Goal: Task Accomplishment & Management: Manage account settings

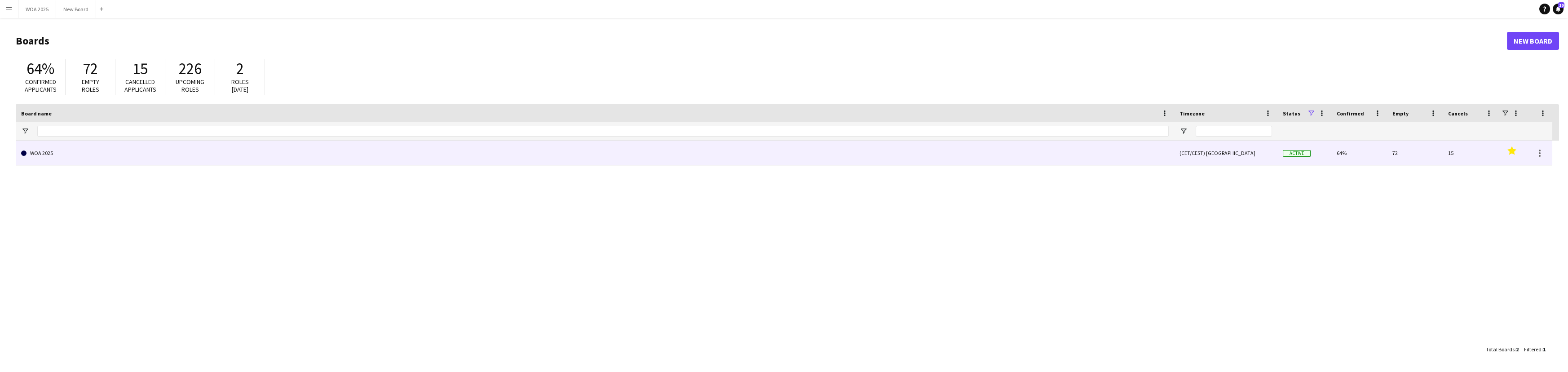
click at [88, 156] on link "WOA 2025" at bounding box center [594, 153] width 1147 height 25
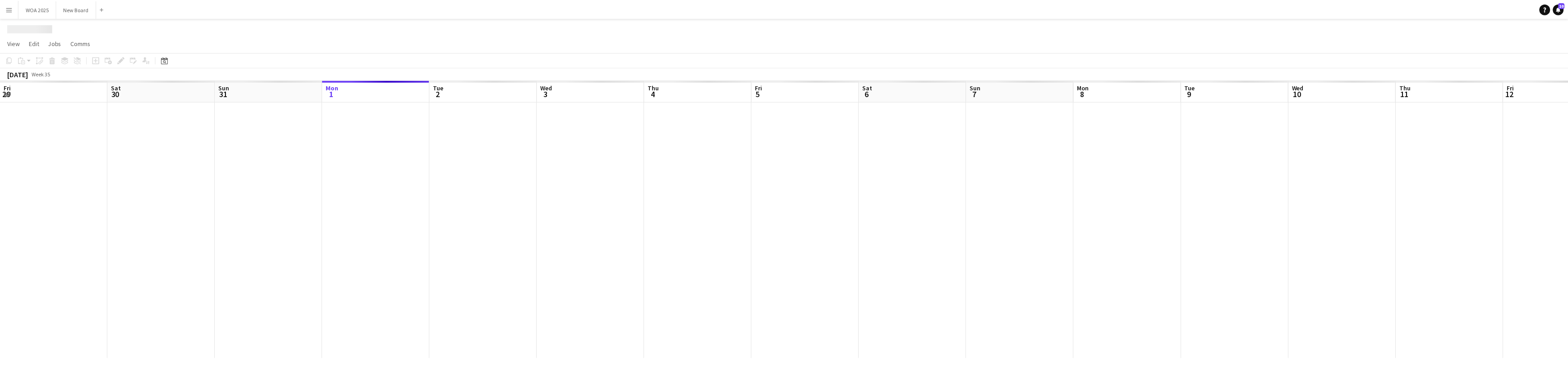
scroll to position [0, 216]
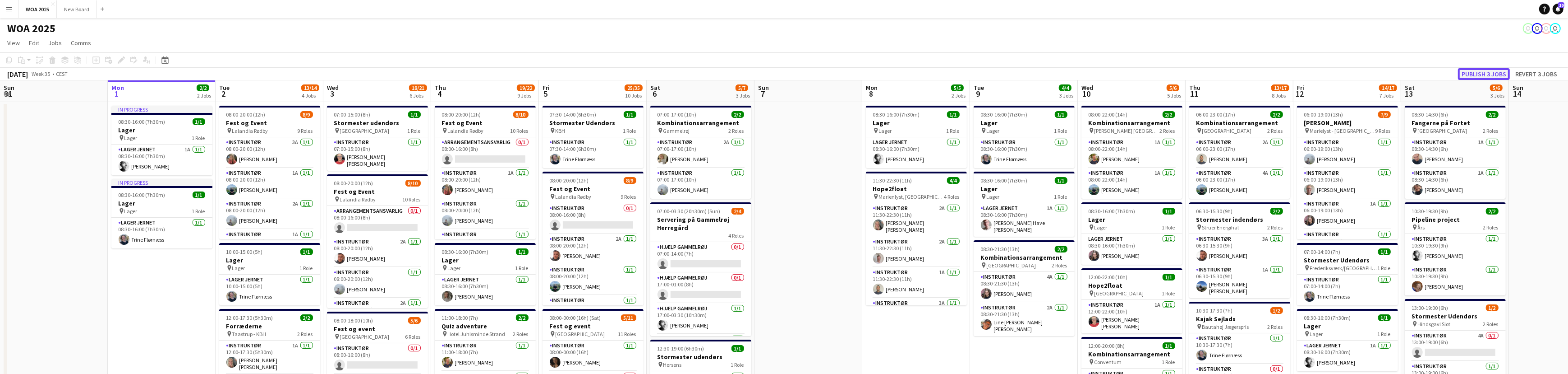
click at [1485, 74] on button "Publish 3 jobs" at bounding box center [1484, 74] width 52 height 12
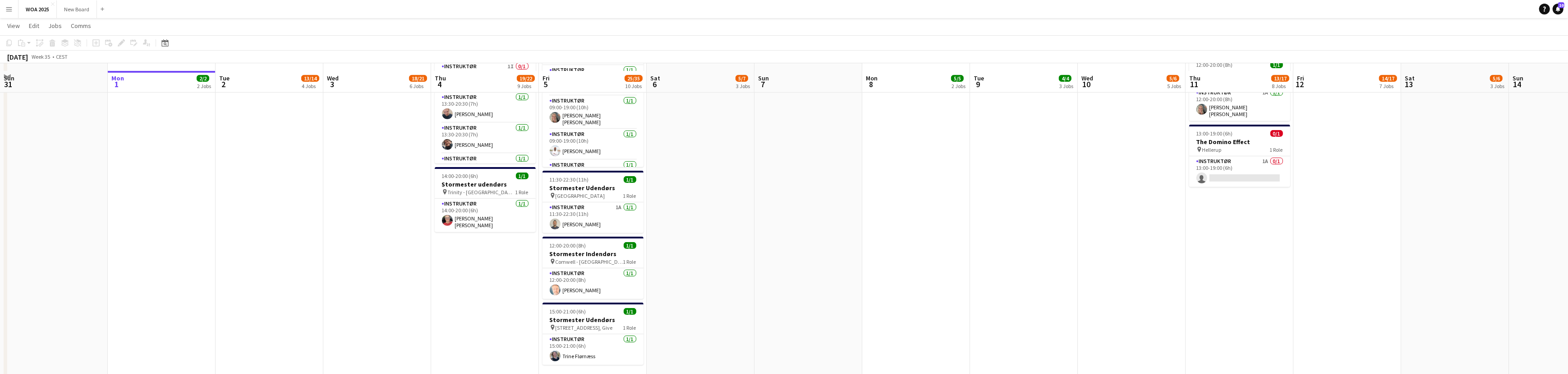
scroll to position [649, 0]
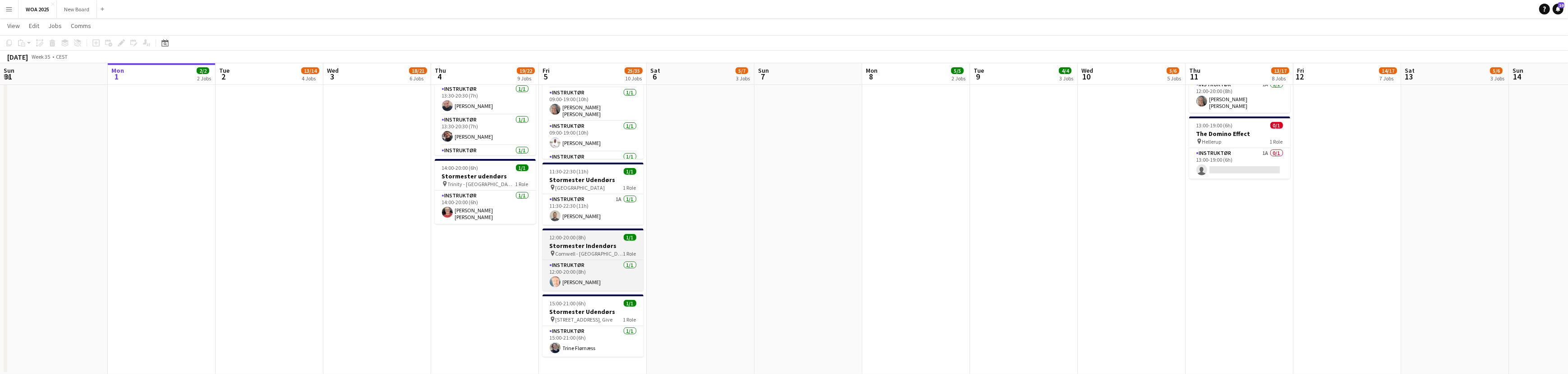
click at [594, 250] on span "Comwell - [GEOGRAPHIC_DATA]" at bounding box center [589, 253] width 68 height 6
click at [122, 43] on icon at bounding box center [120, 43] width 5 height 5
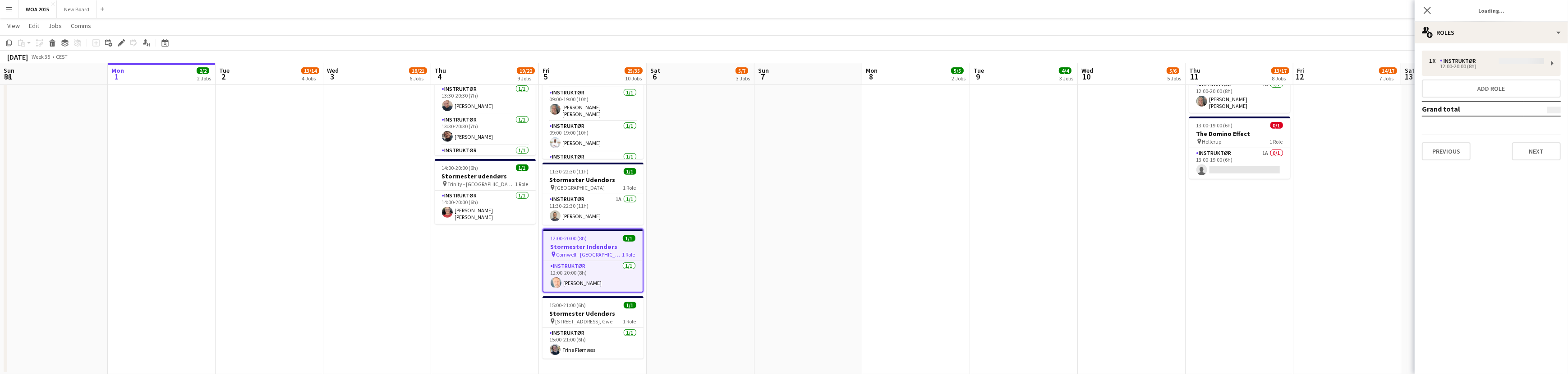
type input "**********"
click at [1521, 35] on div "multiple-users-add Roles" at bounding box center [1491, 31] width 154 height 21
click at [1521, 89] on div "ads-window Job Ad" at bounding box center [1521, 88] width 90 height 18
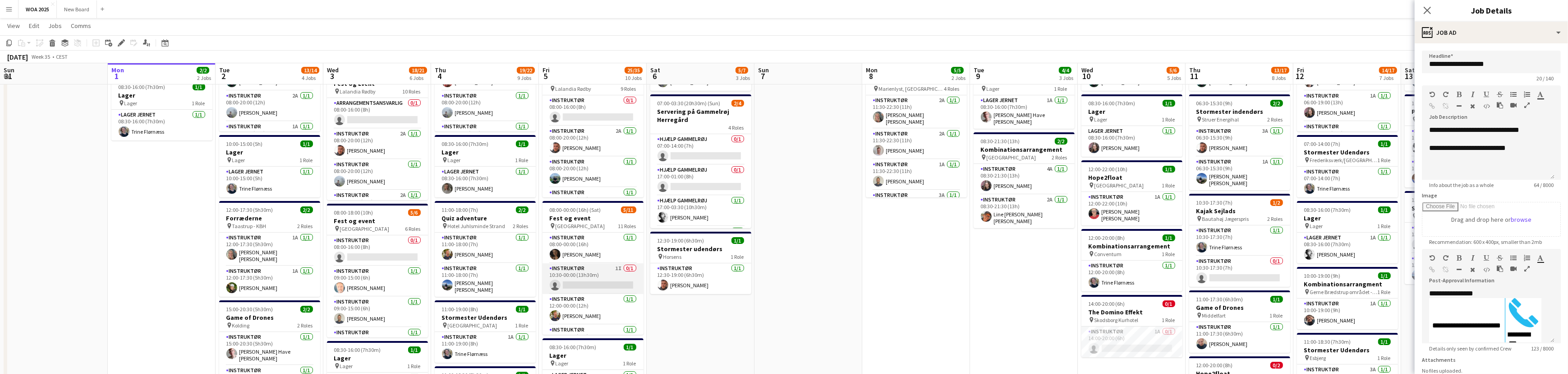
scroll to position [106, 0]
click at [636, 276] on div "Instruktør [DATE] 08:00-00:00 (16h) [PERSON_NAME] Instruktør 1I 0/1 10:30-00:00…" at bounding box center [592, 283] width 101 height 103
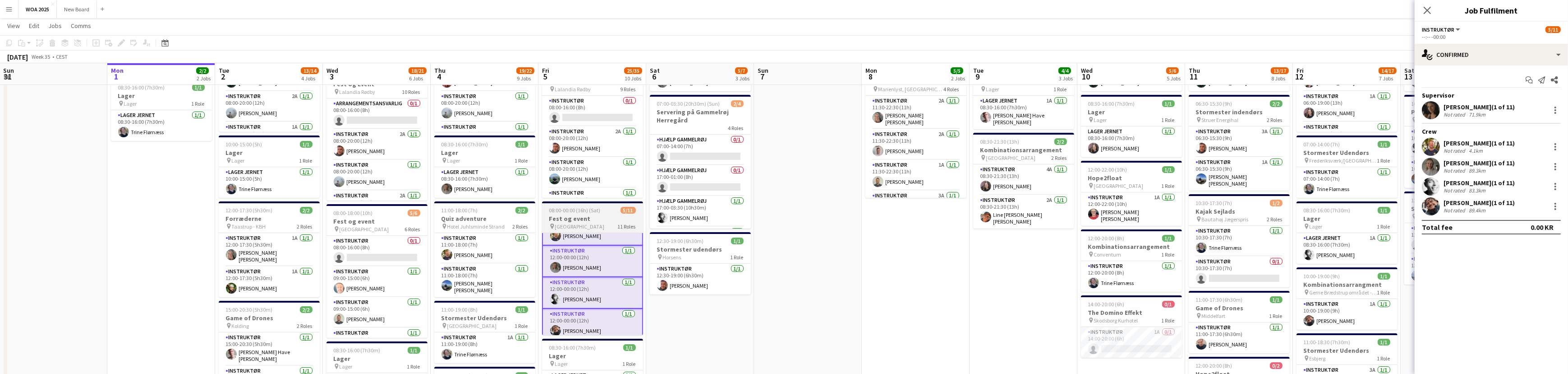
scroll to position [85, 0]
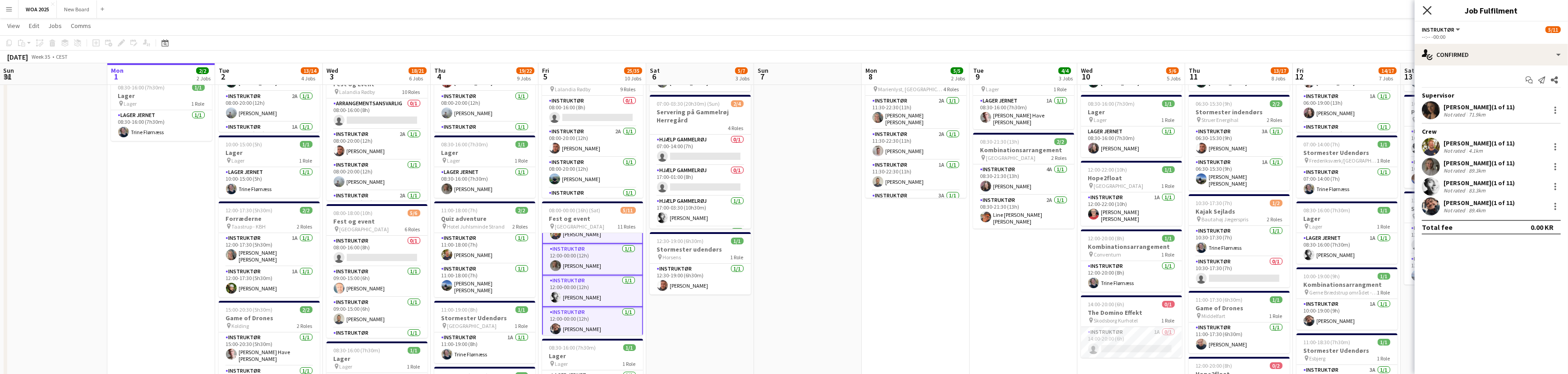
click at [1428, 11] on icon at bounding box center [1426, 9] width 8 height 8
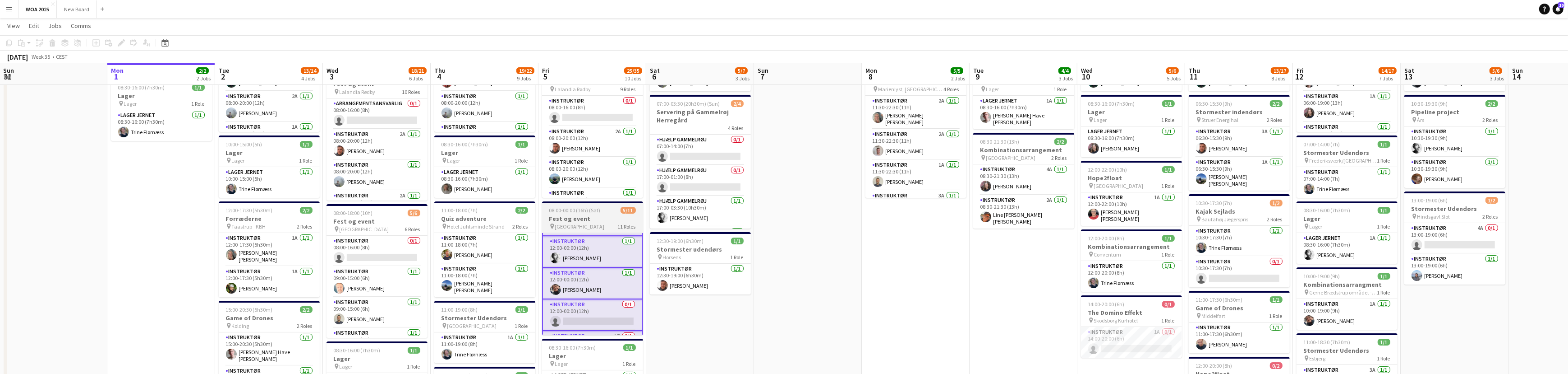
scroll to position [135, 0]
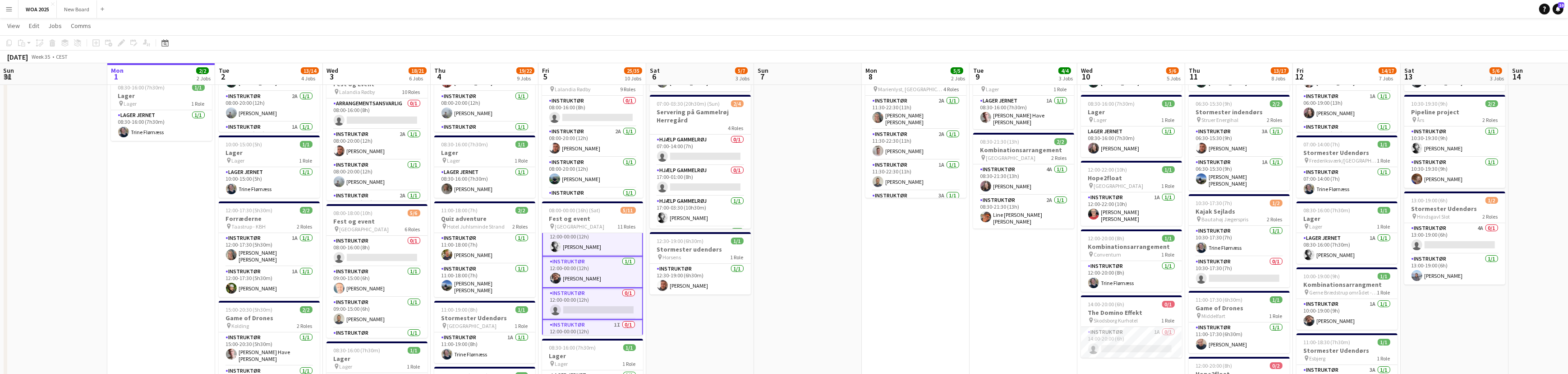
click at [6, 9] on app-icon "Menu" at bounding box center [9, 9] width 7 height 7
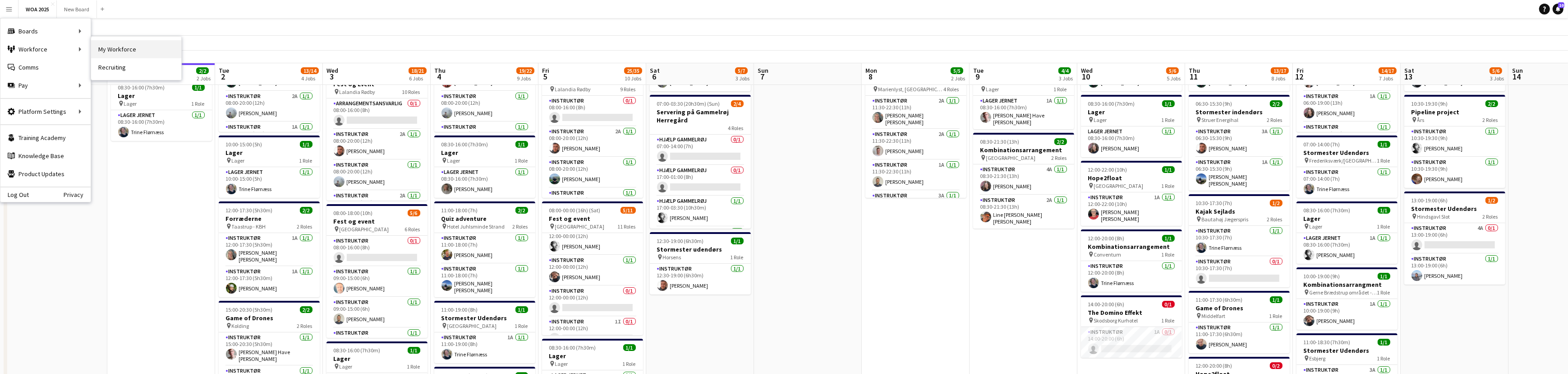
click at [104, 48] on link "My Workforce" at bounding box center [135, 48] width 90 height 18
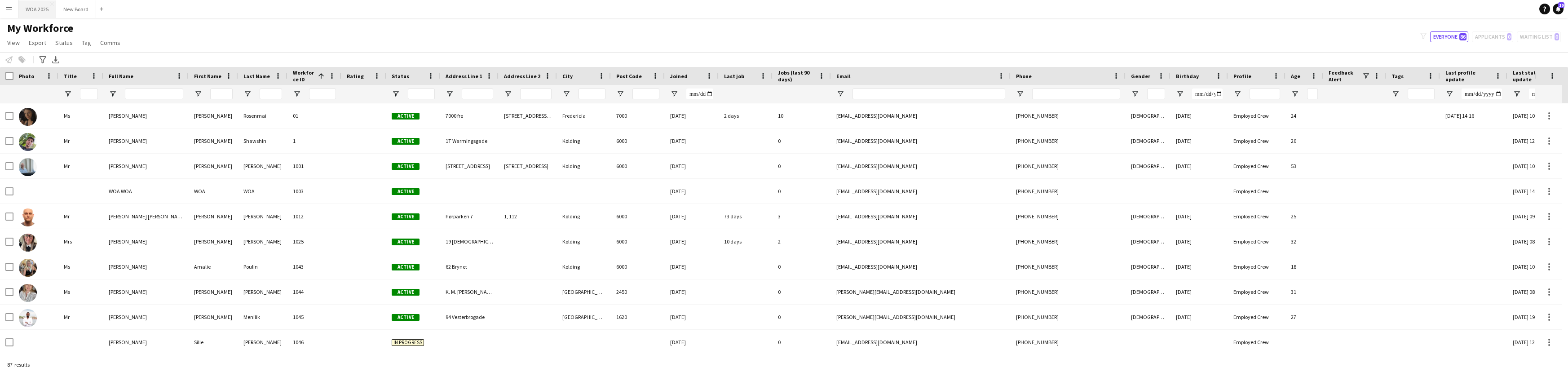
click at [44, 8] on button "WOA 2025 Close" at bounding box center [37, 8] width 38 height 17
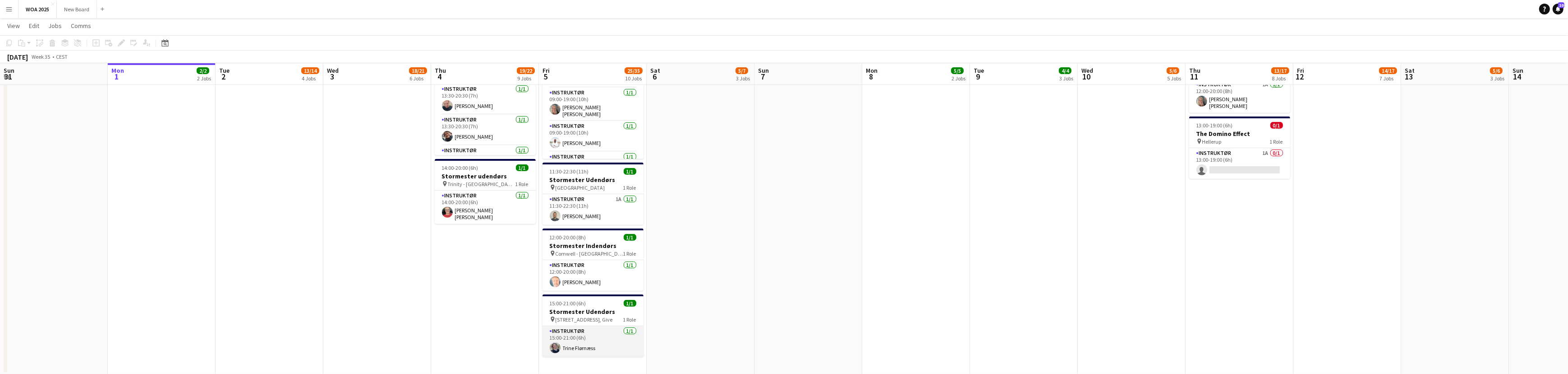
scroll to position [0, 216]
click at [604, 343] on app-card-role "Instruktør [DATE] 15:00-21:00 (6h) [PERSON_NAME]" at bounding box center [593, 341] width 101 height 31
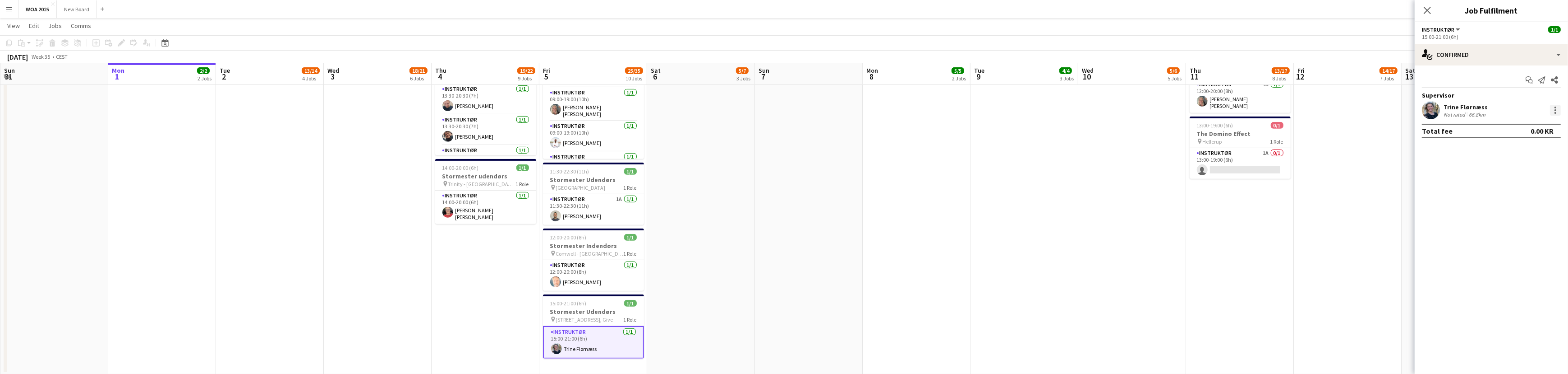
click at [1550, 109] on div at bounding box center [1555, 110] width 11 height 11
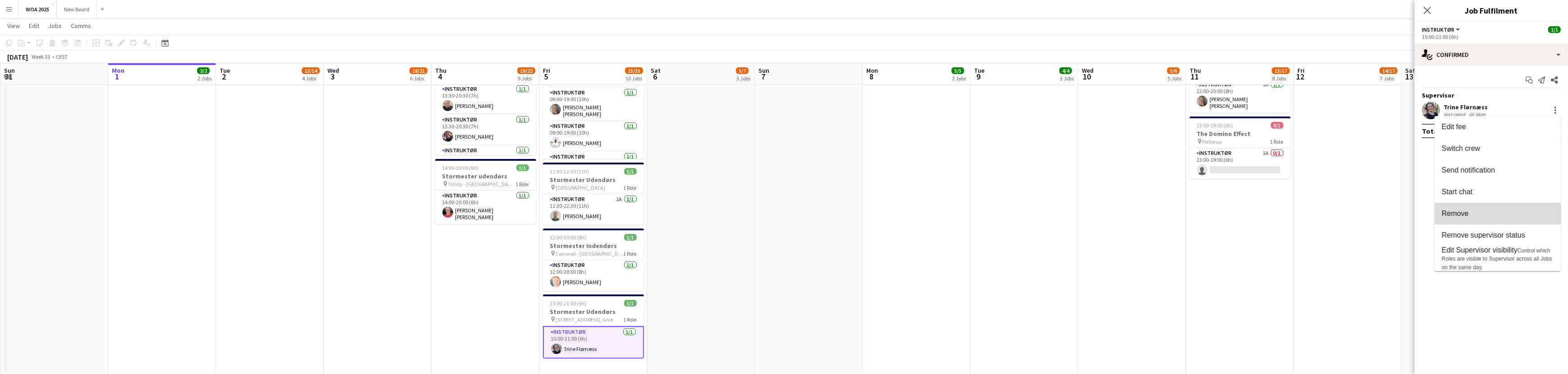
click at [1532, 216] on span "Remove" at bounding box center [1497, 213] width 112 height 8
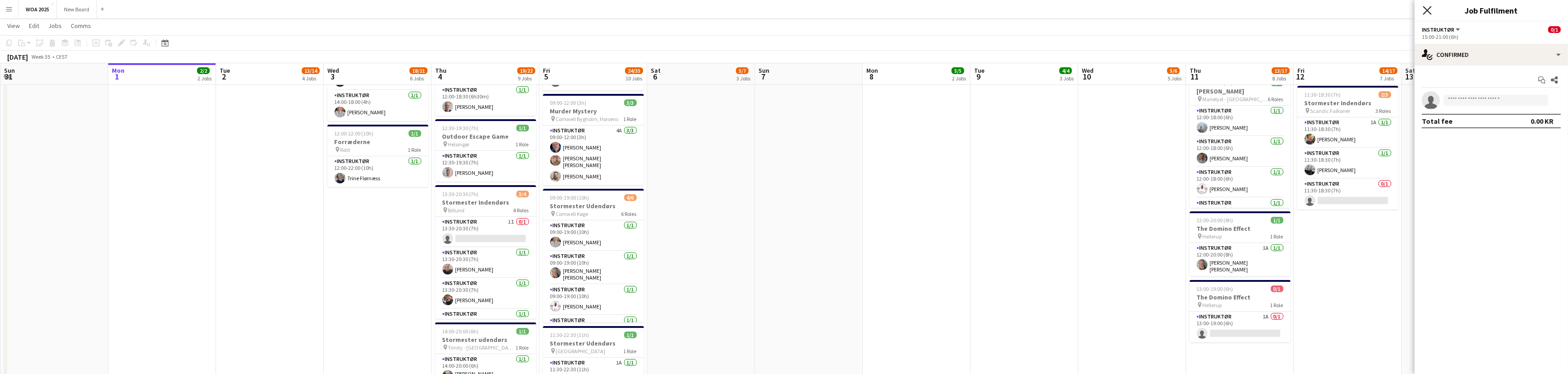
click at [1423, 11] on icon "Close pop-in" at bounding box center [1426, 9] width 8 height 8
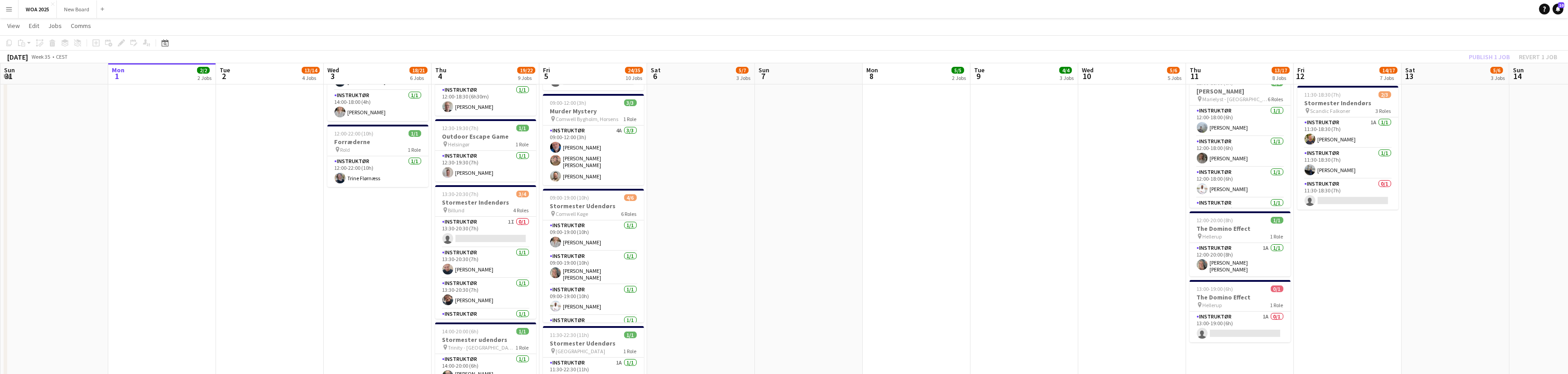
scroll to position [485, 0]
click at [1497, 57] on div "Publish 1 job Revert 1 job" at bounding box center [1512, 56] width 110 height 12
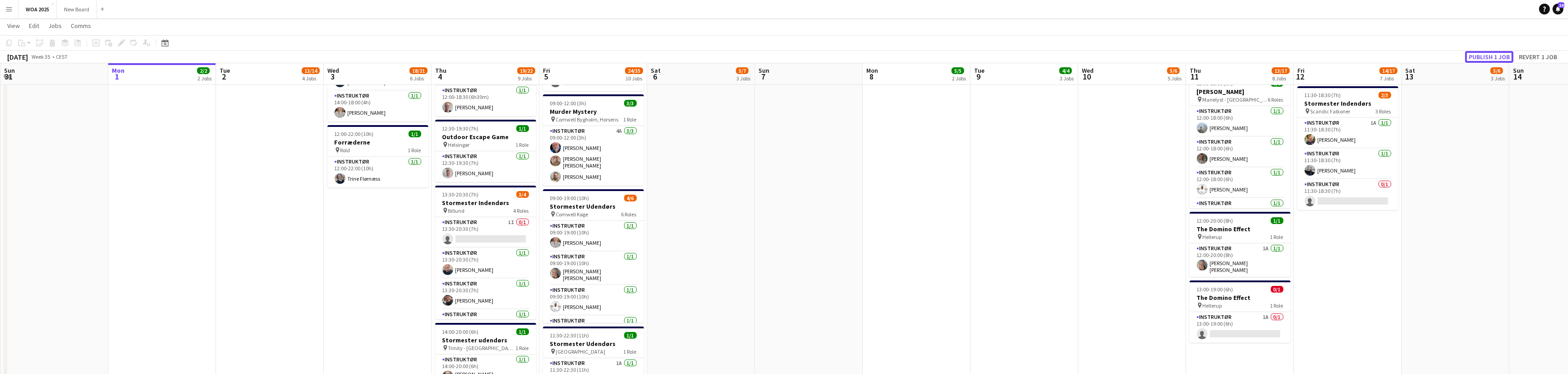
click at [1497, 57] on button "Publish 1 job" at bounding box center [1489, 56] width 48 height 12
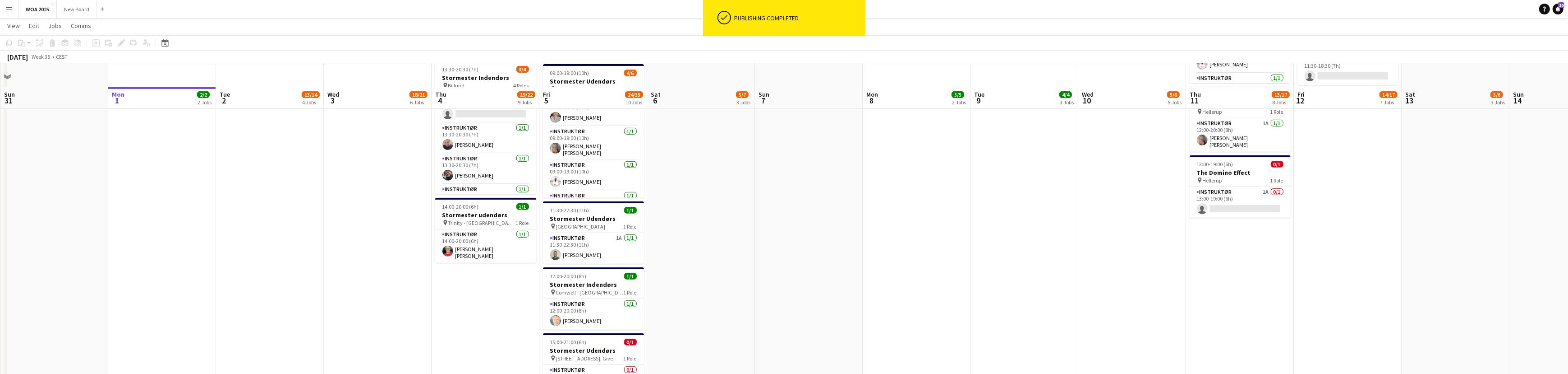
scroll to position [649, 0]
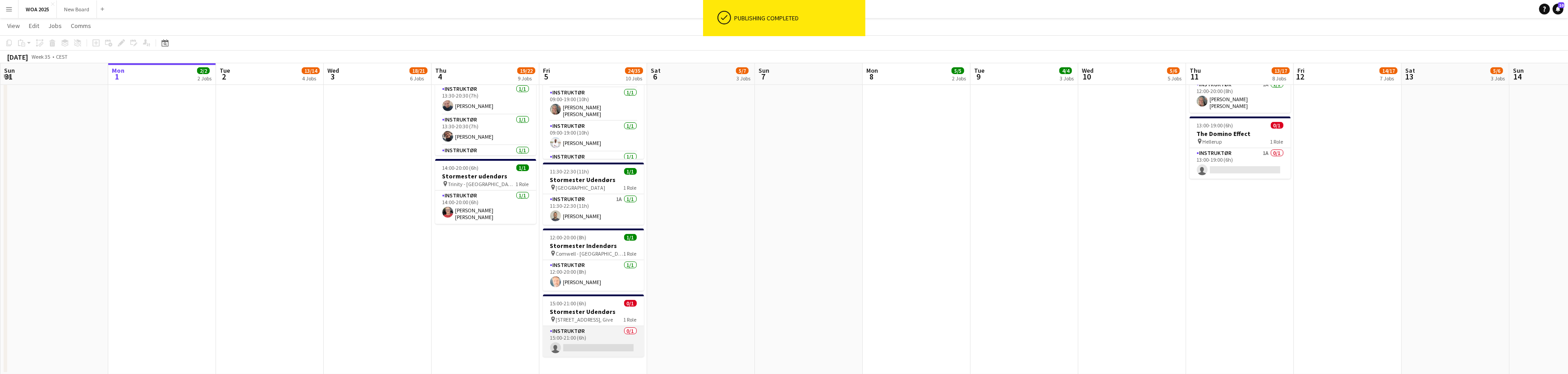
click at [623, 340] on app-card-role "Instruktør 0/1 15:00-21:00 (6h) single-neutral-actions" at bounding box center [593, 341] width 101 height 31
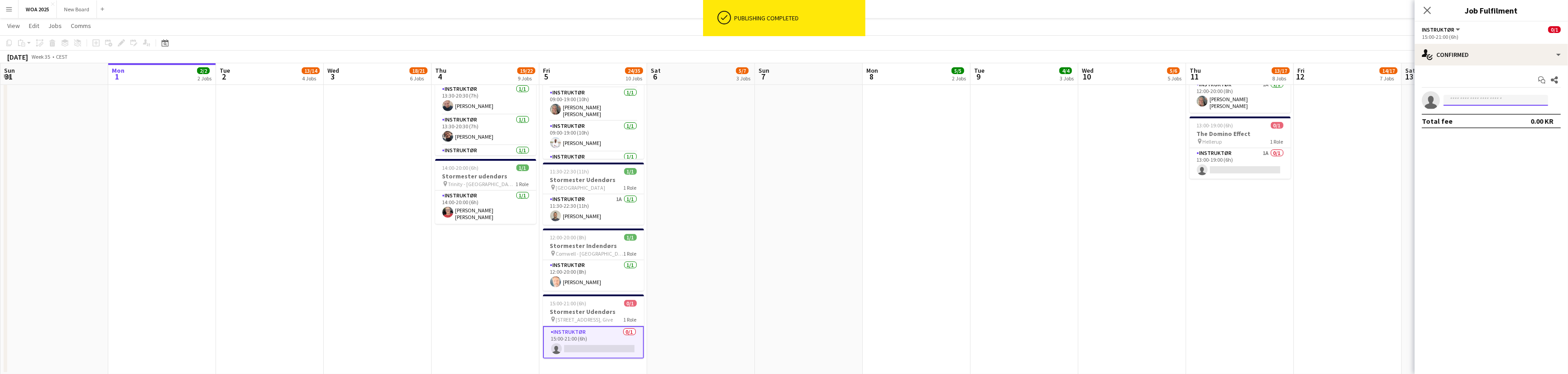
click at [1511, 99] on input at bounding box center [1495, 100] width 105 height 11
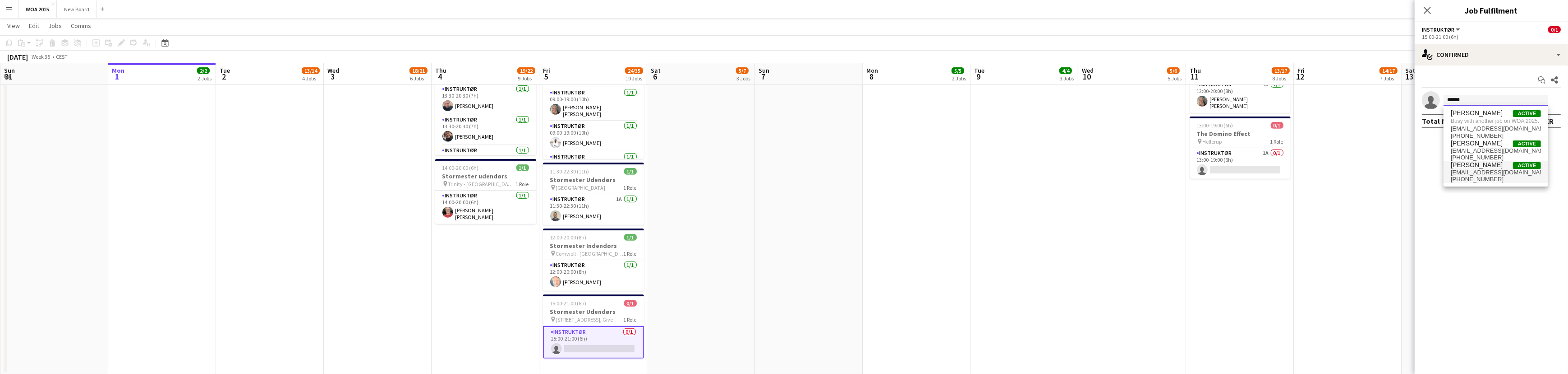
type input "******"
click at [1497, 172] on span "[EMAIL_ADDRESS][DOMAIN_NAME]" at bounding box center [1495, 172] width 90 height 7
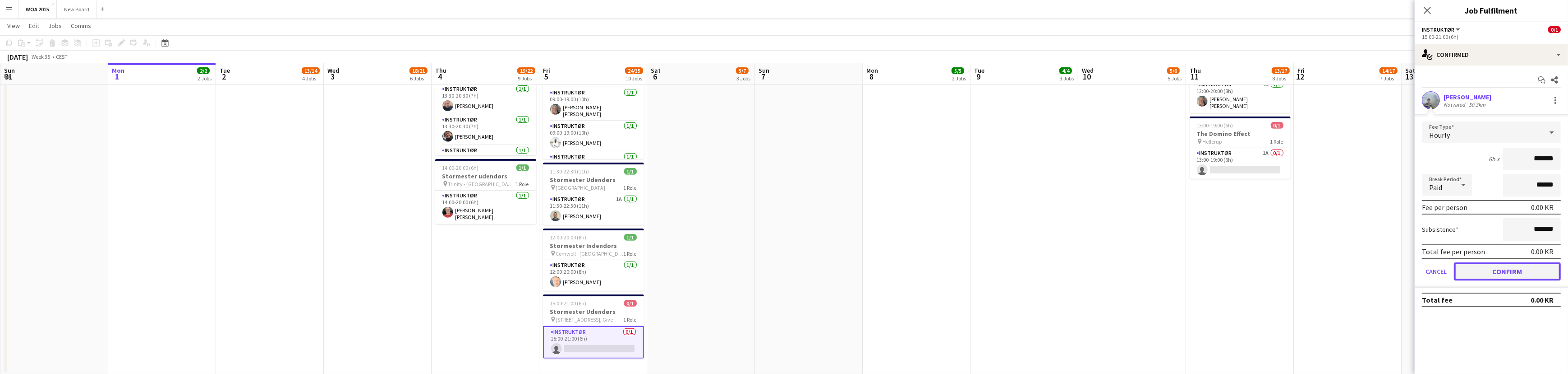
click at [1497, 270] on button "Confirm" at bounding box center [1508, 270] width 107 height 18
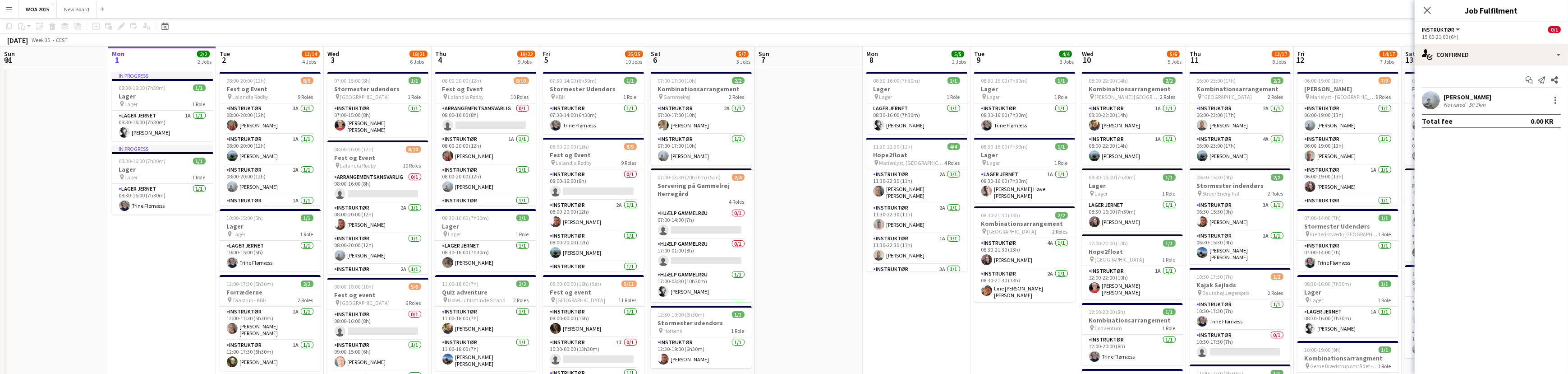
scroll to position [0, 0]
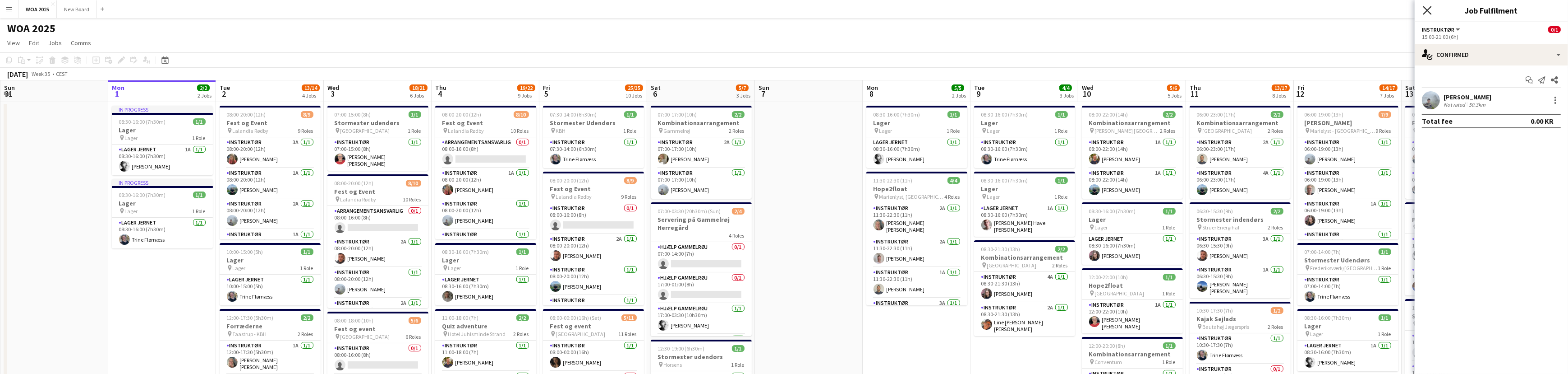
click at [1429, 13] on icon "Close pop-in" at bounding box center [1426, 9] width 8 height 8
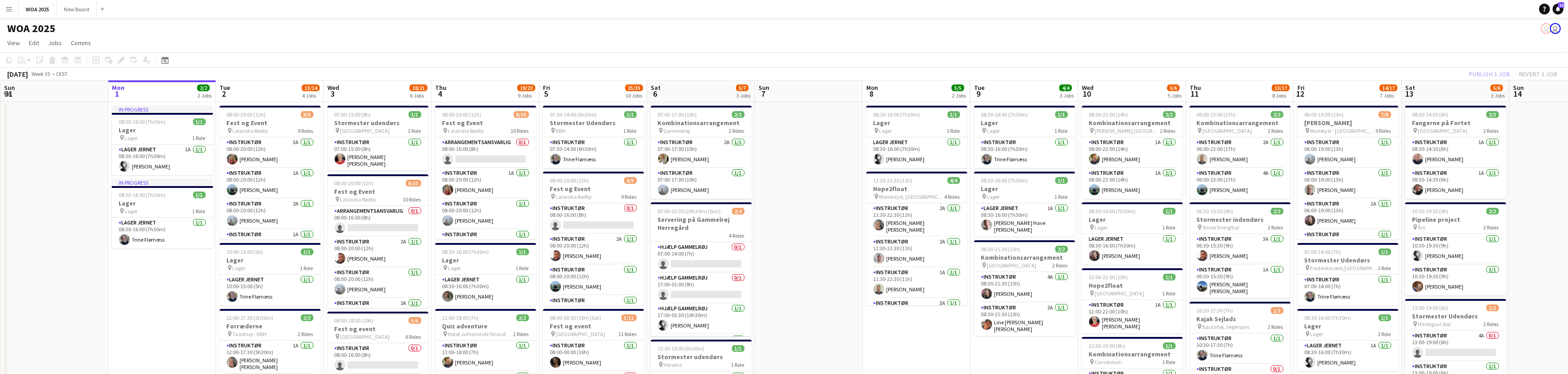
click at [1493, 75] on div "Publish 1 job Revert 1 job" at bounding box center [1512, 74] width 110 height 12
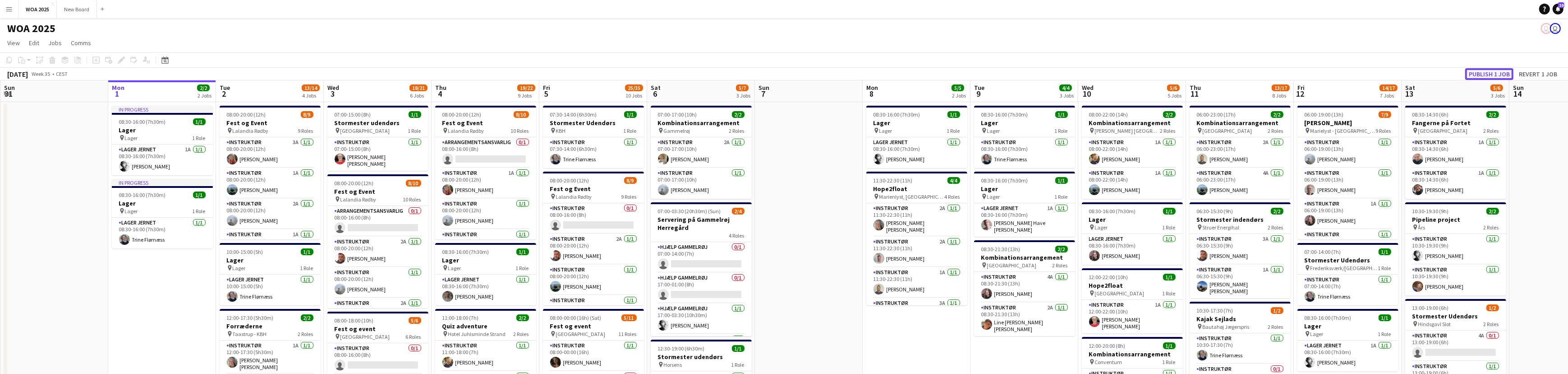
click at [1493, 75] on button "Publish 1 job" at bounding box center [1489, 74] width 48 height 12
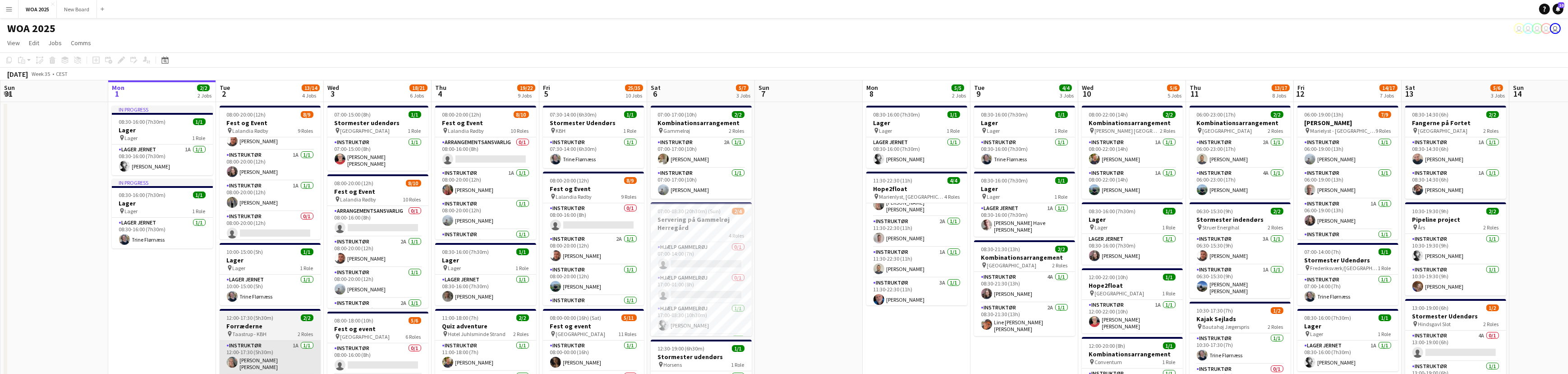
scroll to position [174, 0]
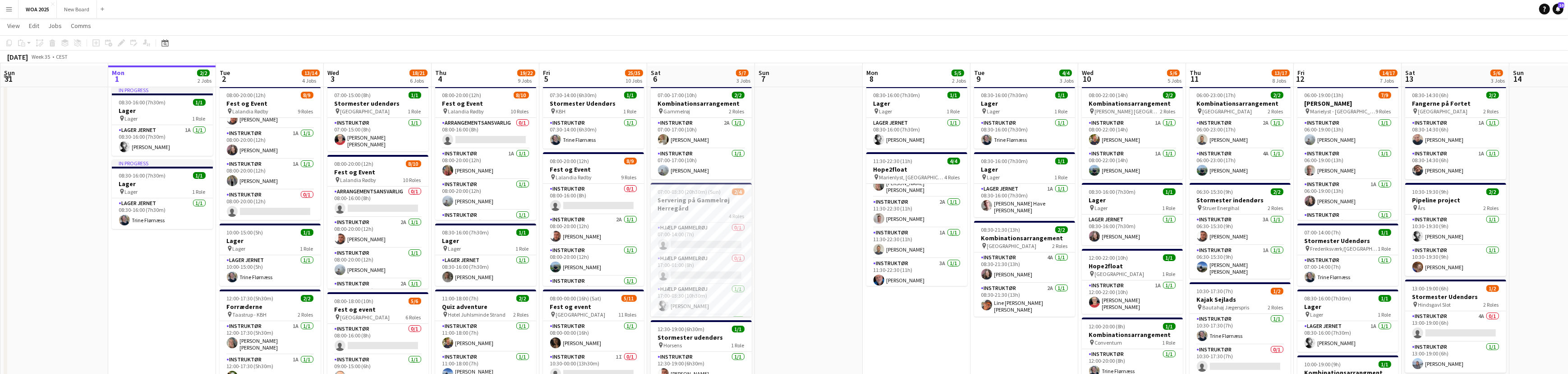
drag, startPoint x: 149, startPoint y: 338, endPoint x: 174, endPoint y: 277, distance: 65.9
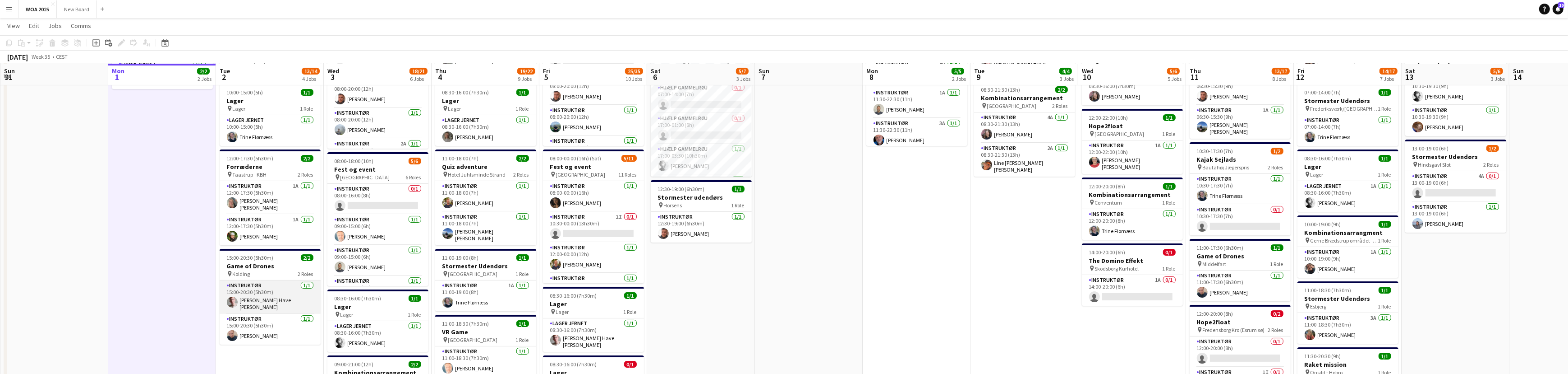
scroll to position [159, 0]
click at [277, 198] on app-card-role "Instruktør 1A [DATE] 12:00-17:30 (5h30m) [PERSON_NAME] [PERSON_NAME]" at bounding box center [269, 197] width 101 height 33
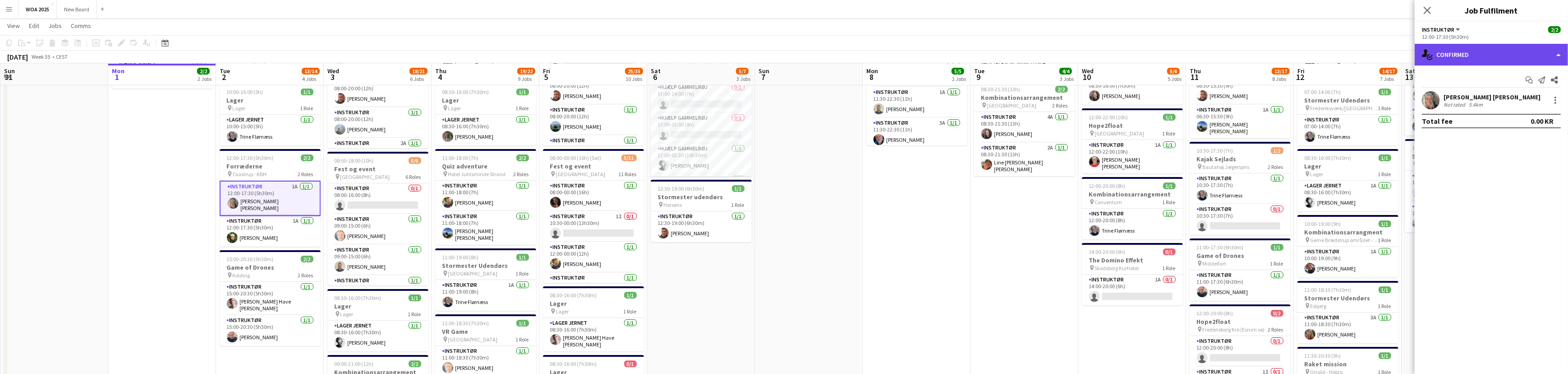
click at [1535, 56] on div "single-neutral-actions-check-2 Confirmed" at bounding box center [1491, 54] width 154 height 21
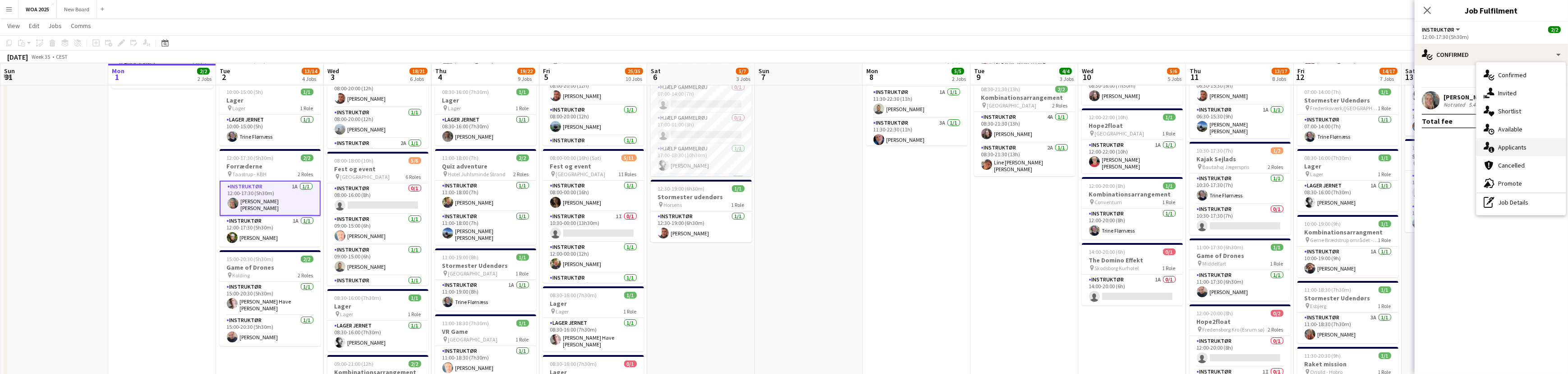
click at [1522, 146] on div "single-neutral-actions-information Applicants" at bounding box center [1521, 146] width 90 height 18
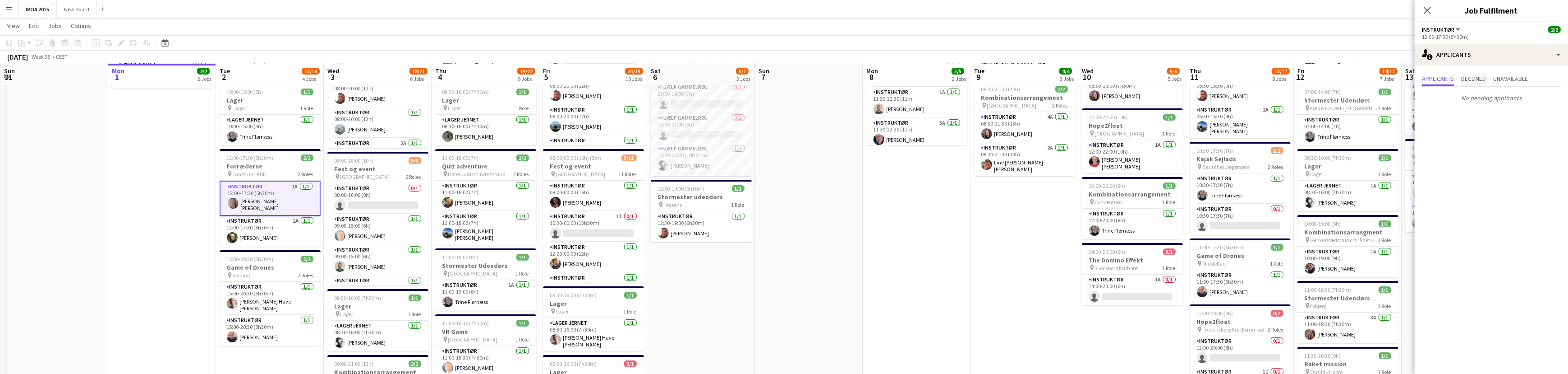
click at [1474, 78] on span "Declined" at bounding box center [1473, 78] width 25 height 6
click at [1512, 82] on span "Unavailable" at bounding box center [1511, 79] width 35 height 14
click at [272, 238] on app-card-role "Instruktør 1A [DATE] 12:00-17:30 (5h30m) [PERSON_NAME]" at bounding box center [269, 231] width 101 height 31
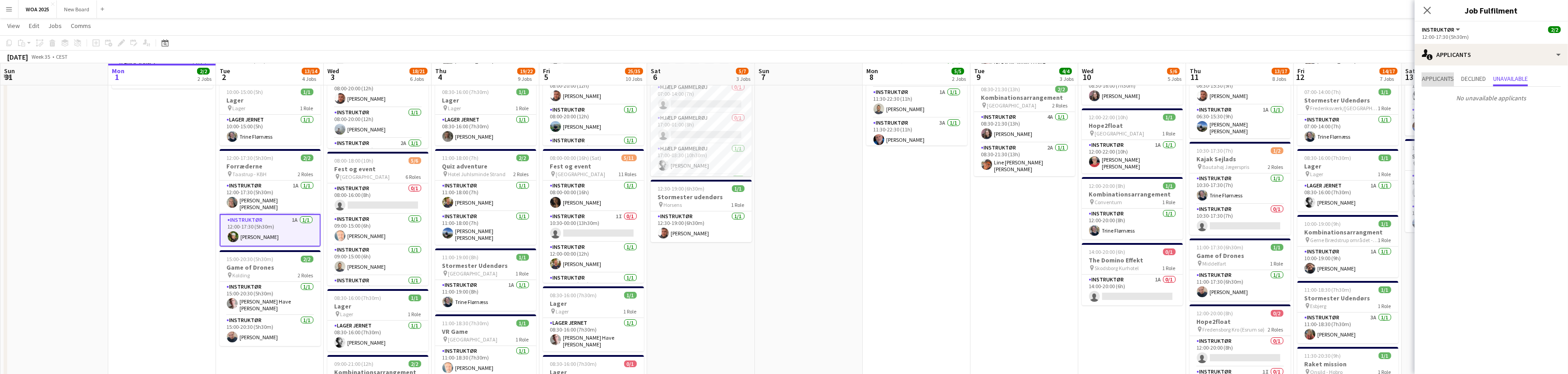
click at [1428, 78] on span "Applicants" at bounding box center [1438, 78] width 32 height 6
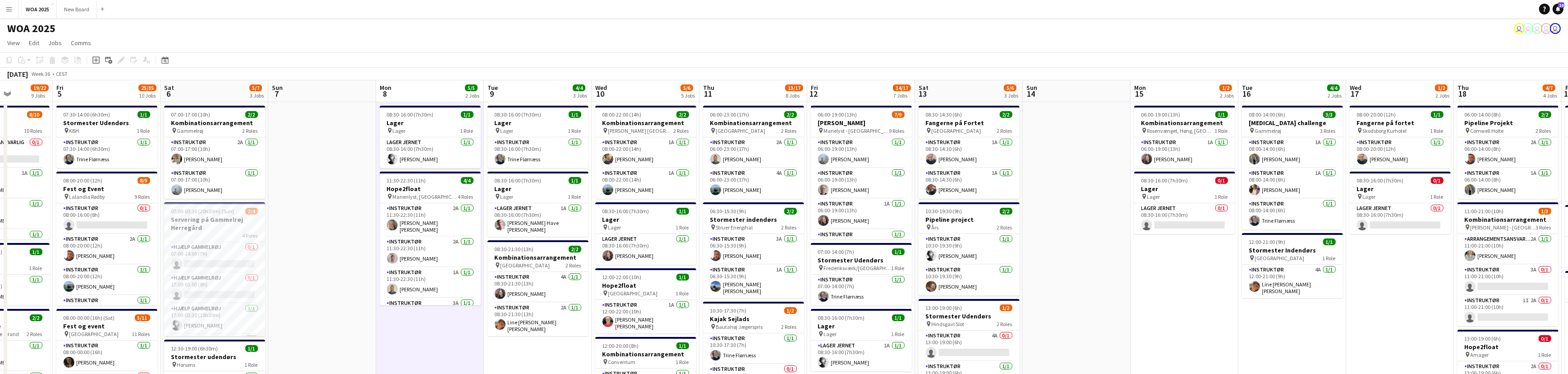
scroll to position [0, 382]
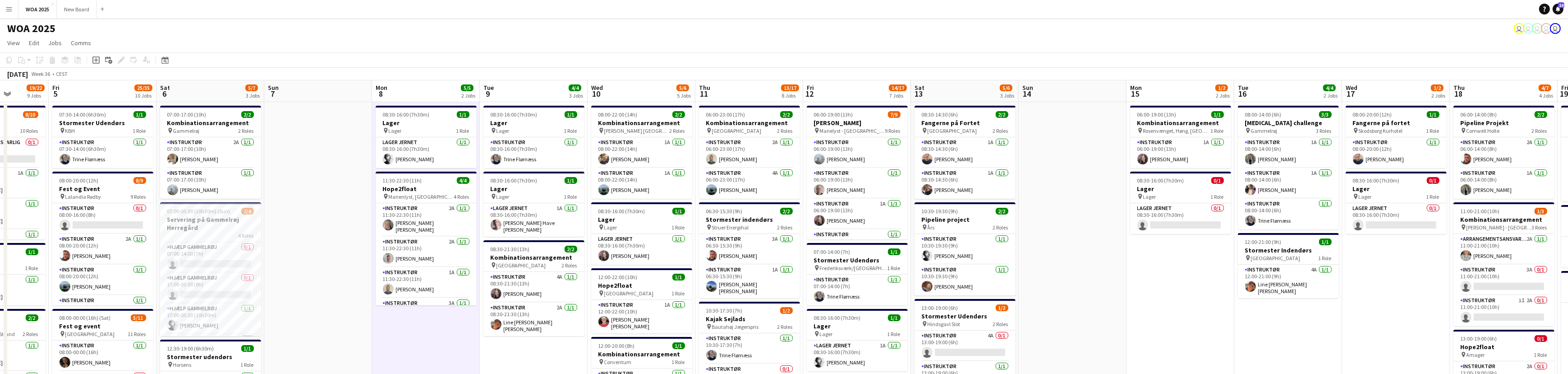
drag, startPoint x: 1542, startPoint y: 197, endPoint x: 1052, endPoint y: 216, distance: 490.4
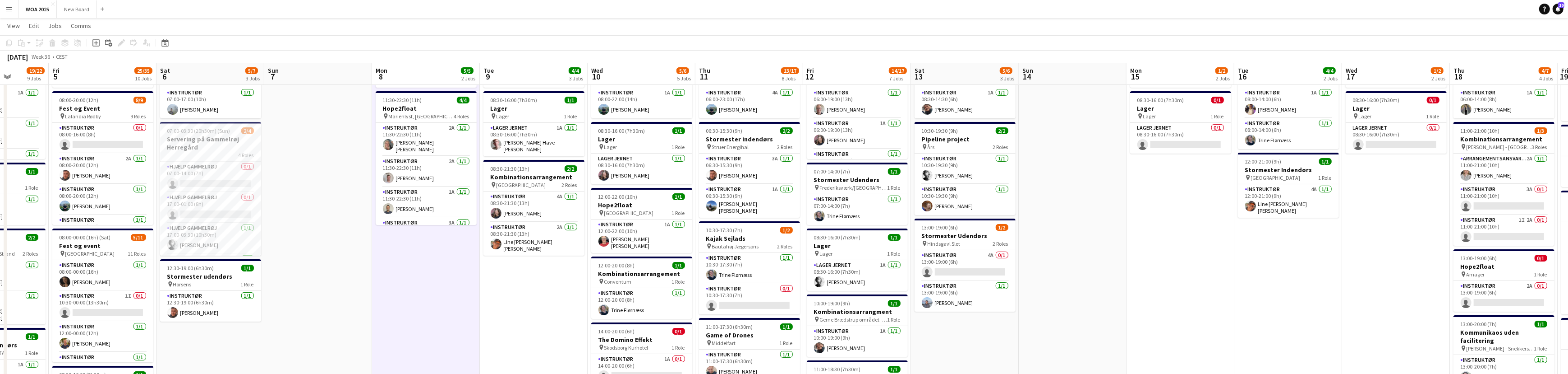
scroll to position [104, 0]
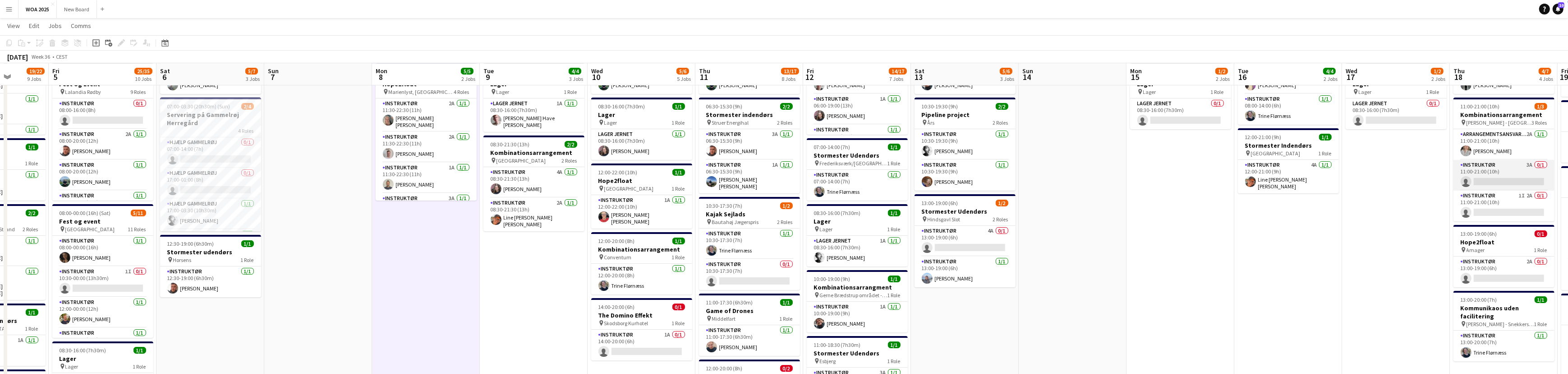
click at [1506, 170] on app-card-role "Instruktør 3A 0/1 11:00-21:00 (10h) single-neutral-actions" at bounding box center [1503, 175] width 101 height 31
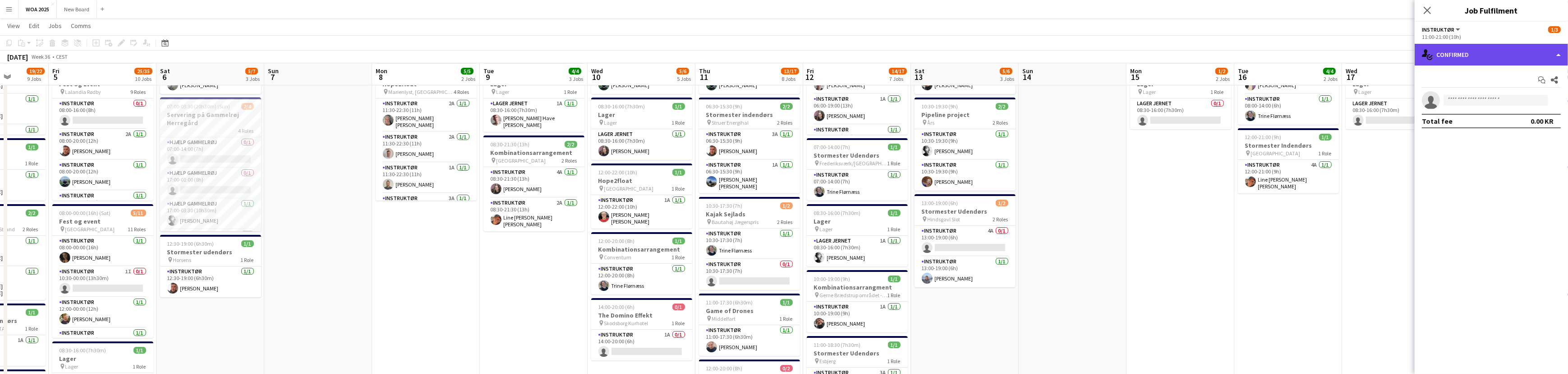
click at [1548, 59] on div "single-neutral-actions-check-2 Confirmed" at bounding box center [1491, 54] width 154 height 21
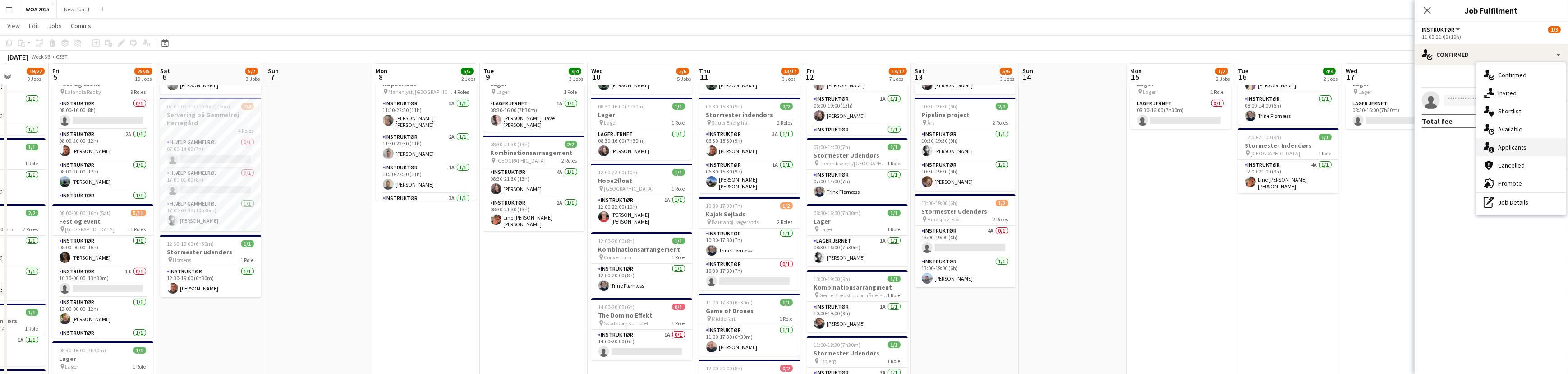
click at [1548, 146] on div "single-neutral-actions-information Applicants" at bounding box center [1521, 146] width 90 height 18
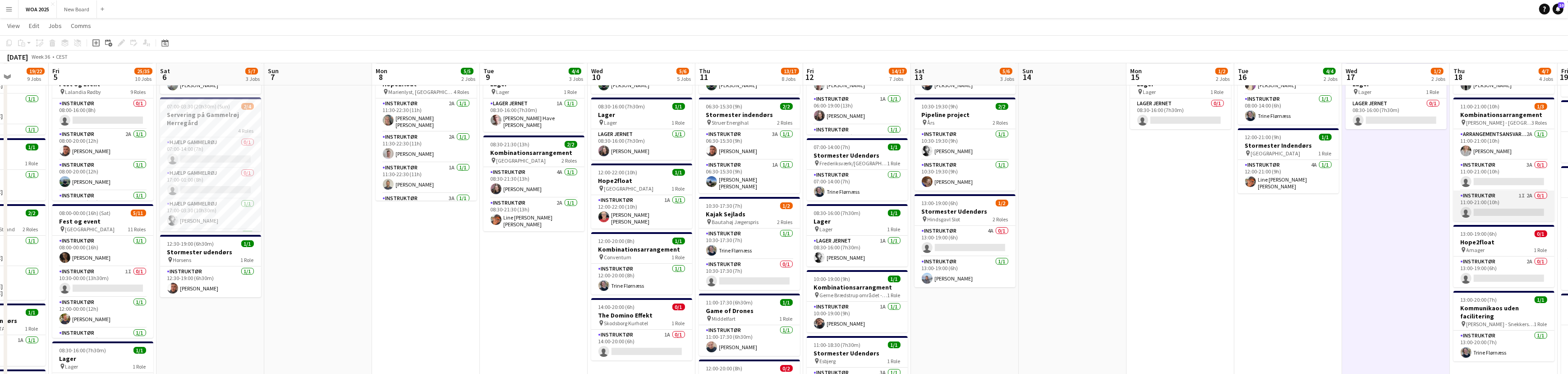
click at [1511, 206] on app-card-role "Instruktør 1I 2A 0/1 11:00-21:00 (10h) single-neutral-actions" at bounding box center [1503, 206] width 101 height 31
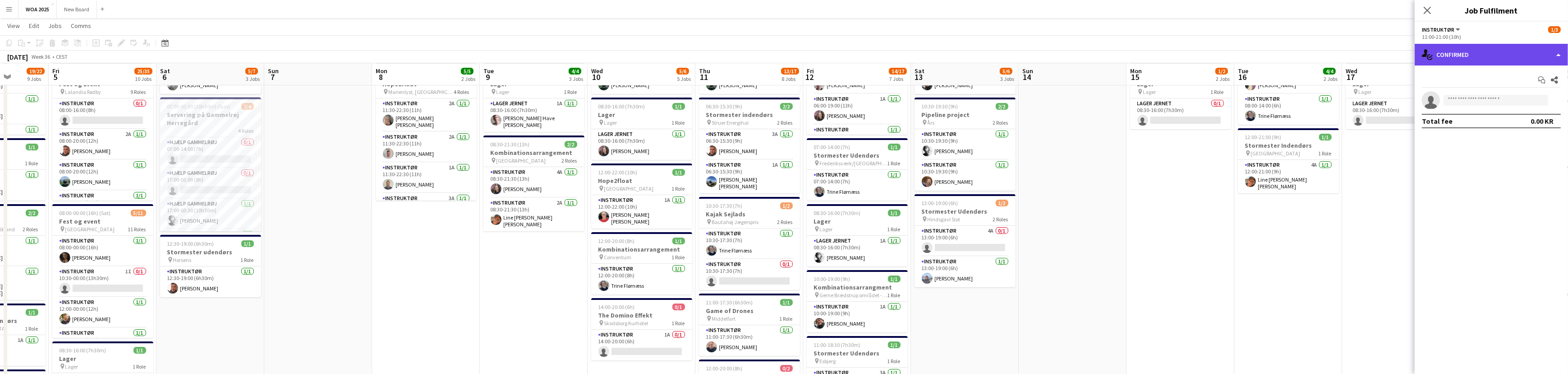
click at [1560, 50] on div "single-neutral-actions-check-2 Confirmed" at bounding box center [1491, 54] width 154 height 21
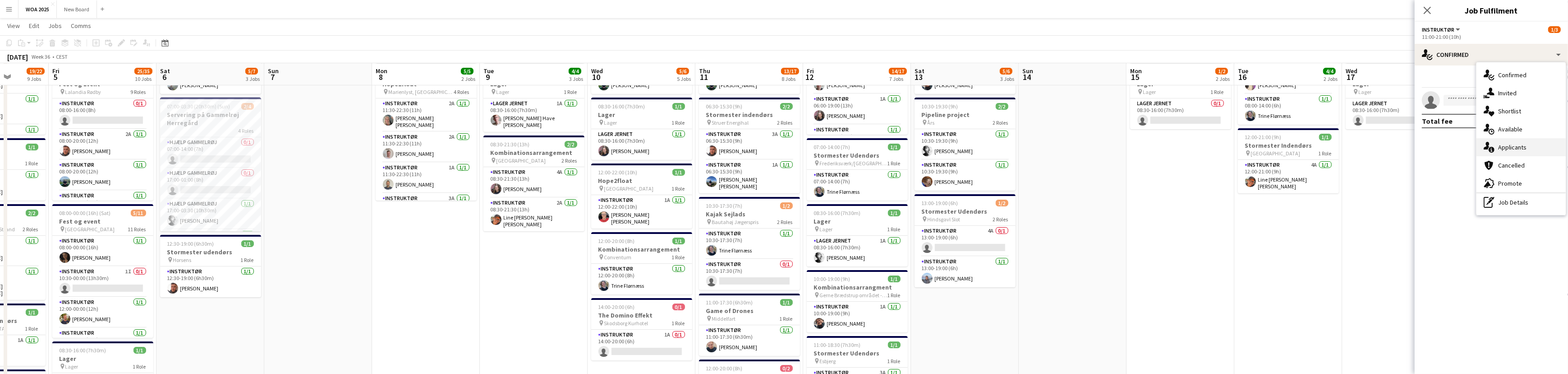
click at [1537, 152] on div "single-neutral-actions-information Applicants" at bounding box center [1521, 146] width 90 height 18
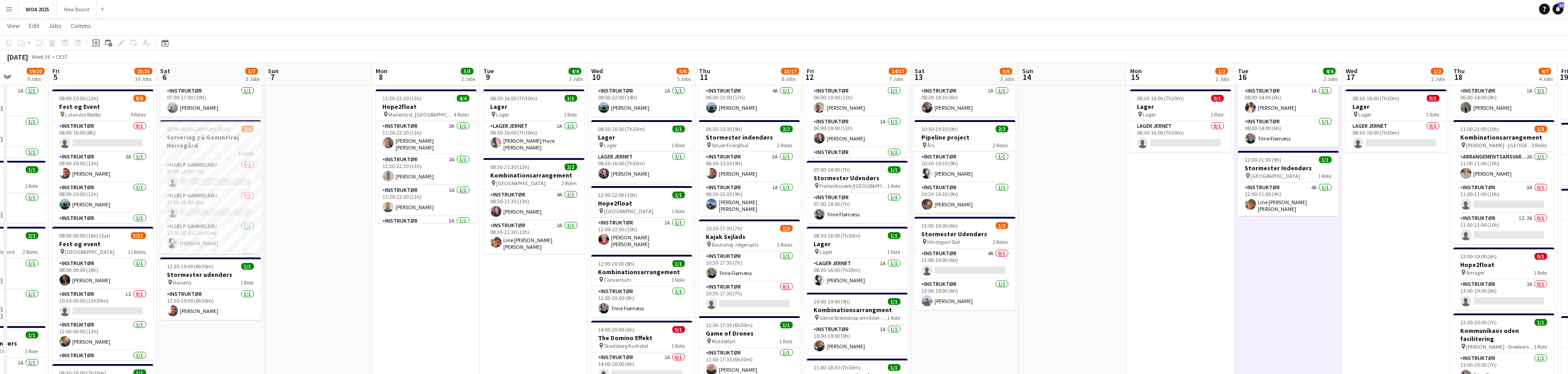
scroll to position [81, 0]
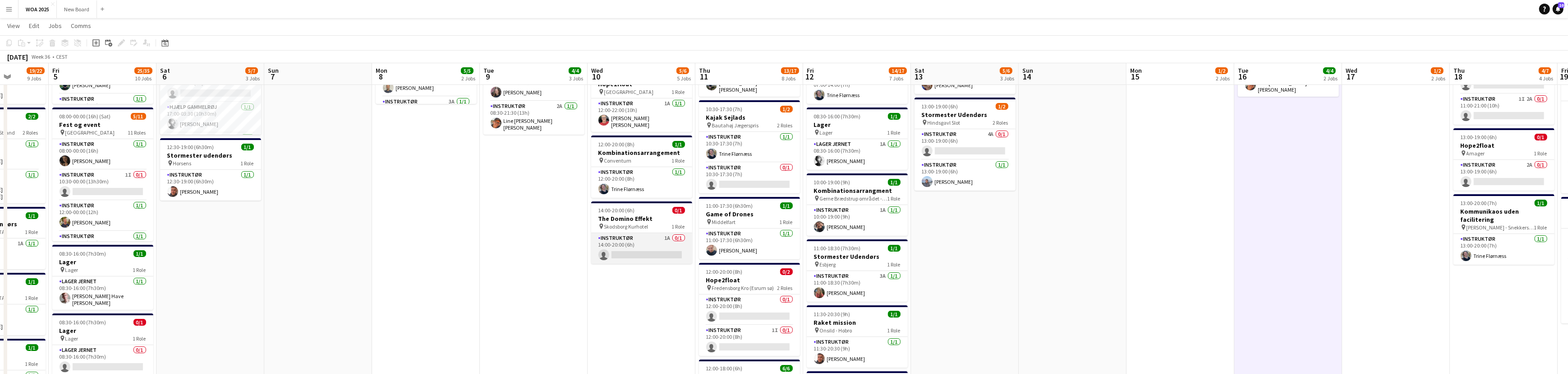
click at [651, 243] on app-card-role "Instruktør 1A 0/1 14:00-20:00 (6h) single-neutral-actions" at bounding box center [641, 248] width 101 height 31
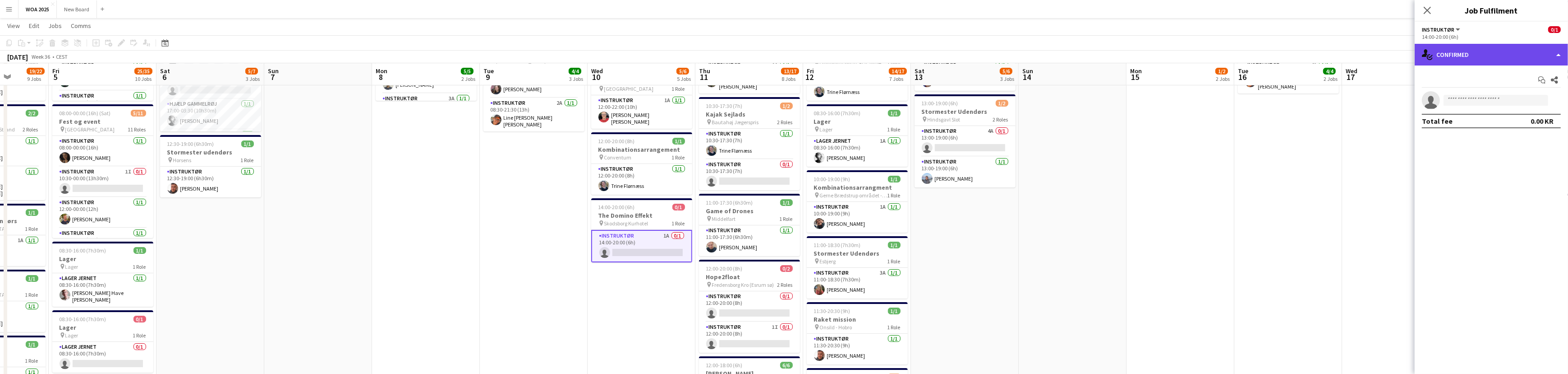
click at [1550, 56] on div "single-neutral-actions-check-2 Confirmed" at bounding box center [1491, 54] width 154 height 21
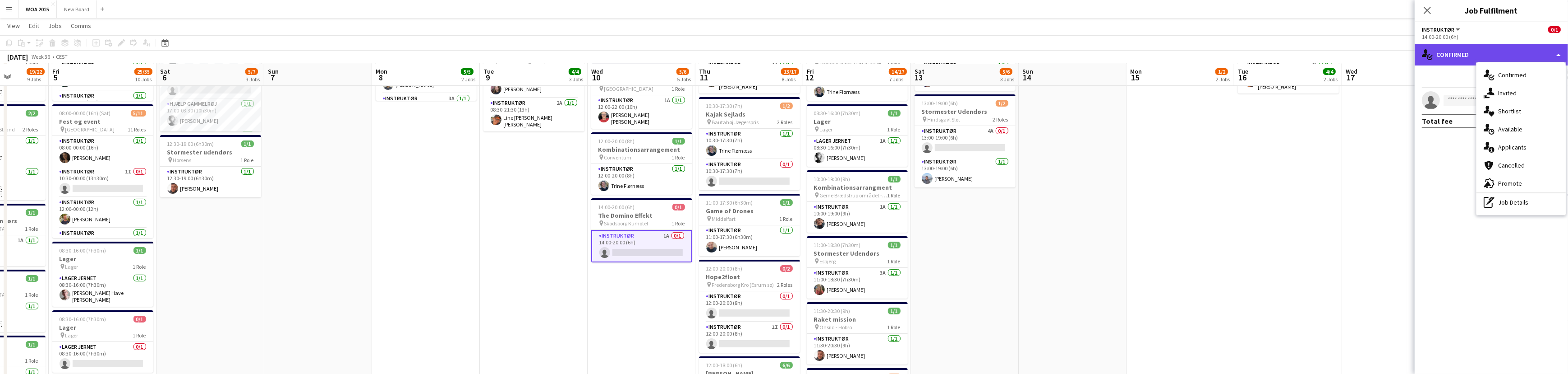
scroll to position [204, 0]
click at [1537, 149] on div "single-neutral-actions-information Applicants" at bounding box center [1521, 146] width 90 height 18
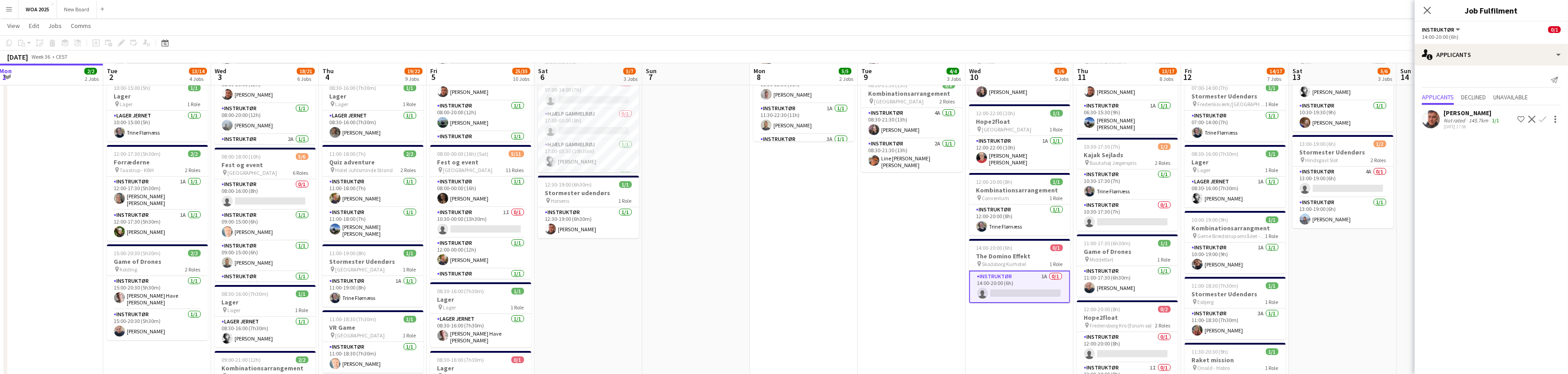
scroll to position [0, 268]
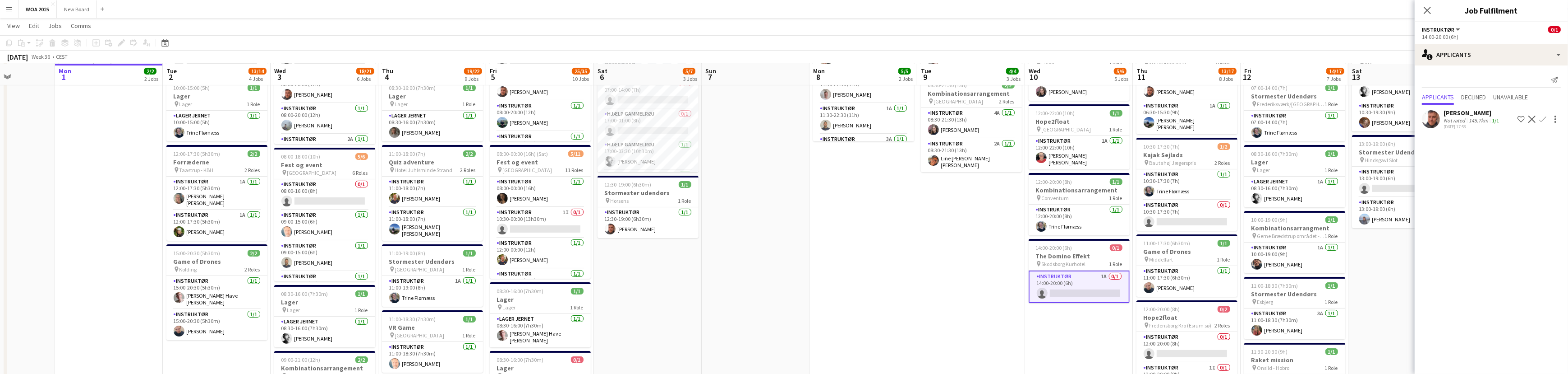
drag, startPoint x: 387, startPoint y: 322, endPoint x: 824, endPoint y: 288, distance: 438.3
click at [824, 288] on app-calendar-viewport "Fri 29 19/23 7 Jobs Sat 30 16/16 3 Jobs Sun 31 Mon 1 2/2 2 Jobs Tue 2 13/14 4 J…" at bounding box center [784, 366] width 1568 height 988
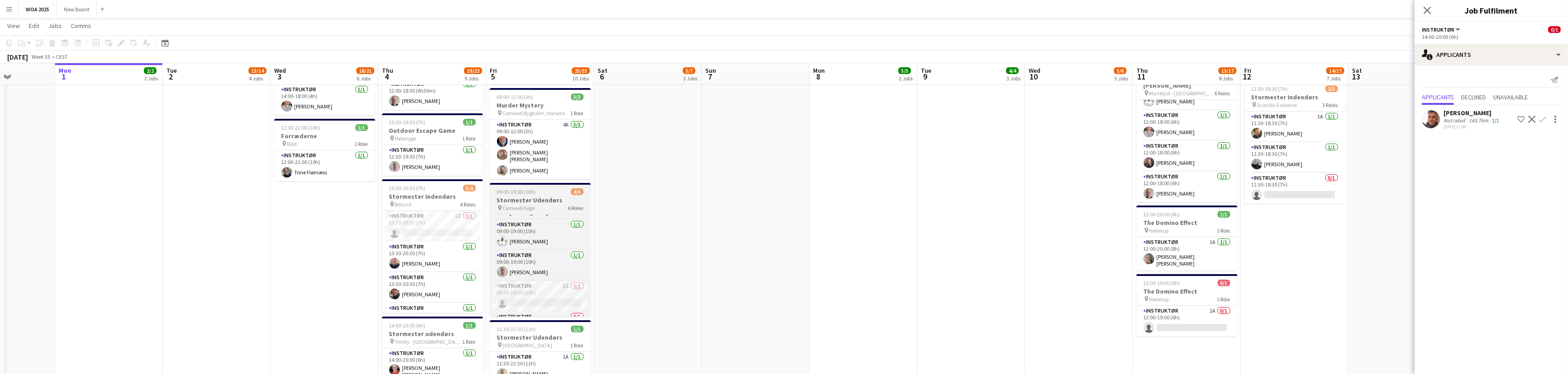
scroll to position [81, 0]
click at [550, 270] on app-card-role "Instruktør 3I 0/1 09:00-19:00 (10h) single-neutral-actions" at bounding box center [539, 273] width 101 height 31
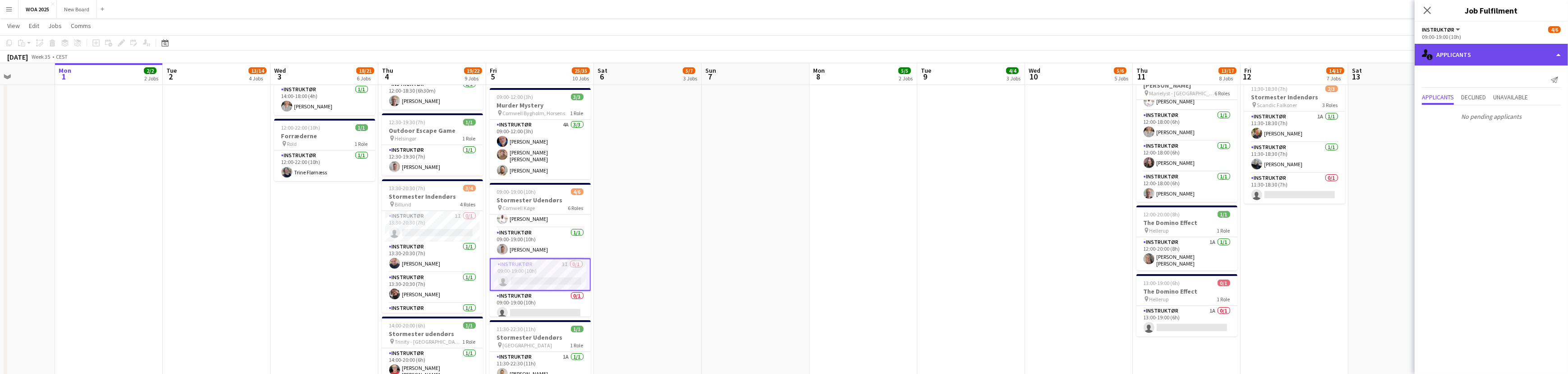
click at [1512, 56] on div "single-neutral-actions-information Applicants" at bounding box center [1491, 54] width 154 height 21
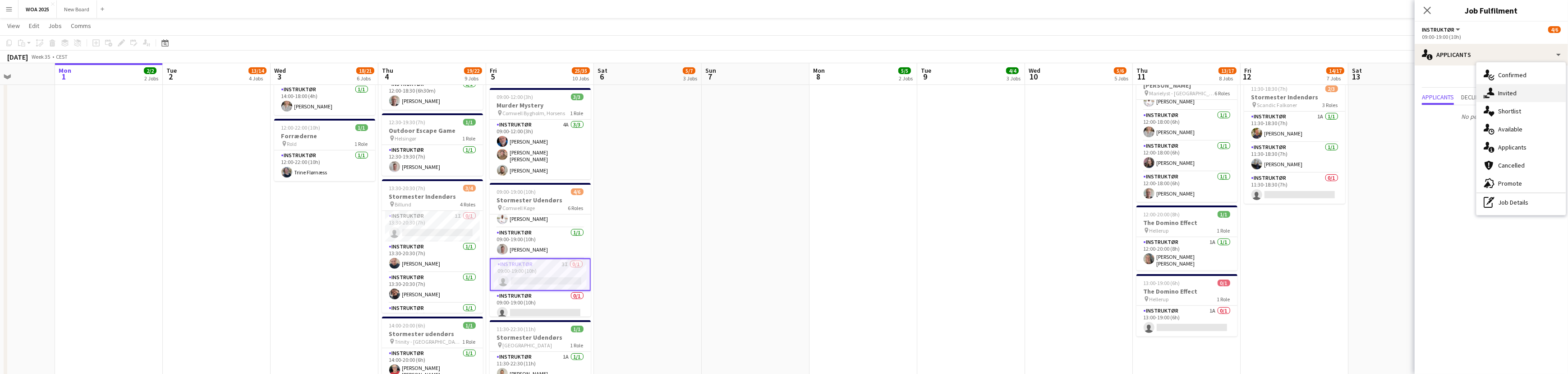
click at [1525, 90] on div "single-neutral-actions-share-1 Invited" at bounding box center [1521, 93] width 90 height 18
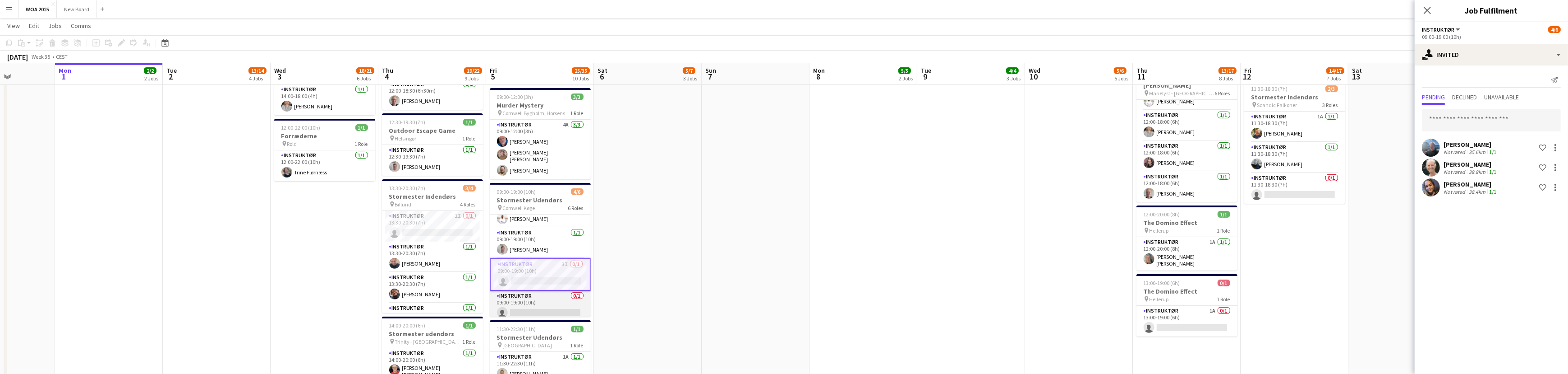
click at [553, 299] on app-card-role "Instruktør 0/1 09:00-19:00 (10h) single-neutral-actions" at bounding box center [539, 305] width 101 height 31
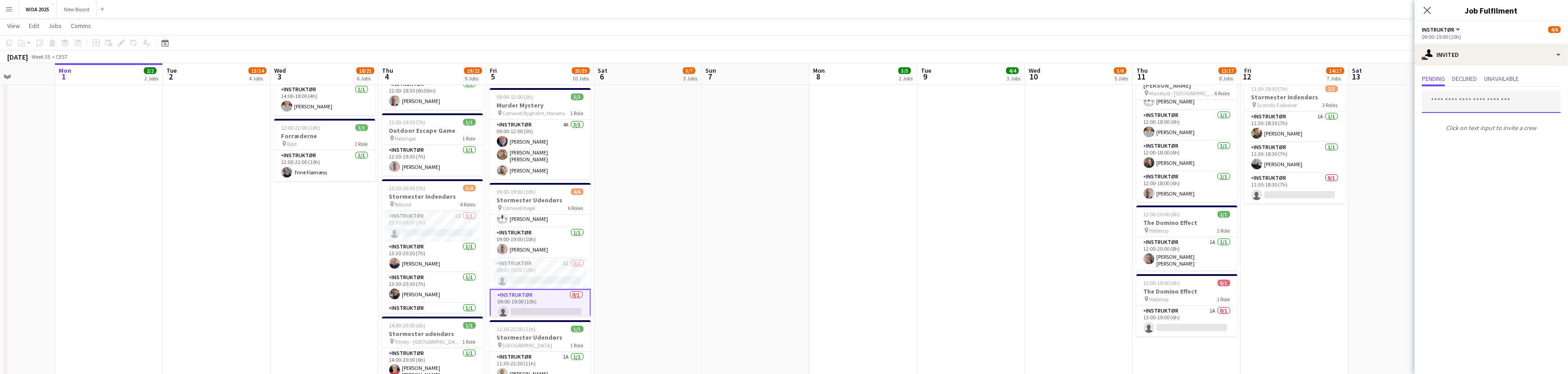
click at [1512, 98] on input "text" at bounding box center [1491, 101] width 139 height 22
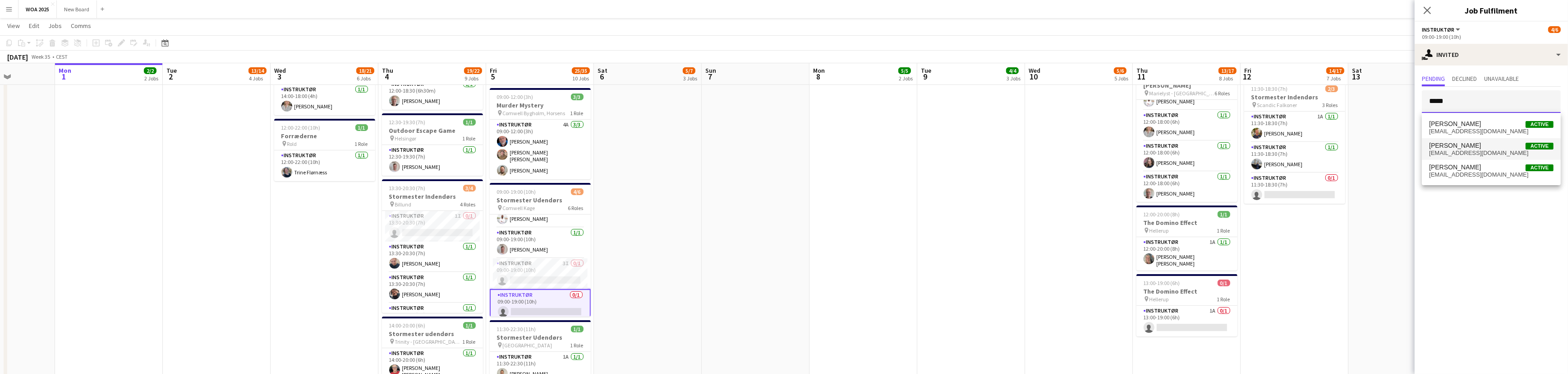
type input "*****"
click at [1485, 150] on span "[EMAIL_ADDRESS][DOMAIN_NAME]" at bounding box center [1491, 153] width 125 height 7
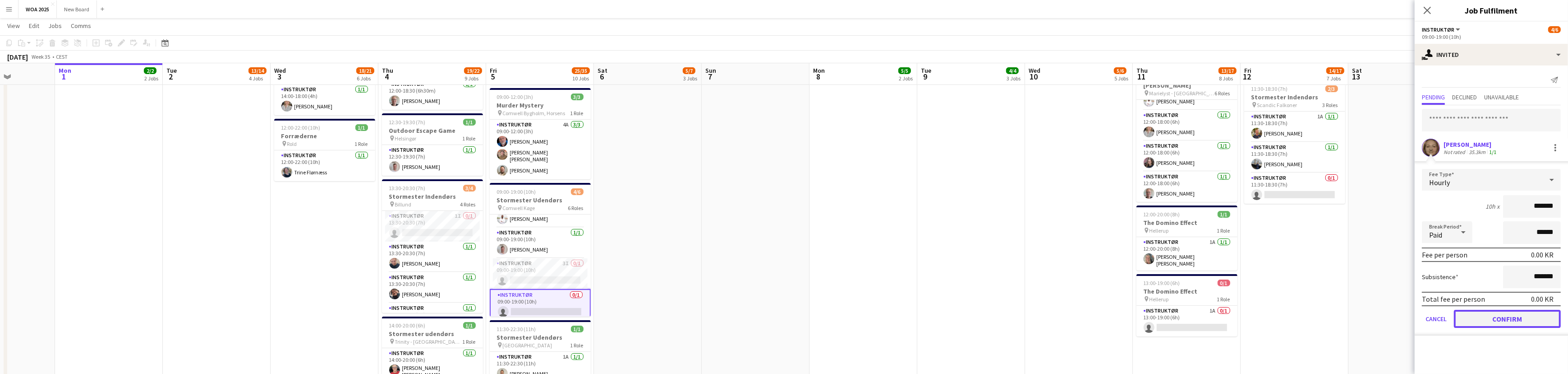
click at [1517, 315] on button "Confirm" at bounding box center [1508, 318] width 107 height 18
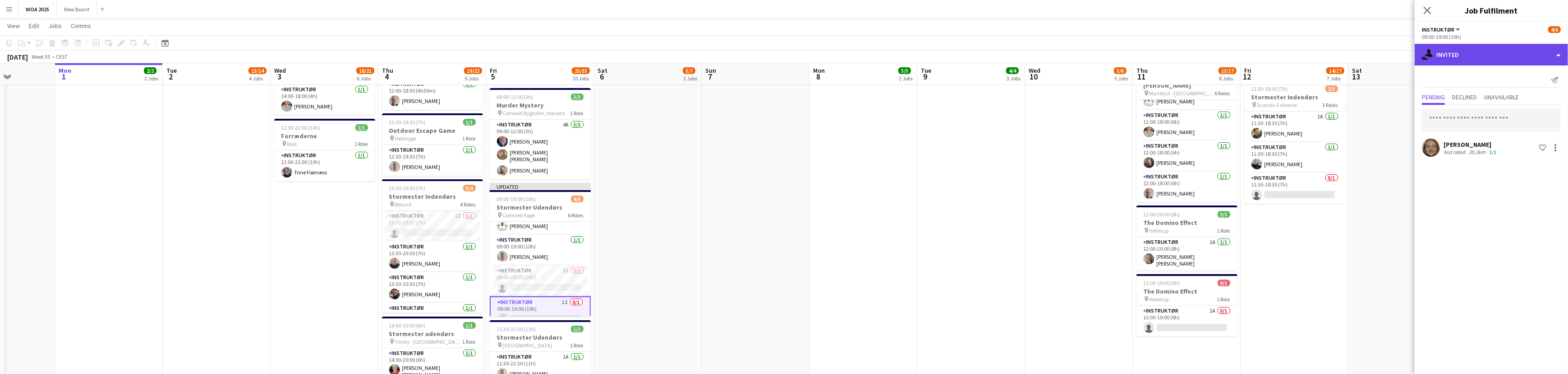
click at [1464, 56] on div "single-neutral-actions-share-1 Invited" at bounding box center [1491, 54] width 154 height 21
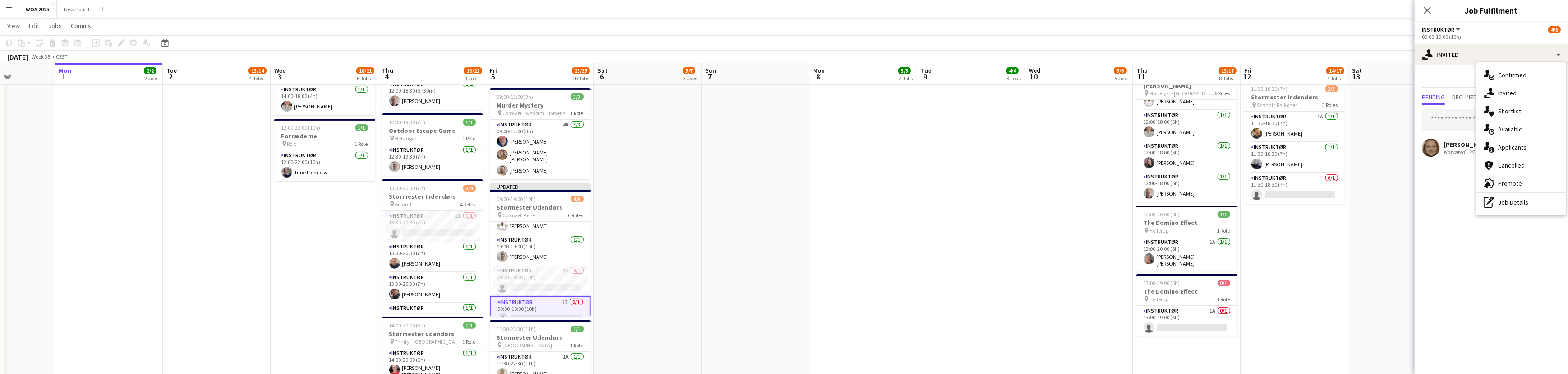
click at [1464, 122] on input "text" at bounding box center [1491, 119] width 139 height 22
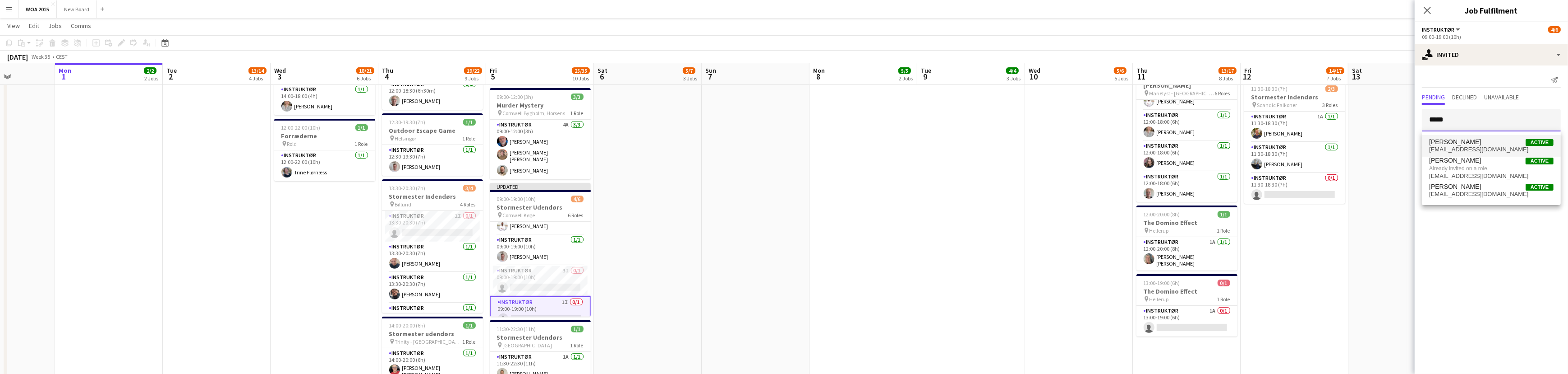
type input "*****"
click at [1481, 144] on span "[PERSON_NAME]" at bounding box center [1455, 142] width 52 height 7
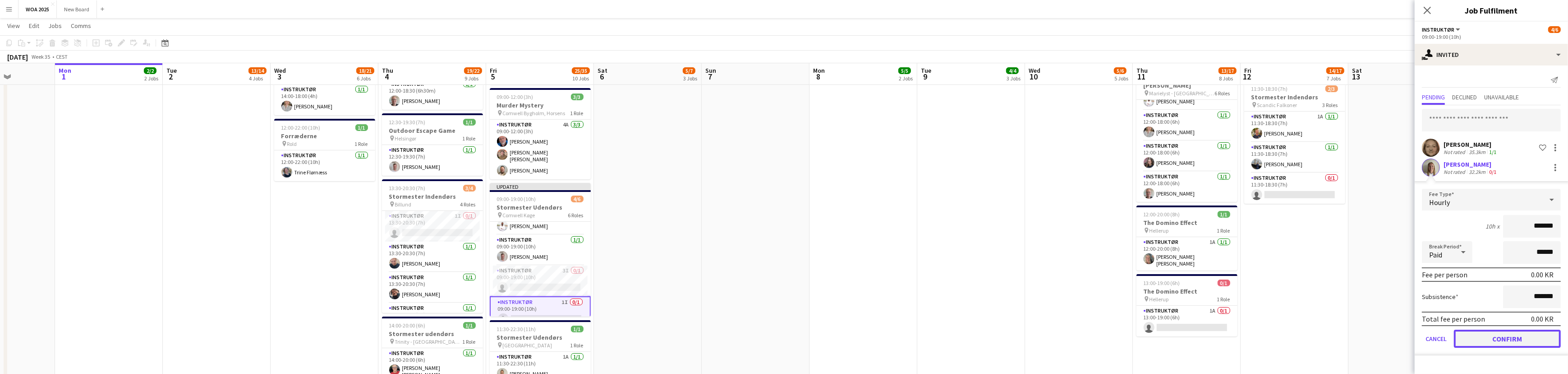
click at [1521, 339] on button "Confirm" at bounding box center [1508, 338] width 107 height 18
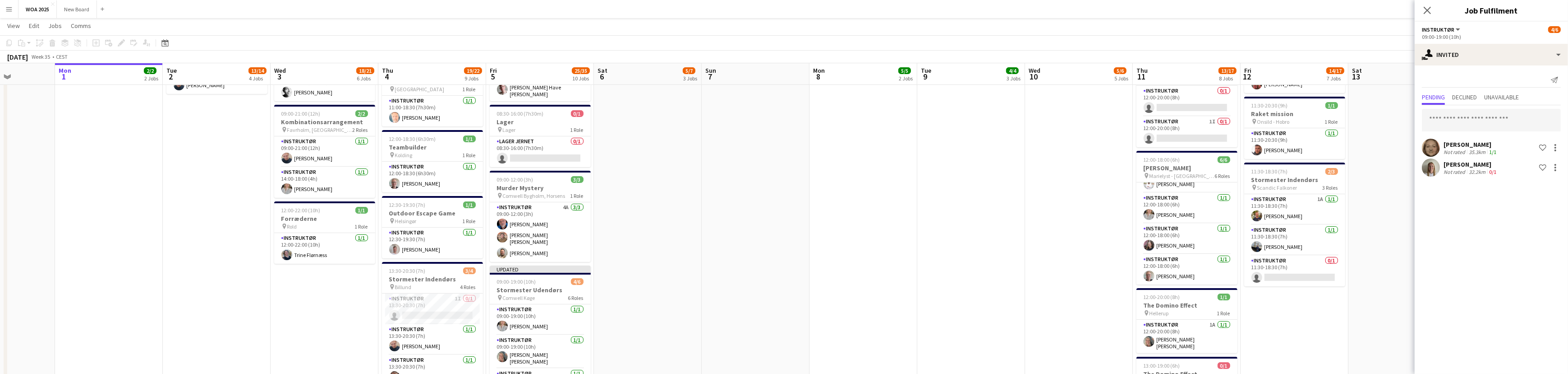
scroll to position [409, 0]
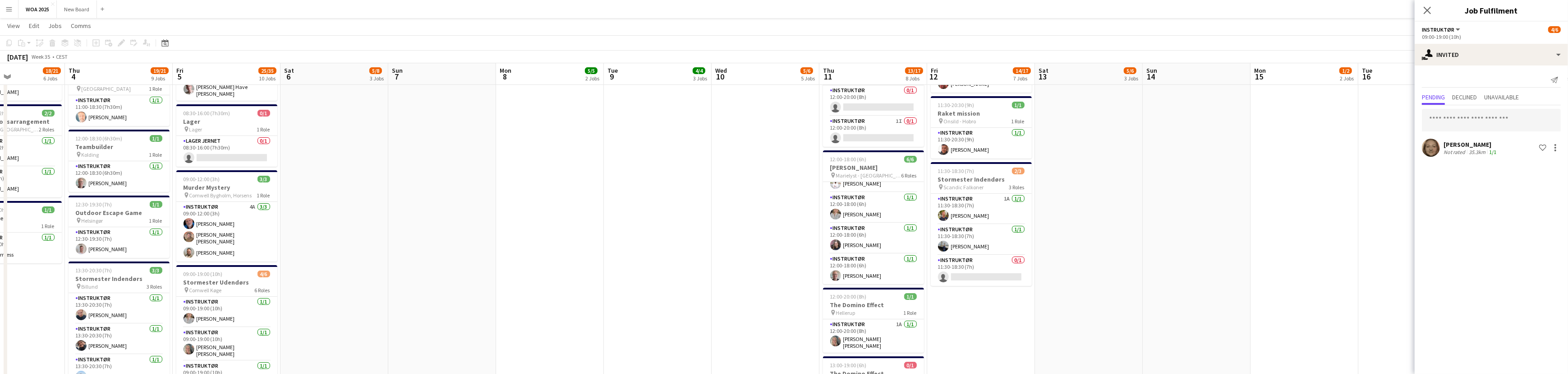
drag, startPoint x: 1060, startPoint y: 285, endPoint x: 668, endPoint y: 275, distance: 392.1
click at [668, 276] on app-calendar-viewport "Sun 31 Mon 1 2/2 2 Jobs Tue 2 13/14 4 Jobs Wed 3 18/21 6 Jobs Thu 4 19/21 9 Job…" at bounding box center [784, 119] width 1568 height 988
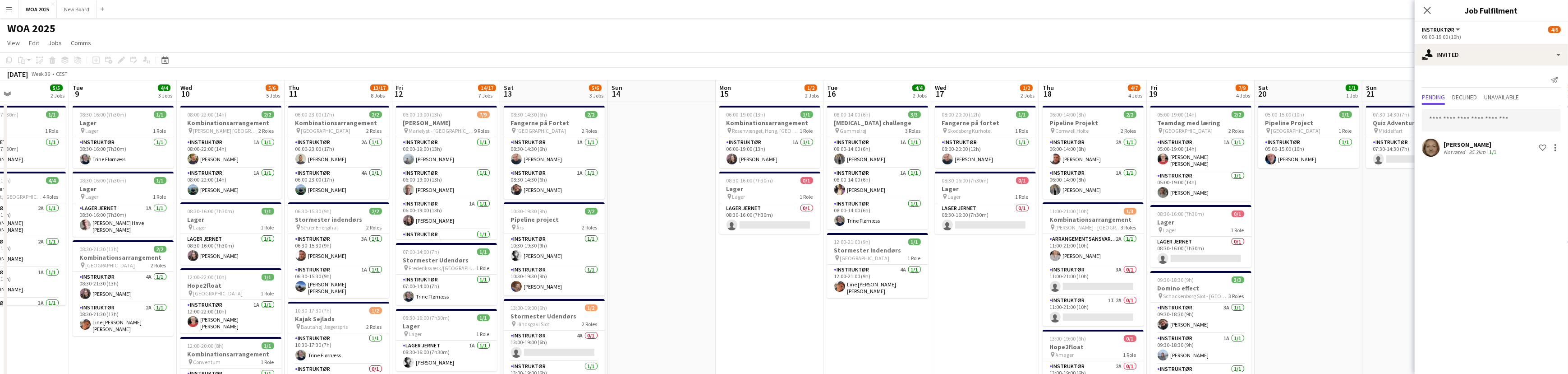
scroll to position [0, 257]
drag, startPoint x: 1117, startPoint y: 219, endPoint x: 659, endPoint y: 222, distance: 458.0
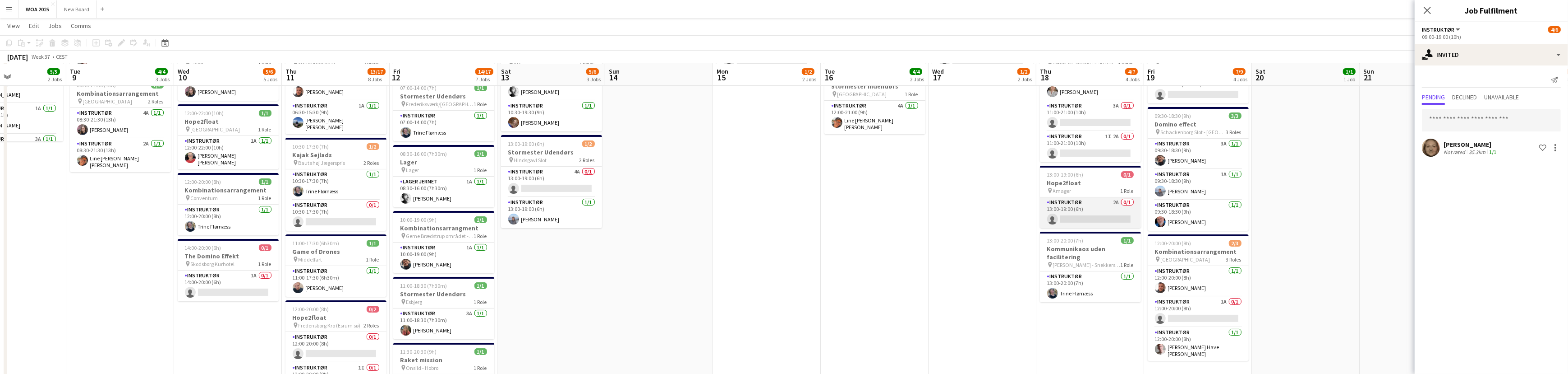
scroll to position [163, 0]
click at [1094, 206] on app-card-role "Instruktør 2A 0/1 13:00-19:00 (6h) single-neutral-actions" at bounding box center [1090, 212] width 101 height 31
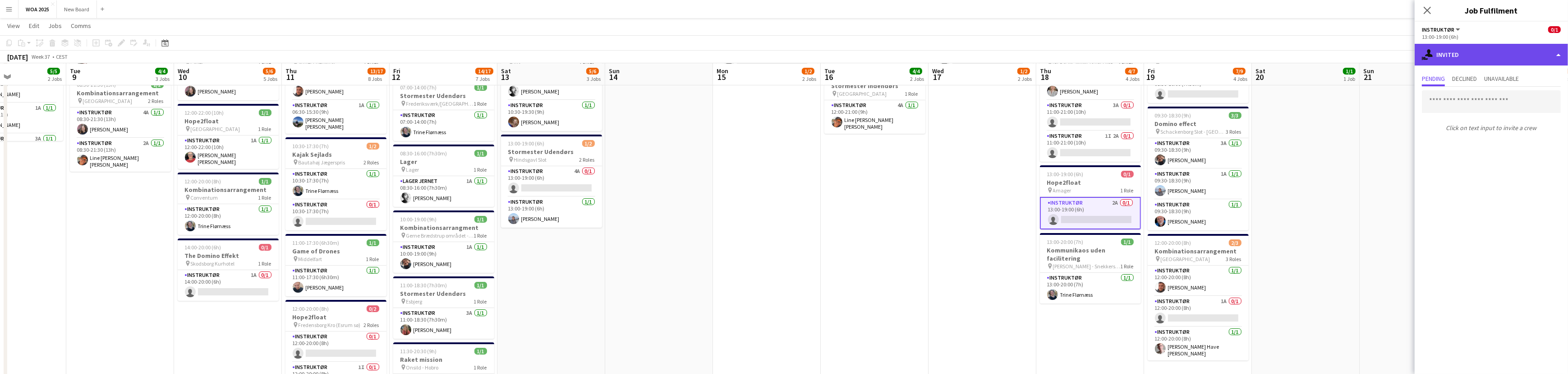
click at [1554, 54] on div "single-neutral-actions-share-1 Invited" at bounding box center [1491, 54] width 154 height 21
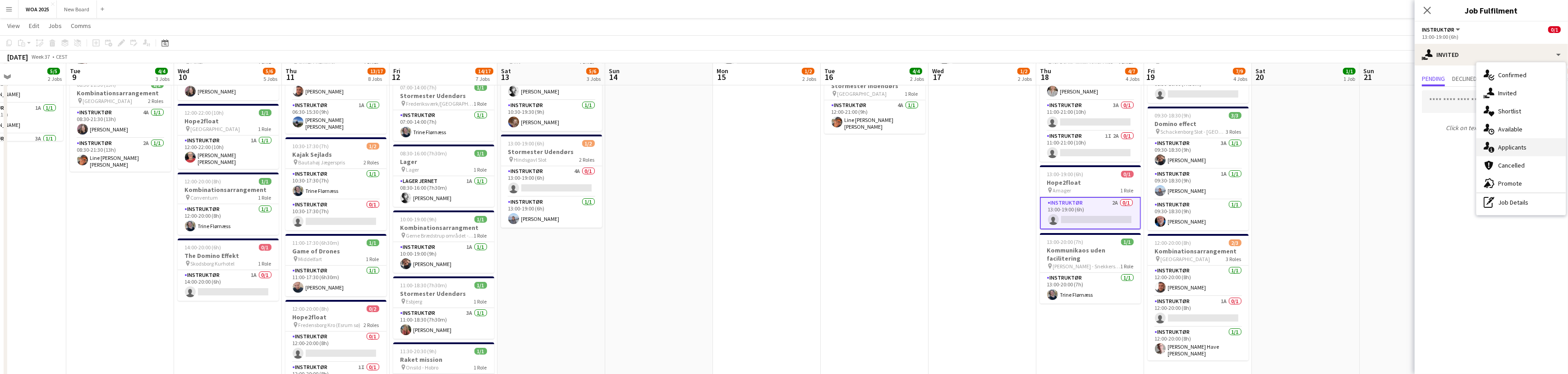
click at [1539, 149] on div "single-neutral-actions-information Applicants" at bounding box center [1521, 146] width 90 height 18
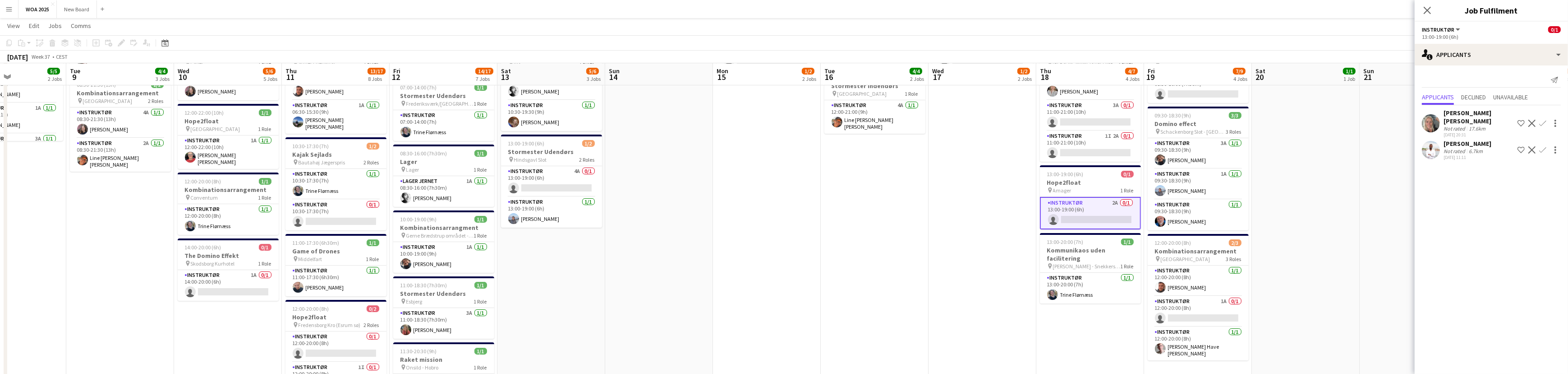
click at [1544, 119] on app-icon "Confirm" at bounding box center [1543, 123] width 7 height 7
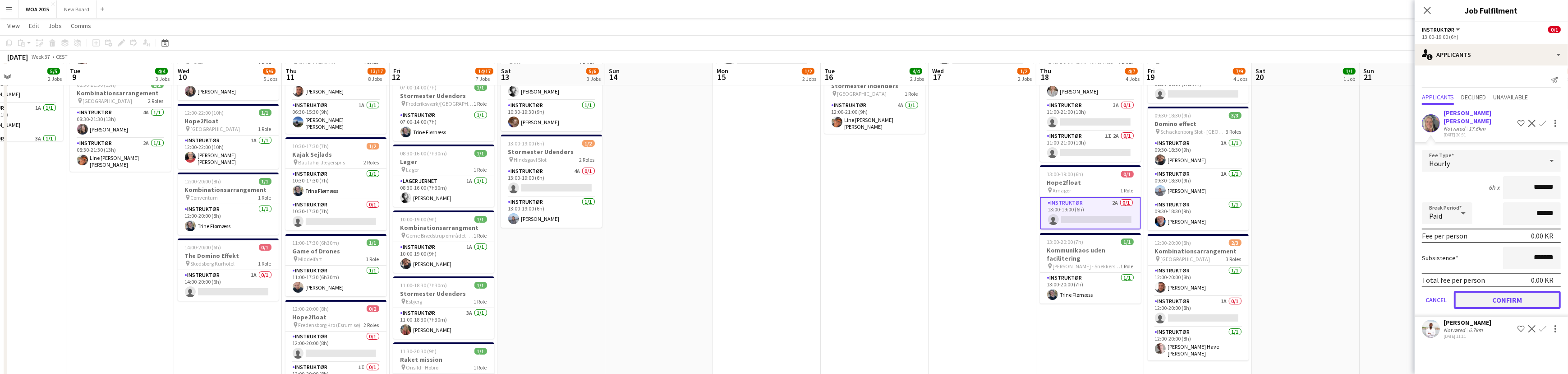
click at [1503, 291] on button "Confirm" at bounding box center [1508, 299] width 107 height 18
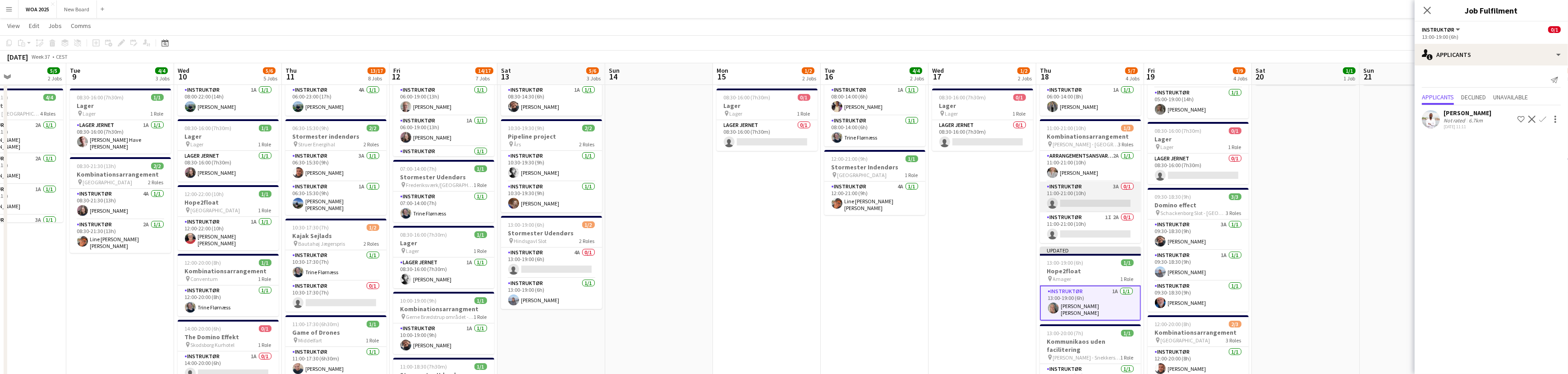
scroll to position [81, 0]
click at [1094, 195] on app-card-role "Instruktør 3A 0/1 11:00-21:00 (10h) single-neutral-actions" at bounding box center [1090, 196] width 101 height 31
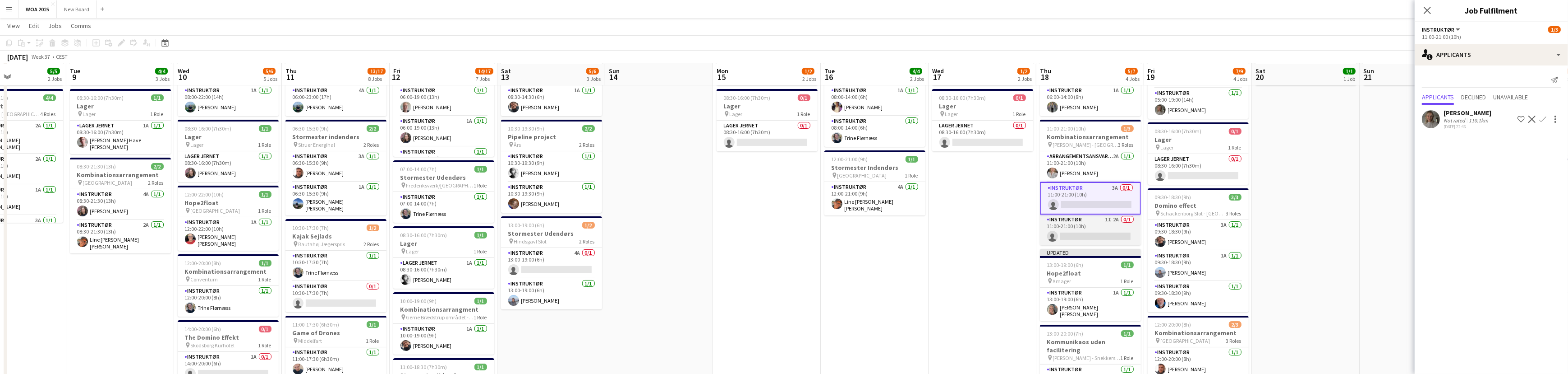
click at [1116, 225] on app-card-role "Instruktør 1I 2A 0/1 11:00-21:00 (10h) single-neutral-actions" at bounding box center [1090, 230] width 101 height 31
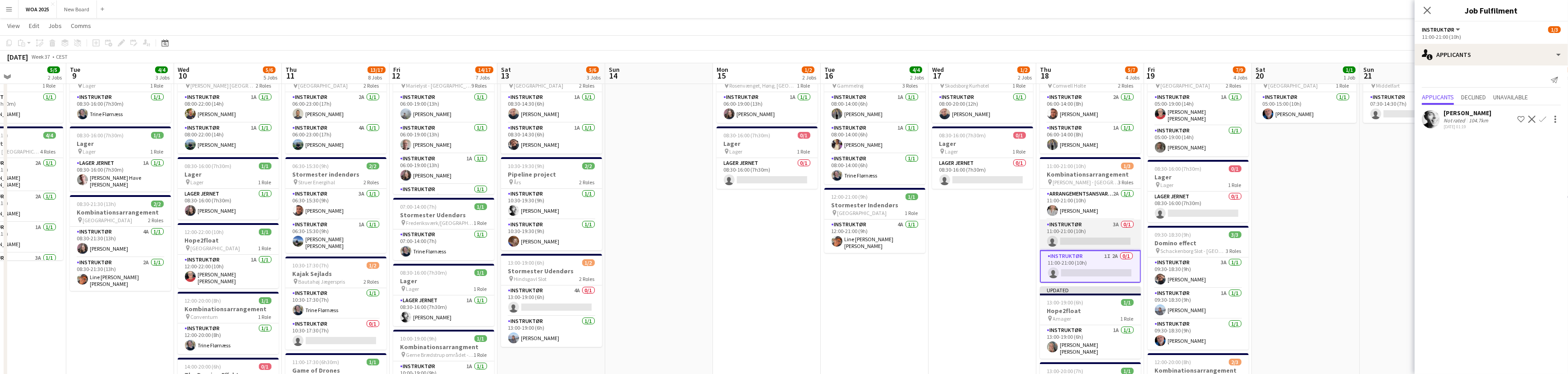
click at [1112, 234] on app-card-role "Instruktør 3A 0/1 11:00-21:00 (10h) single-neutral-actions" at bounding box center [1090, 234] width 101 height 31
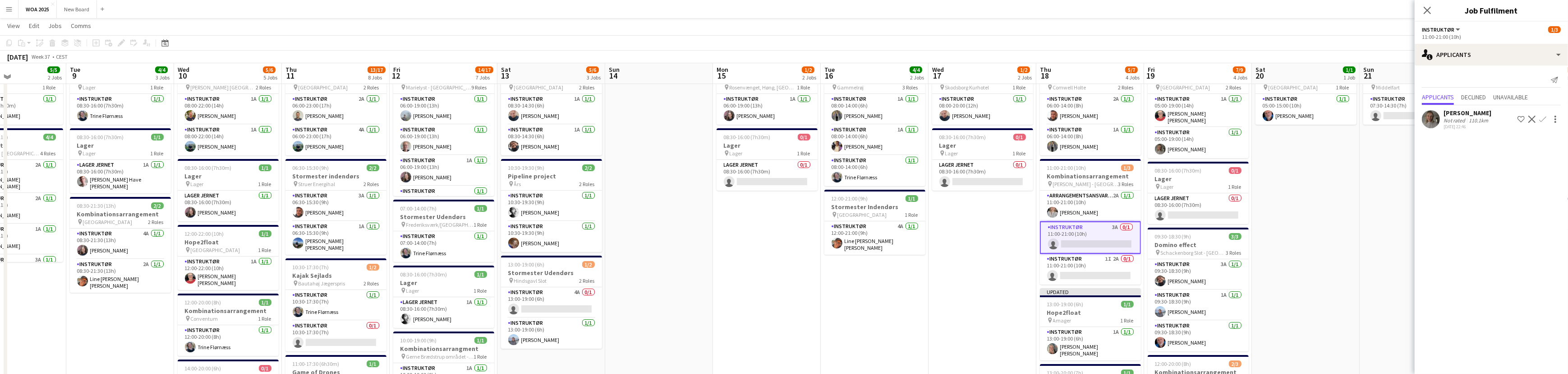
scroll to position [41, 0]
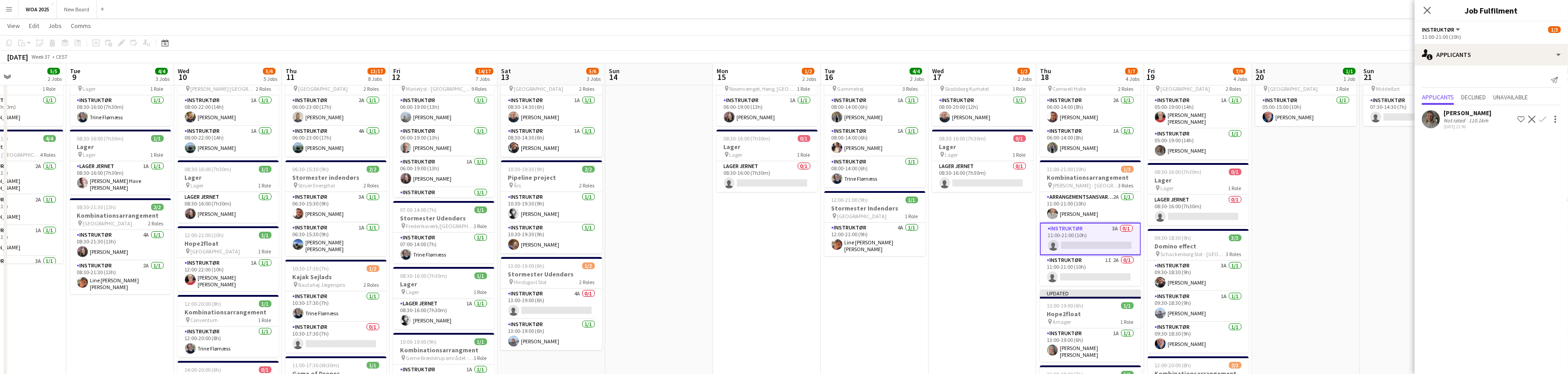
click at [1109, 243] on app-card-role "Instruktør 3A 0/1 11:00-21:00 (10h) single-neutral-actions" at bounding box center [1090, 238] width 101 height 32
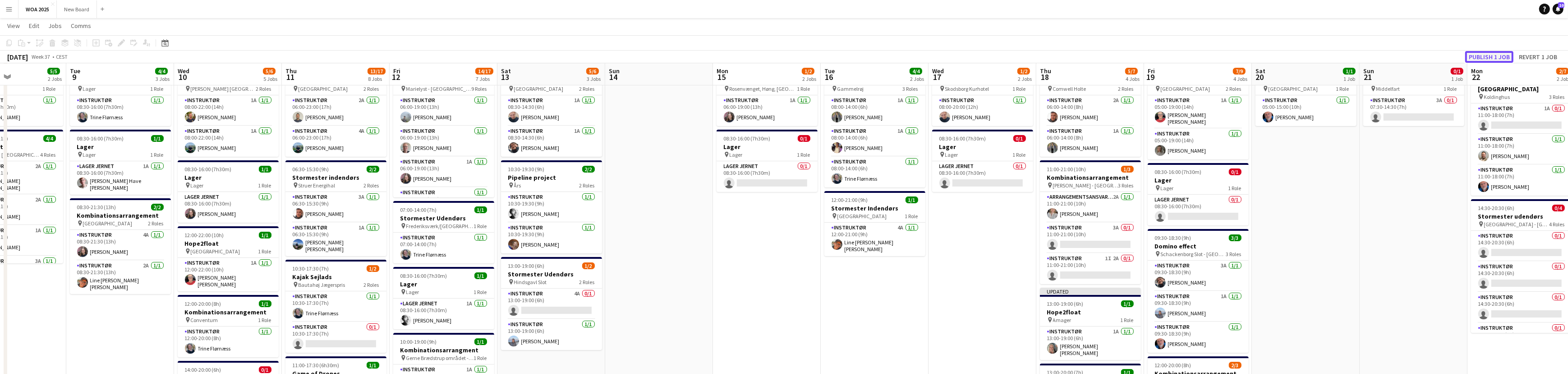
click at [1500, 57] on button "Publish 1 job" at bounding box center [1489, 56] width 48 height 12
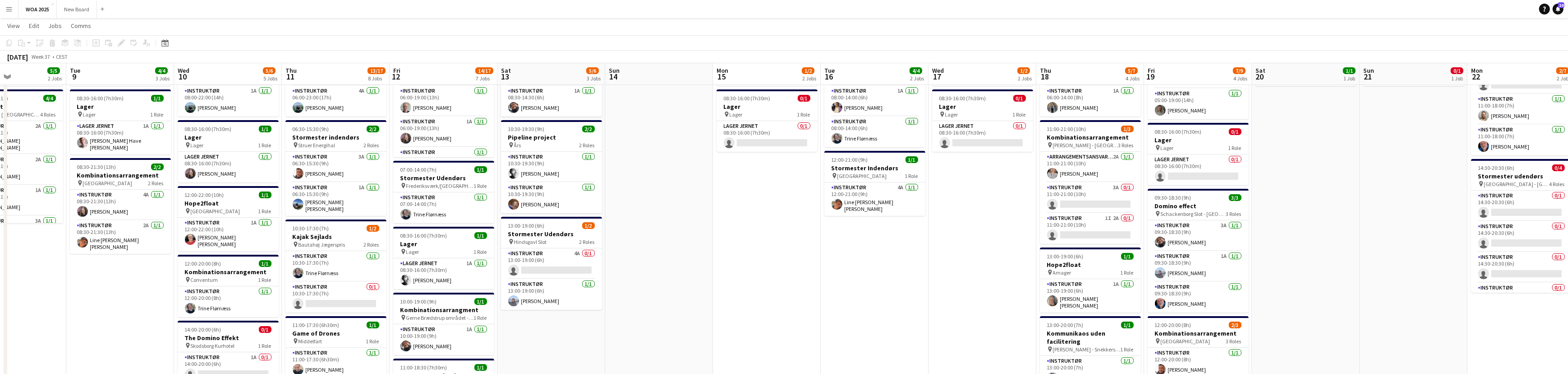
scroll to position [81, 0]
click at [573, 261] on app-card-role "Instruktør 4A 0/1 13:00-19:00 (6h) single-neutral-actions" at bounding box center [551, 263] width 101 height 31
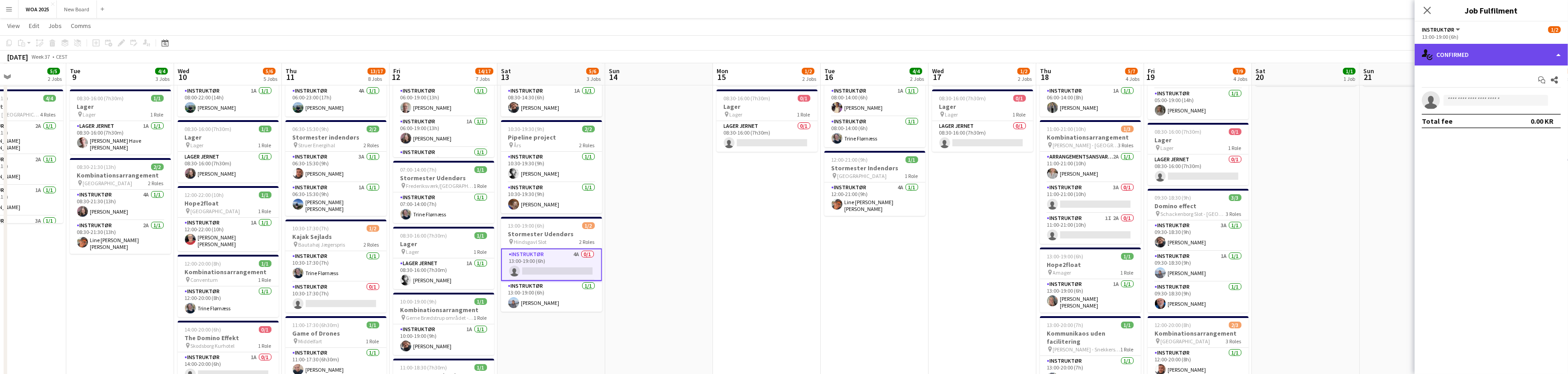
click at [1539, 56] on div "single-neutral-actions-check-2 Confirmed" at bounding box center [1491, 54] width 154 height 21
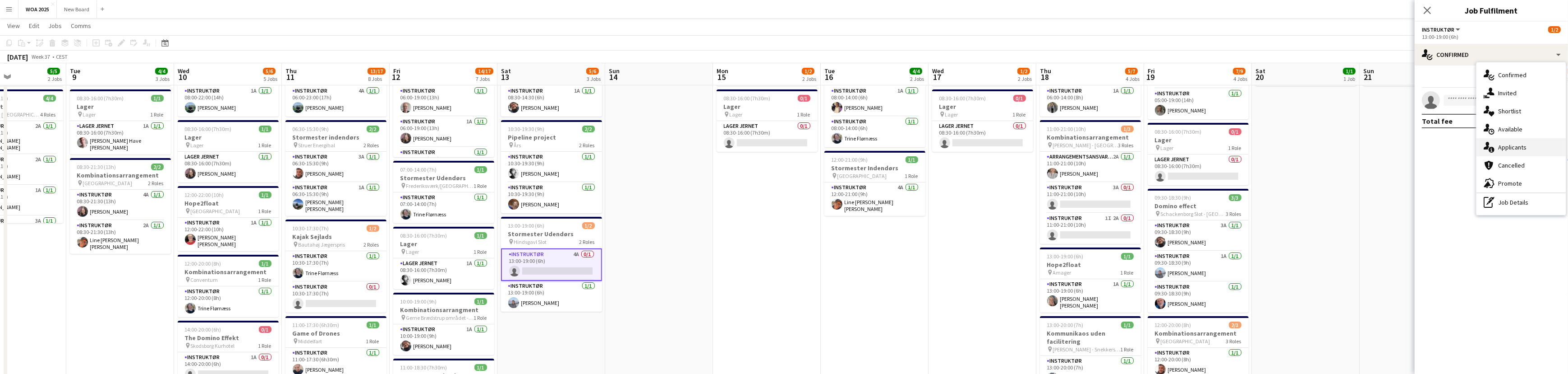
click at [1525, 147] on div "single-neutral-actions-information Applicants" at bounding box center [1521, 146] width 90 height 18
click at [1509, 99] on span "Unavailable" at bounding box center [1511, 96] width 35 height 6
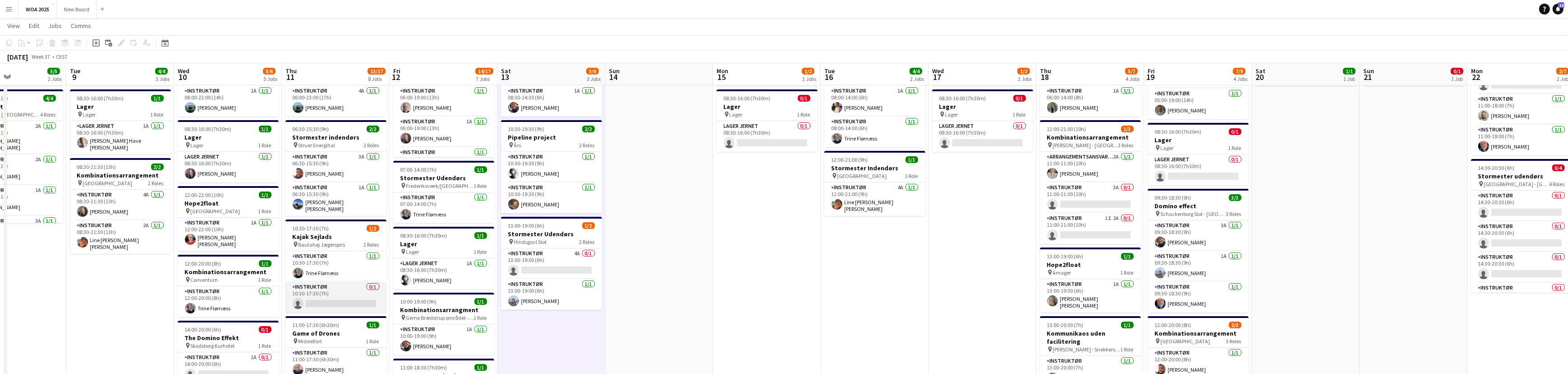
click at [342, 289] on app-card-role "Instruktør 0/1 10:30-17:30 (7h) single-neutral-actions" at bounding box center [336, 296] width 101 height 31
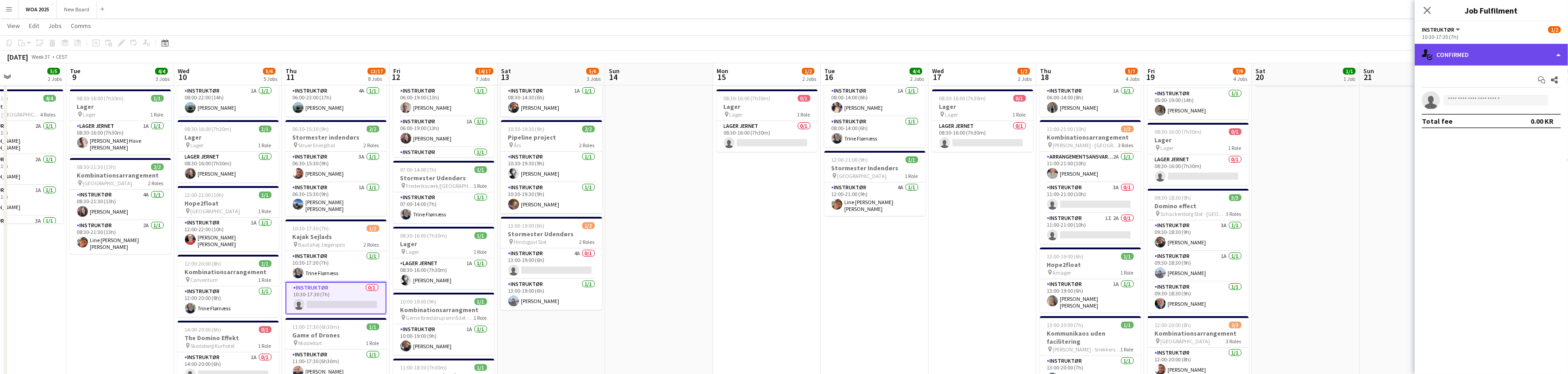
click at [1502, 58] on div "single-neutral-actions-check-2 Confirmed" at bounding box center [1491, 54] width 154 height 21
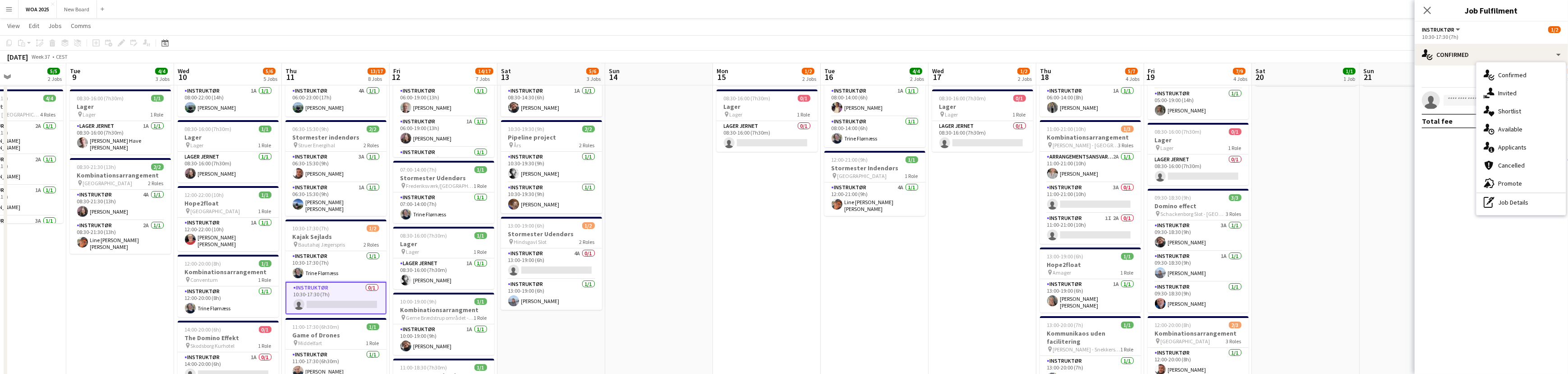
click at [9, 12] on app-icon "Menu" at bounding box center [9, 9] width 7 height 7
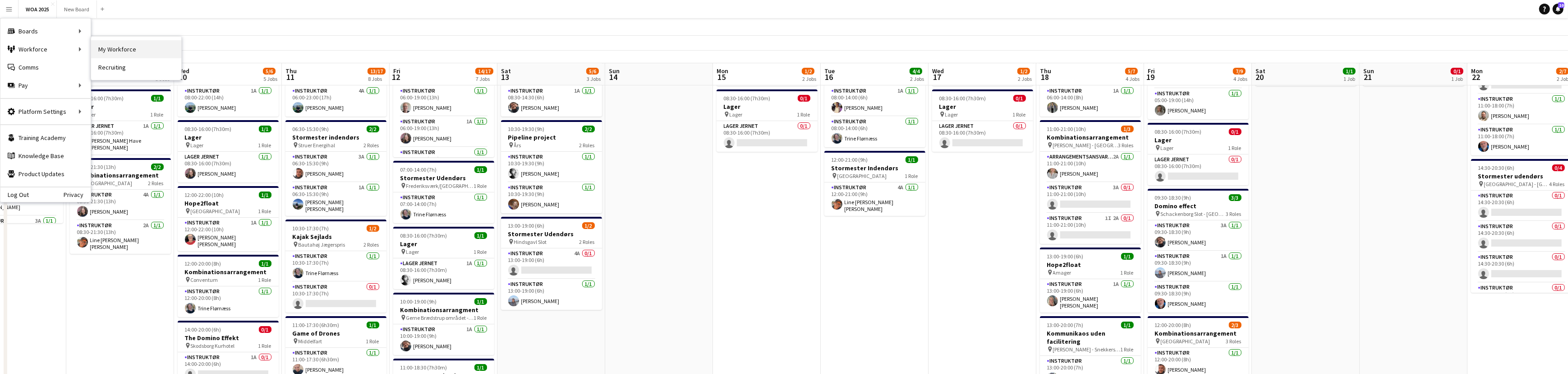
click at [112, 47] on link "My Workforce" at bounding box center [135, 48] width 90 height 18
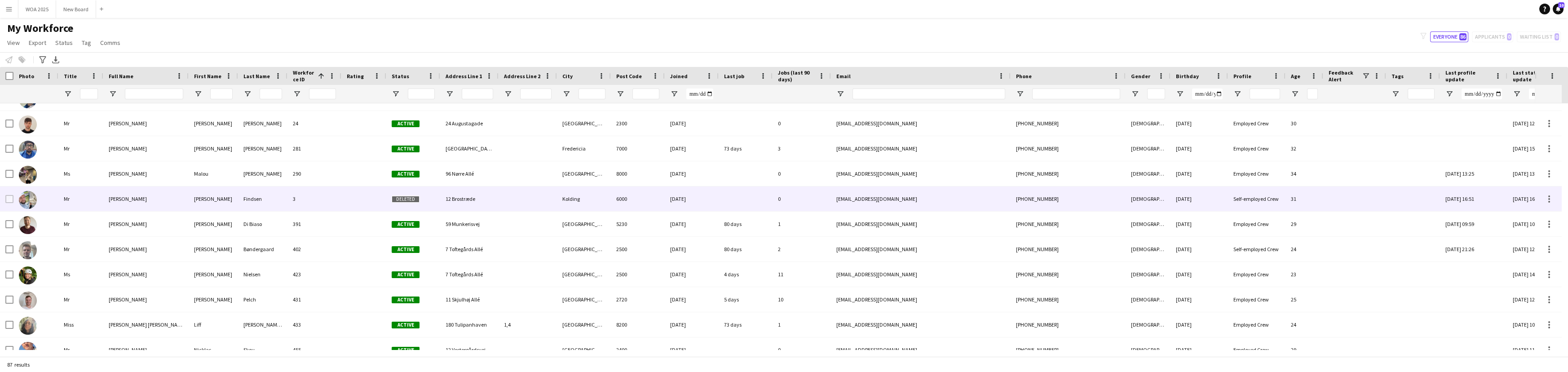
scroll to position [389, 0]
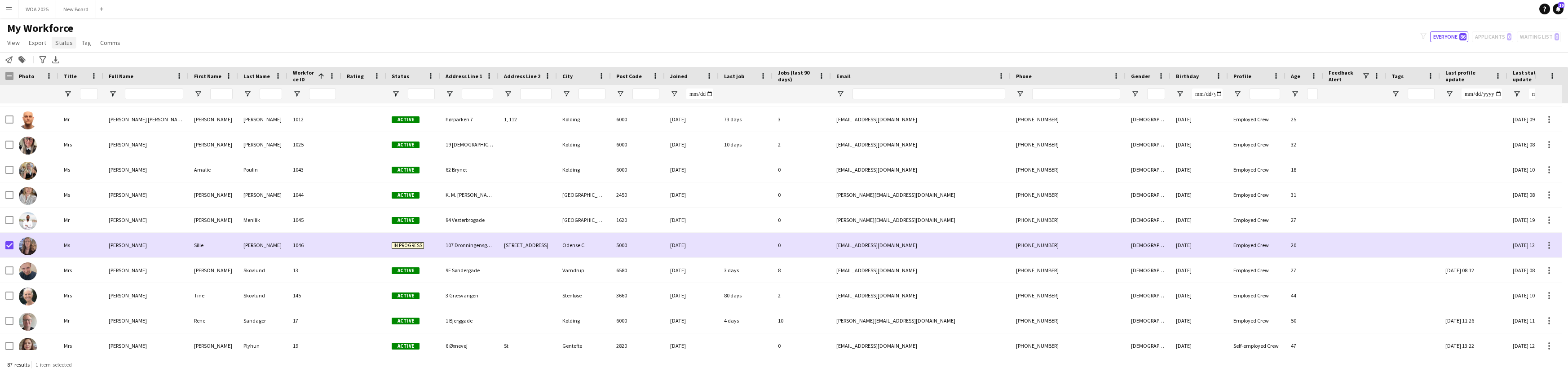
click at [63, 44] on span "Status" at bounding box center [64, 42] width 18 height 8
click at [65, 59] on span "Edit" at bounding box center [64, 62] width 10 height 8
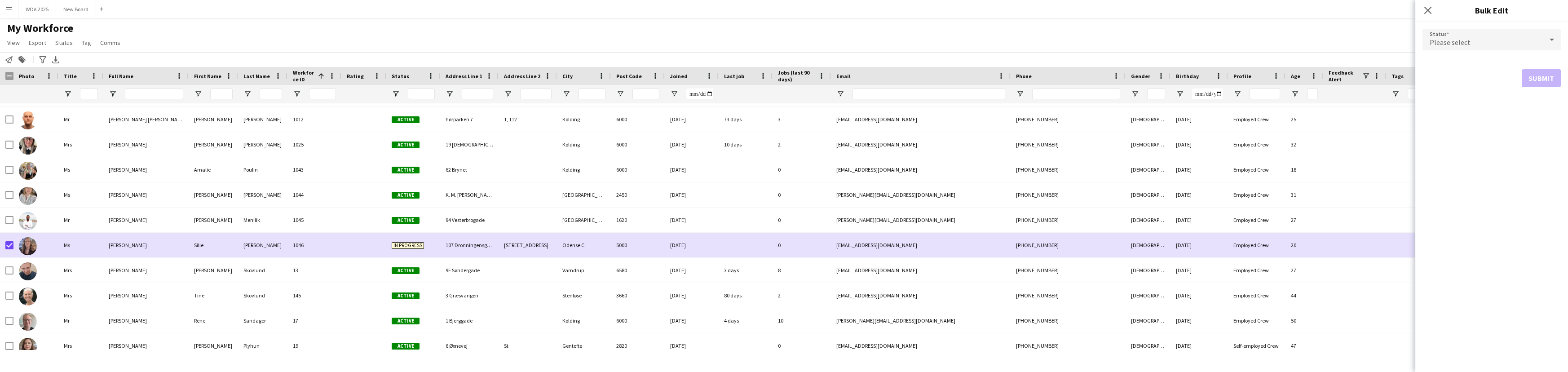
click at [1505, 44] on div "Please select" at bounding box center [1482, 39] width 121 height 21
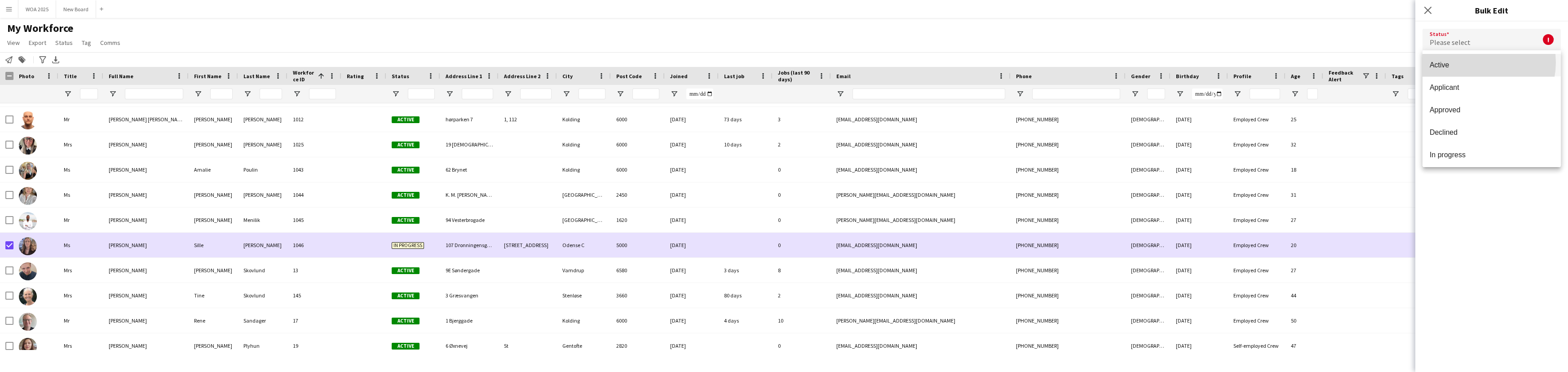
click at [1475, 63] on span "Active" at bounding box center [1492, 64] width 124 height 8
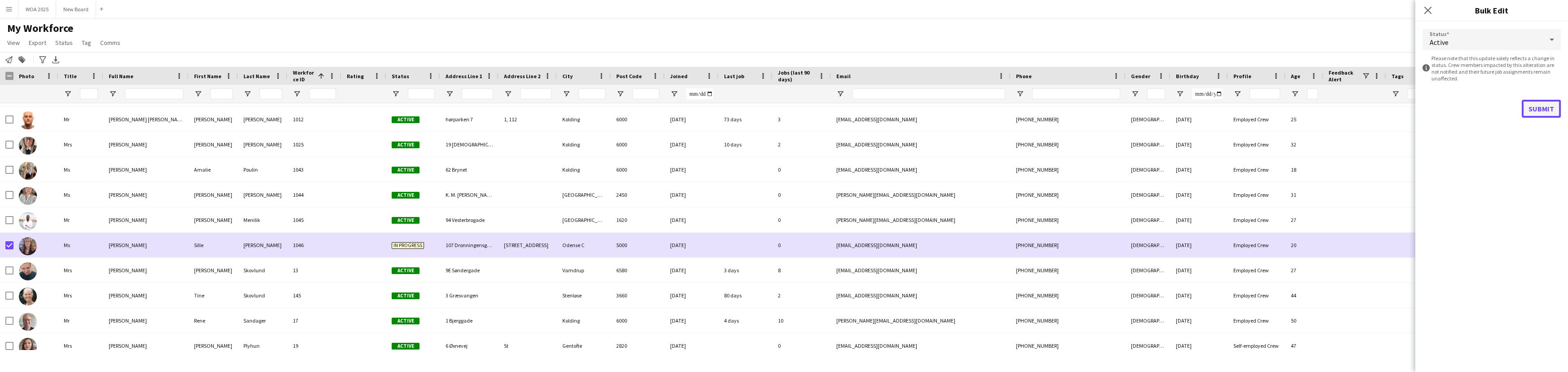
click at [1536, 105] on button "Submit" at bounding box center [1541, 108] width 39 height 17
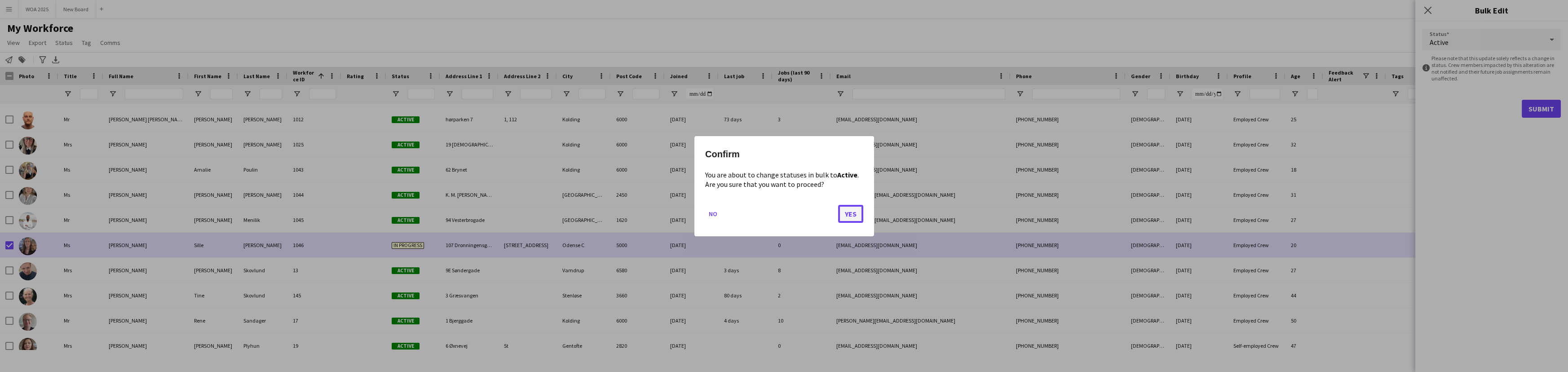
click at [850, 211] on button "Yes" at bounding box center [850, 213] width 25 height 17
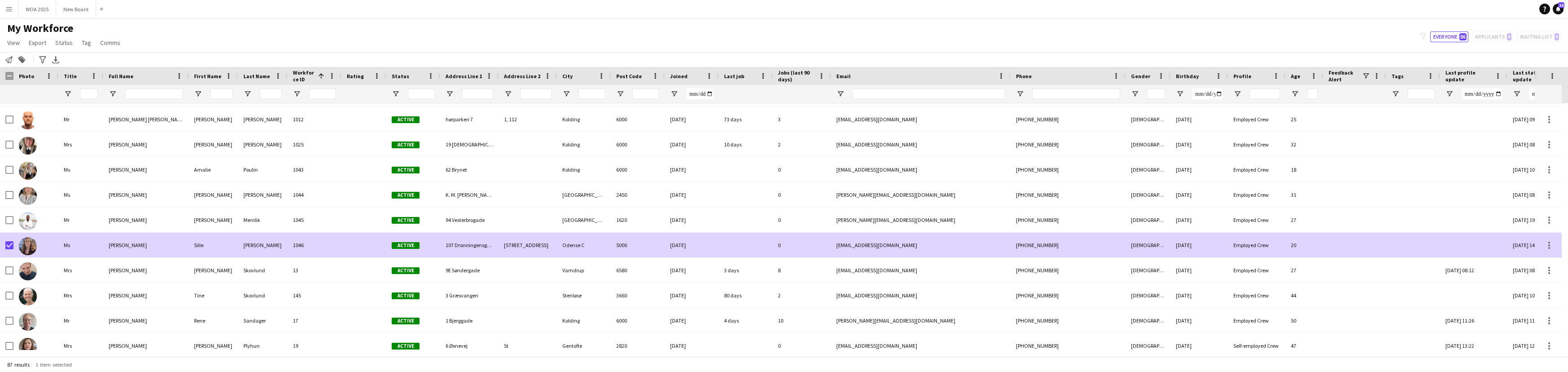
click at [236, 247] on div "Sille" at bounding box center [214, 245] width 50 height 25
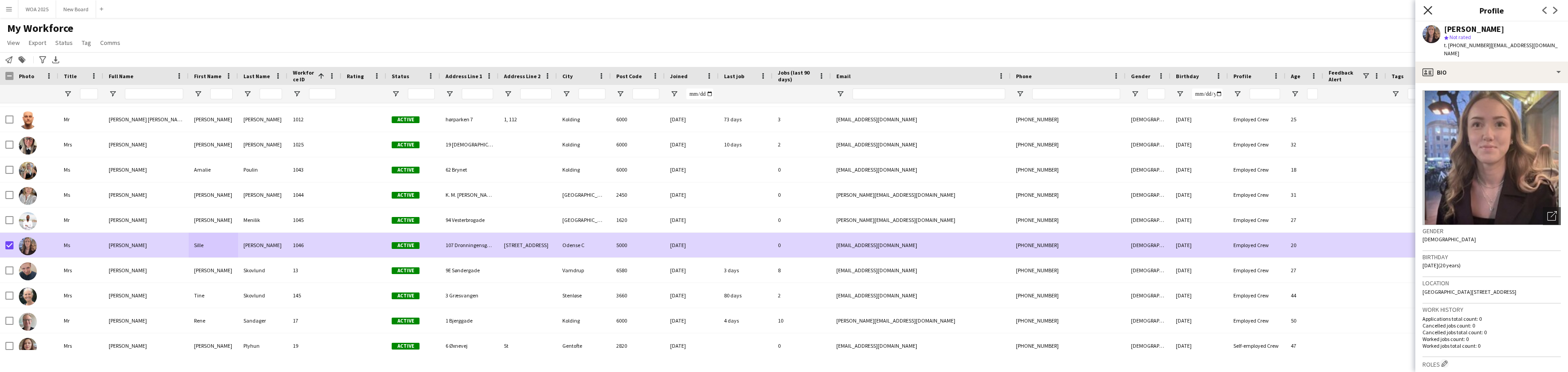
click at [1426, 10] on icon "Close pop-in" at bounding box center [1427, 9] width 8 height 8
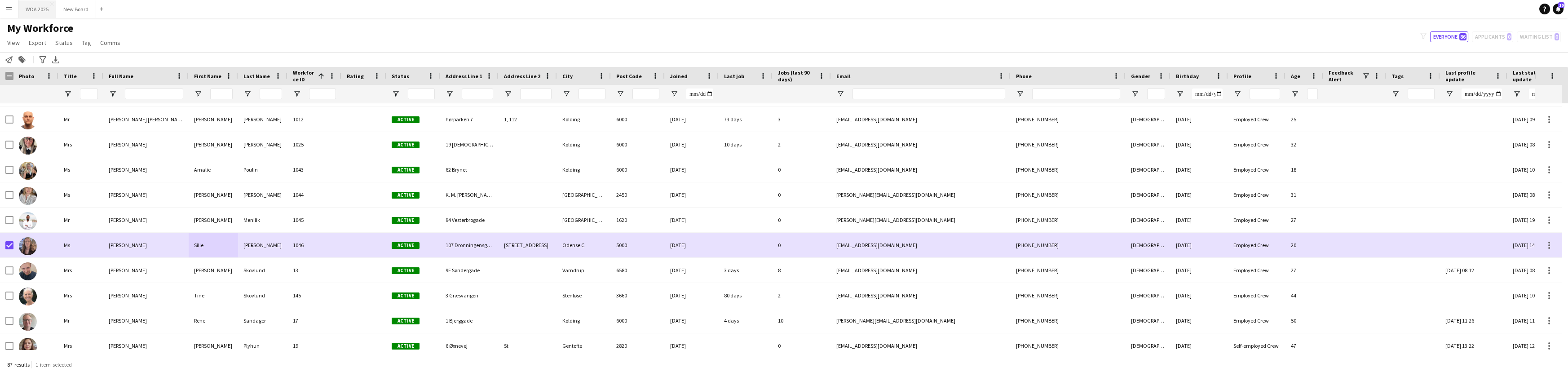
click at [43, 13] on button "WOA 2025 Close" at bounding box center [37, 8] width 38 height 17
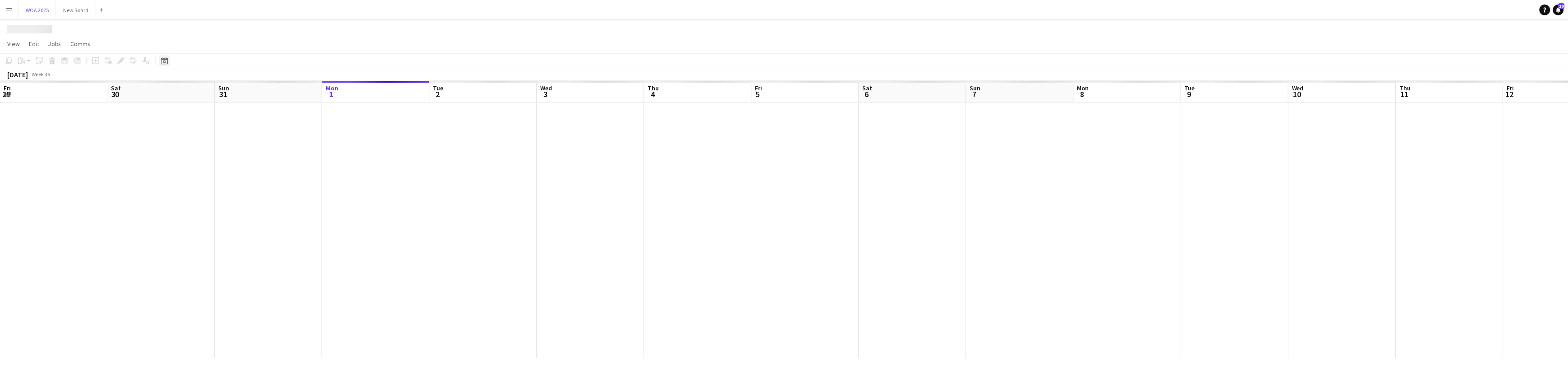
scroll to position [0, 216]
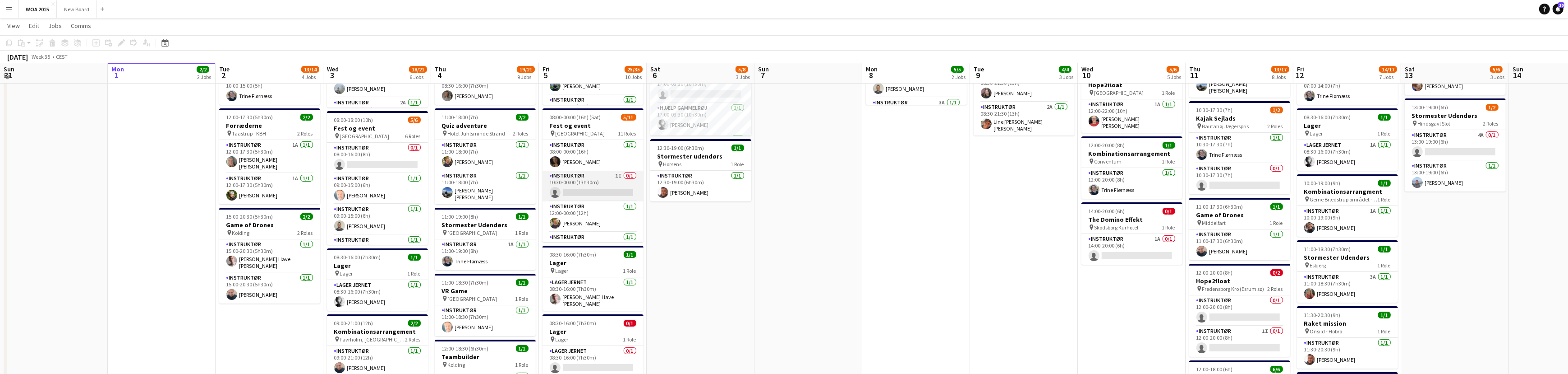
click at [604, 190] on app-card-role "Instruktør 1I 0/1 10:30-00:00 (13h30m) single-neutral-actions" at bounding box center [592, 185] width 101 height 31
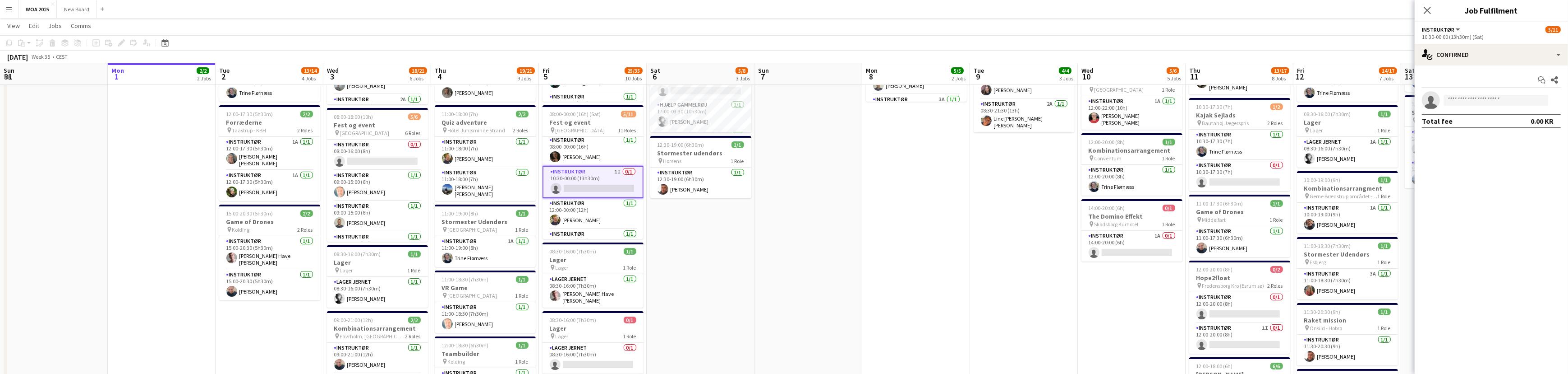
scroll to position [2, 0]
click at [1479, 103] on input at bounding box center [1495, 100] width 105 height 11
type input "****"
click at [1475, 115] on span "[PERSON_NAME]" at bounding box center [1476, 113] width 52 height 7
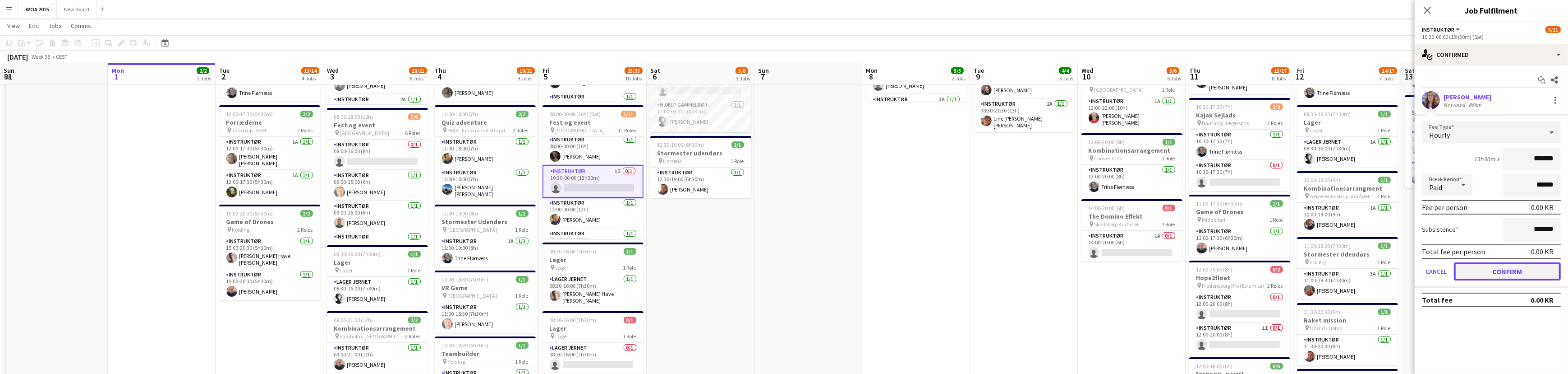
click at [1505, 269] on button "Confirm" at bounding box center [1508, 270] width 107 height 18
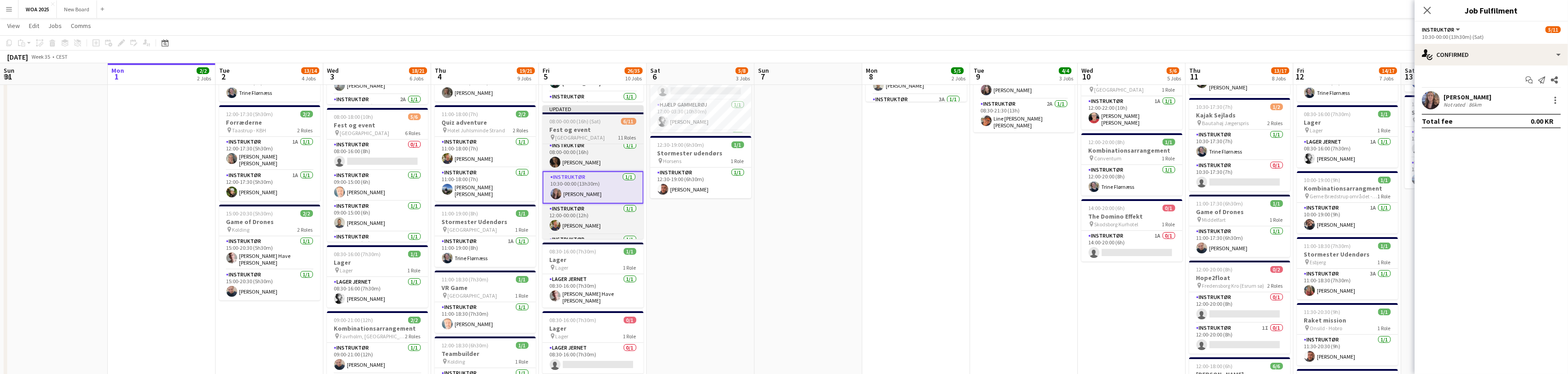
scroll to position [0, 0]
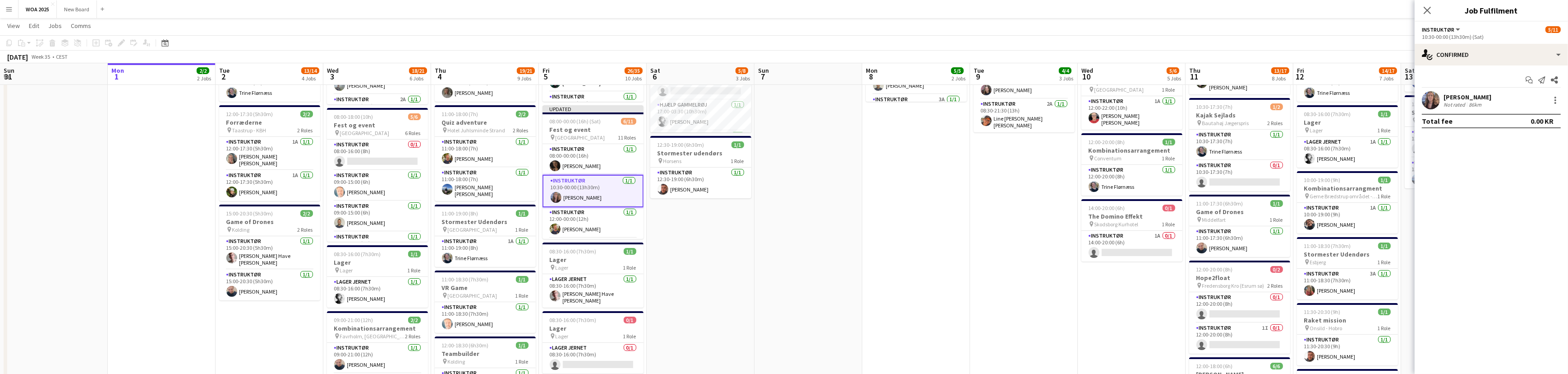
click at [738, 238] on app-date-cell "07:00-17:00 (10h) 2/2 Kombinationsarrangement pin Gammelrøj 2 Roles Instruktør …" at bounding box center [700, 359] width 108 height 922
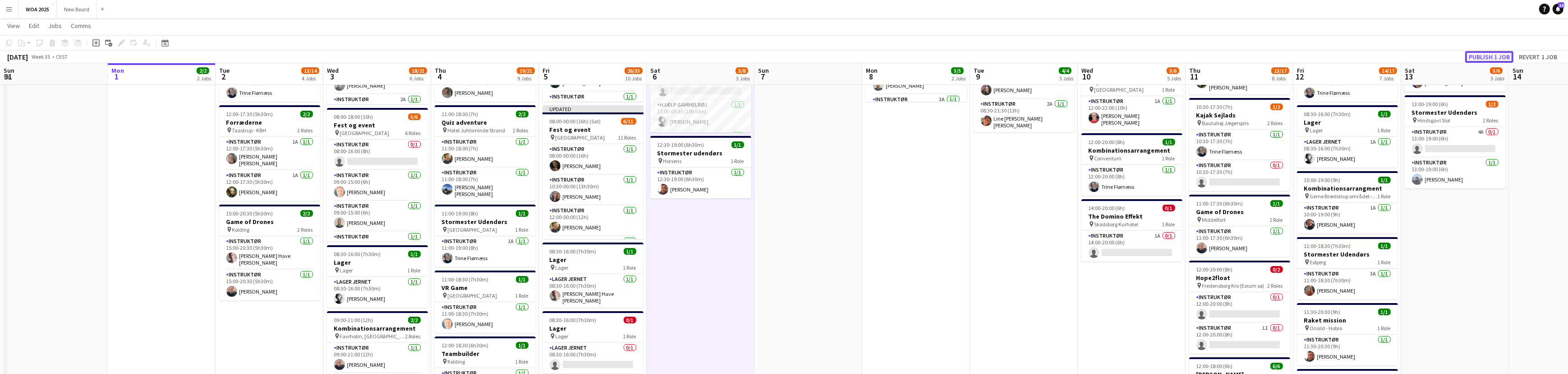
click at [1490, 58] on button "Publish 1 job" at bounding box center [1489, 56] width 48 height 12
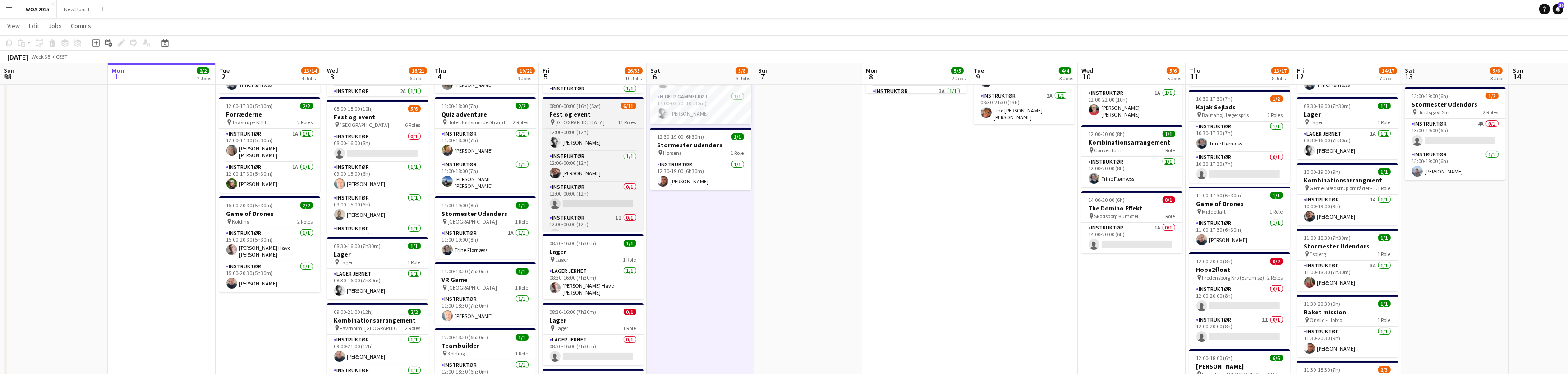
scroll to position [139, 0]
click at [606, 193] on app-card-role "Instruktør 0/1 12:00-00:00 (12h) single-neutral-actions" at bounding box center [592, 189] width 101 height 31
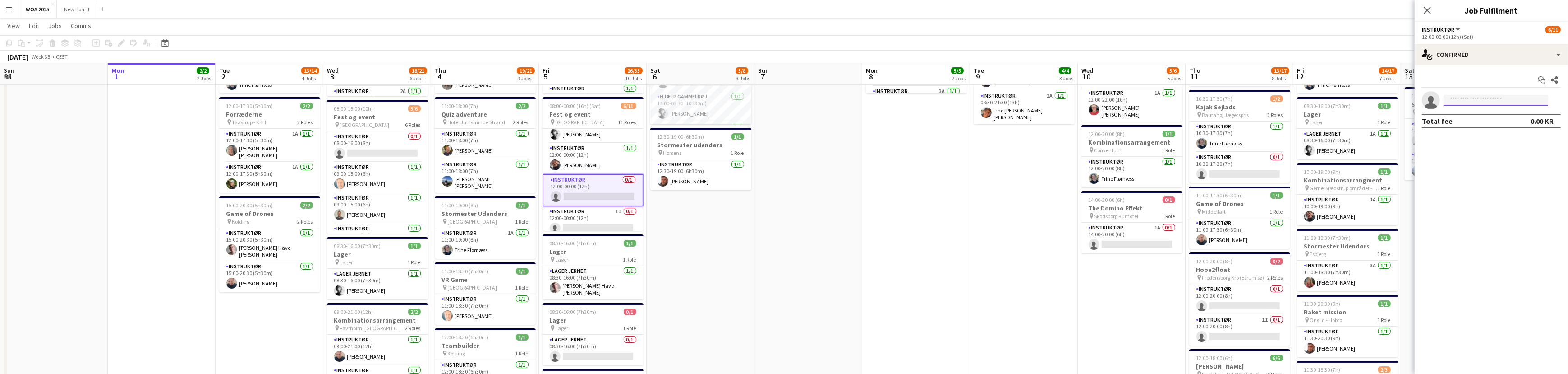
click at [1490, 100] on input at bounding box center [1495, 100] width 105 height 11
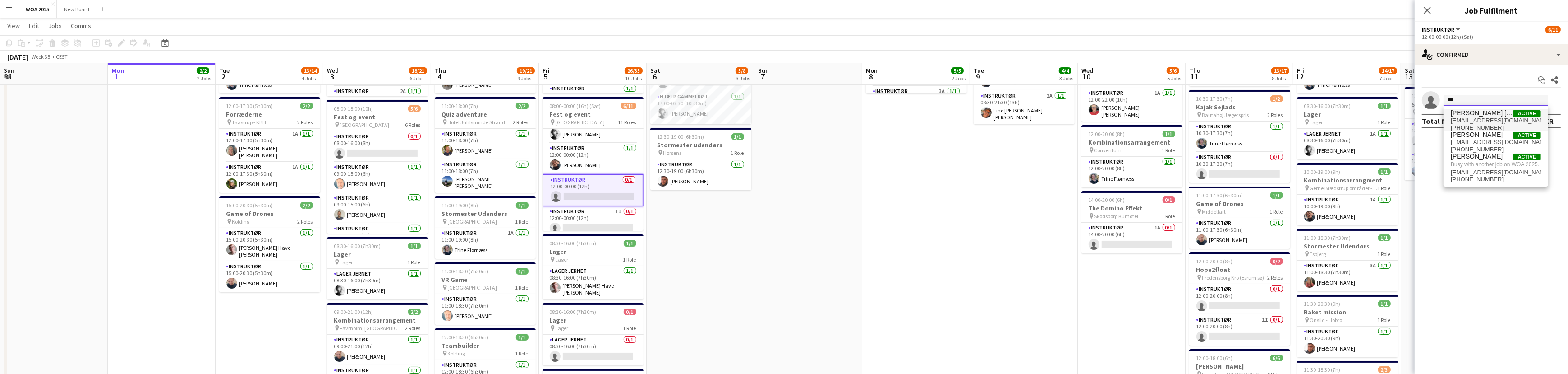
type input "***"
click at [1488, 117] on span "[EMAIL_ADDRESS][DOMAIN_NAME]" at bounding box center [1495, 120] width 90 height 7
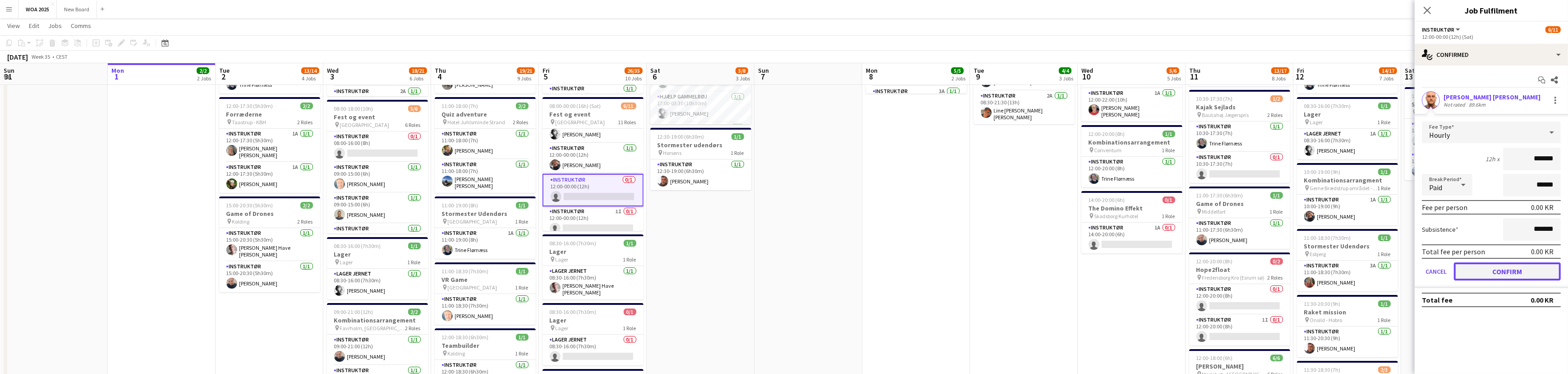
click at [1527, 267] on button "Confirm" at bounding box center [1508, 270] width 107 height 18
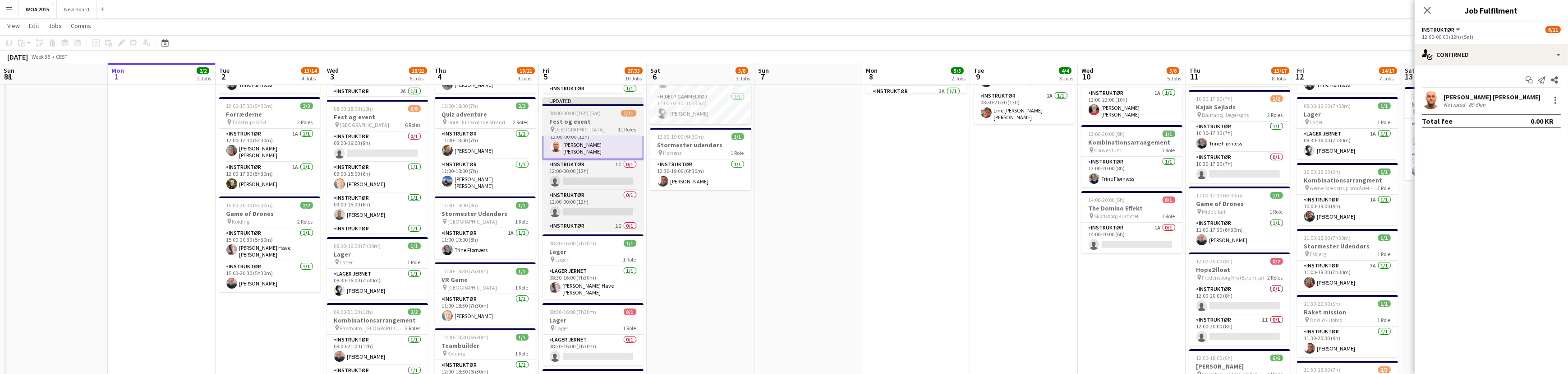
scroll to position [217, 0]
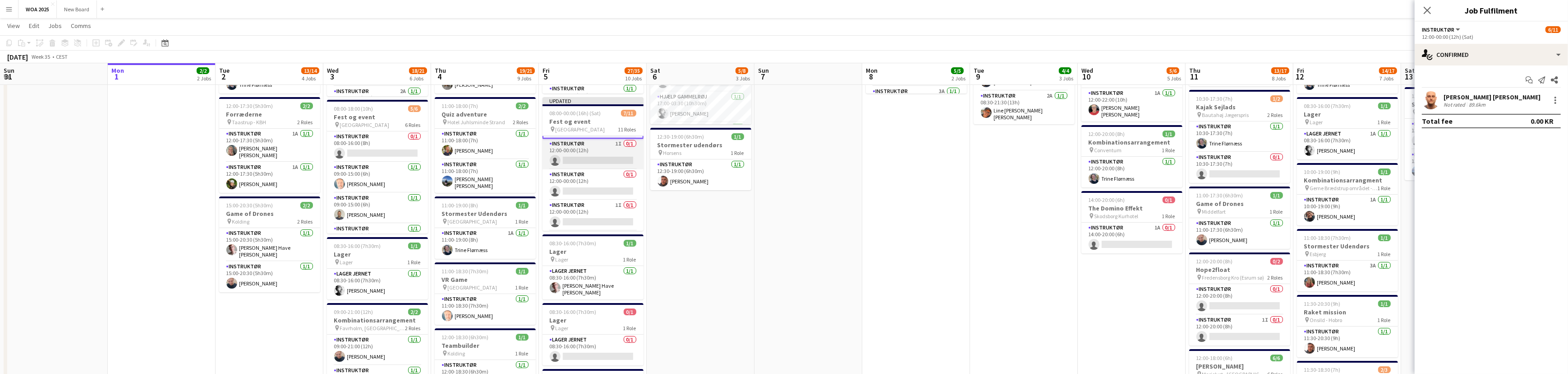
click at [594, 156] on app-card-role "Instruktør 1I 0/1 12:00-00:00 (12h) single-neutral-actions" at bounding box center [592, 154] width 101 height 31
click at [1515, 97] on input at bounding box center [1495, 100] width 105 height 11
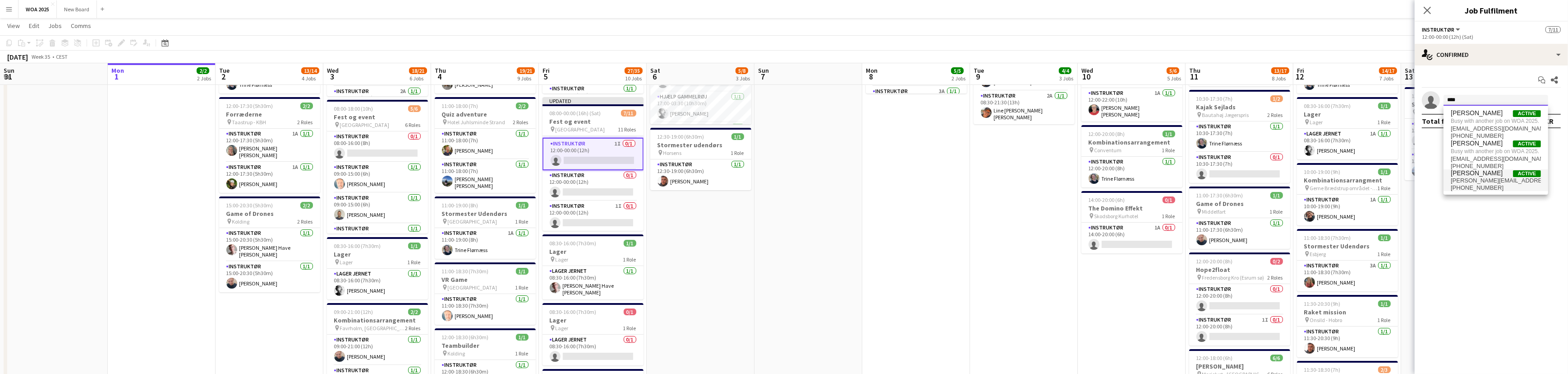
type input "****"
click at [1493, 179] on span "[PERSON_NAME][EMAIL_ADDRESS][DOMAIN_NAME]" at bounding box center [1495, 181] width 90 height 7
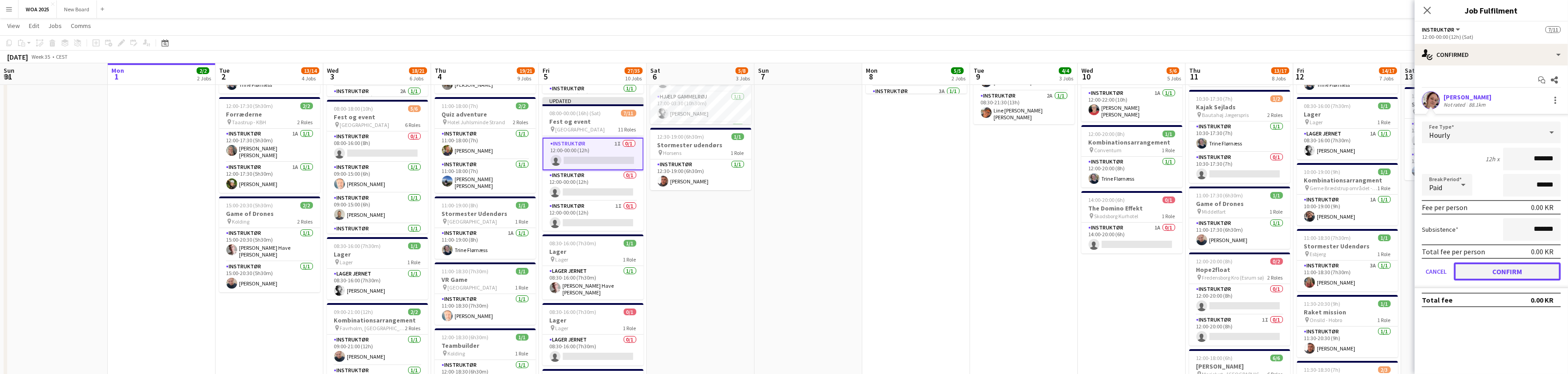
click at [1498, 267] on button "Confirm" at bounding box center [1508, 270] width 107 height 18
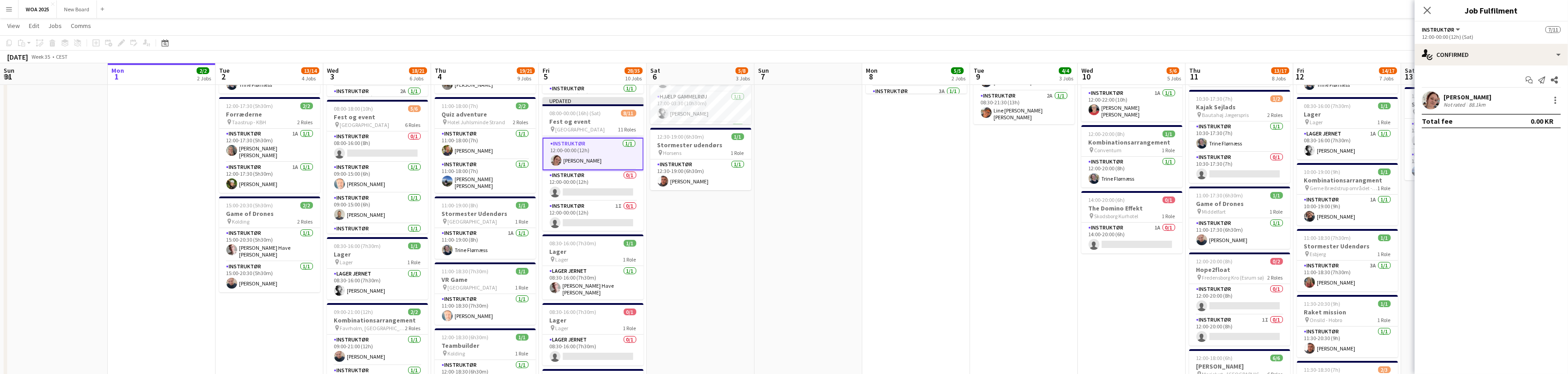
click at [13, 10] on button "Menu" at bounding box center [8, 8] width 18 height 18
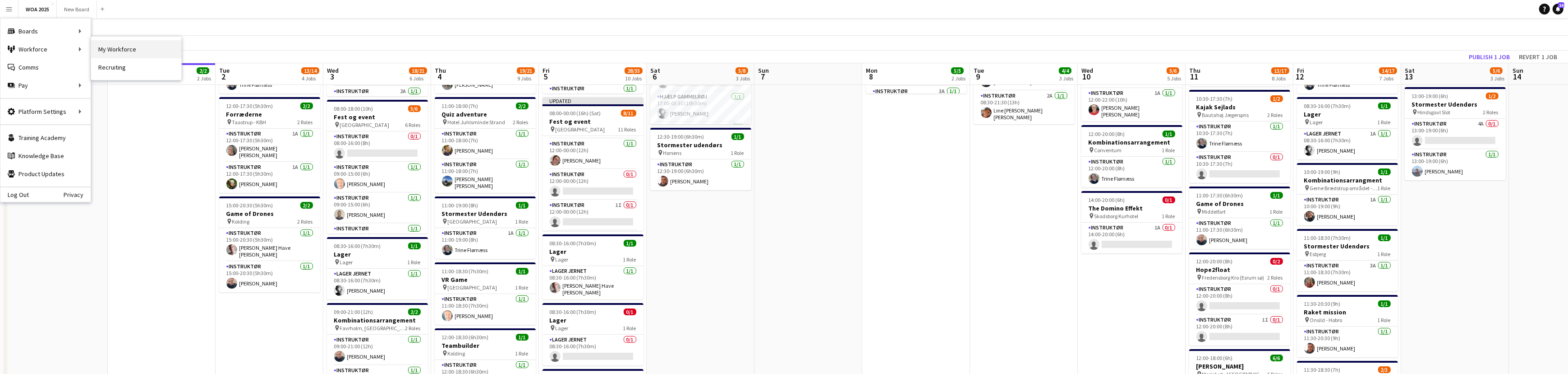
click at [109, 46] on link "My Workforce" at bounding box center [135, 48] width 90 height 18
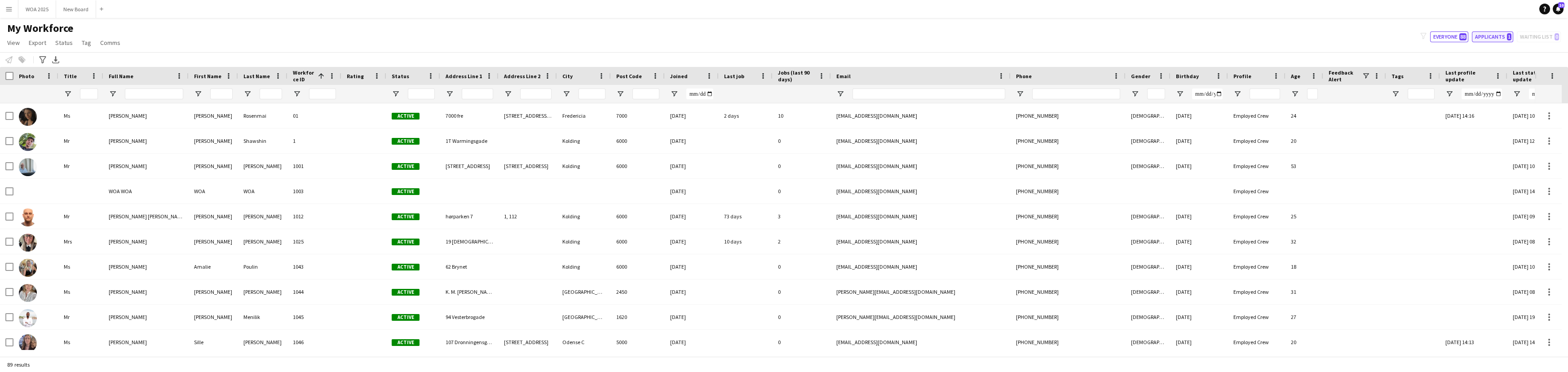
click at [1491, 35] on button "Applicants 1" at bounding box center [1492, 37] width 41 height 11
type input "**********"
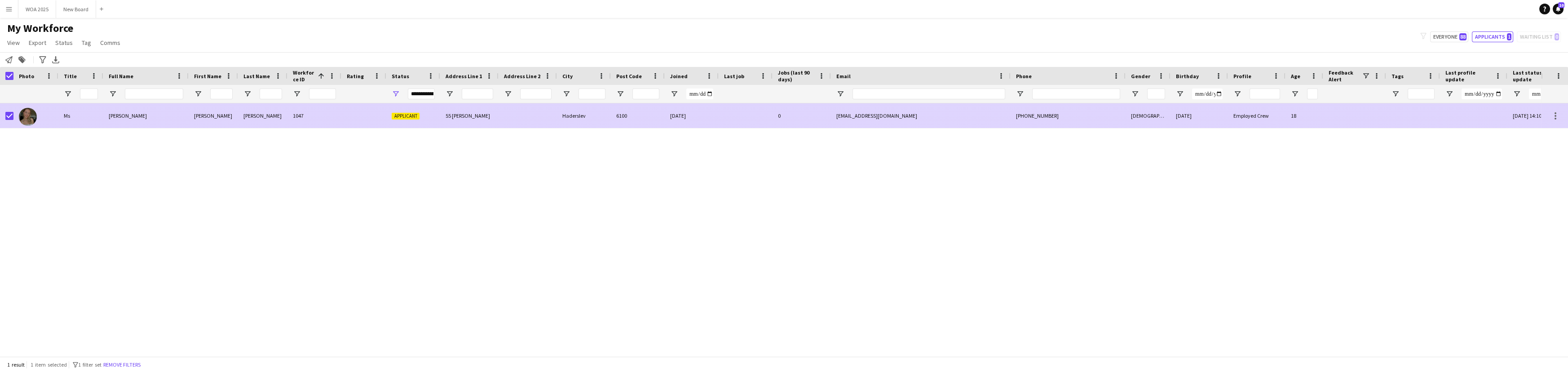
click at [211, 117] on div "[PERSON_NAME]" at bounding box center [214, 115] width 50 height 25
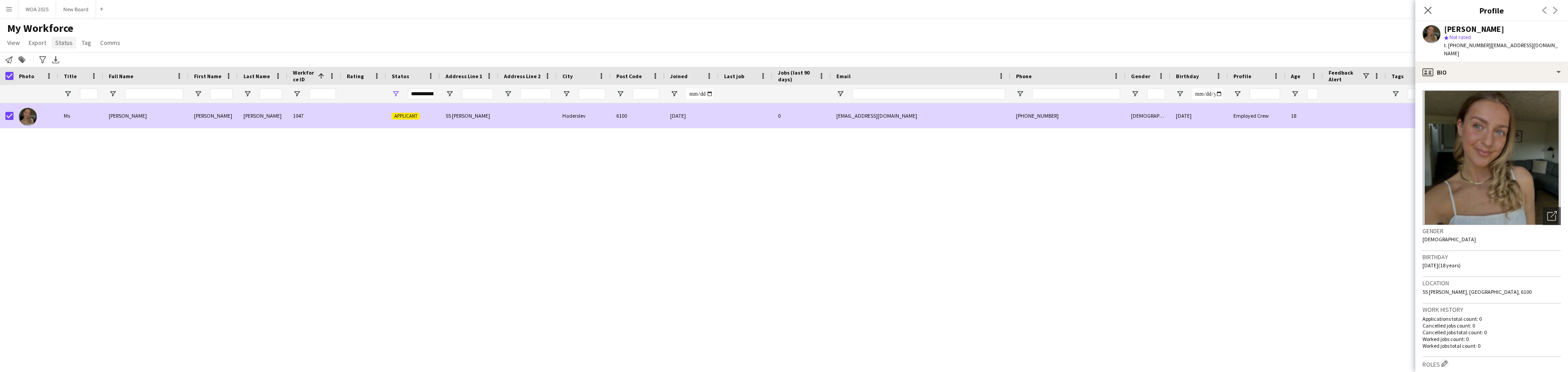
click at [66, 44] on span "Status" at bounding box center [64, 42] width 18 height 8
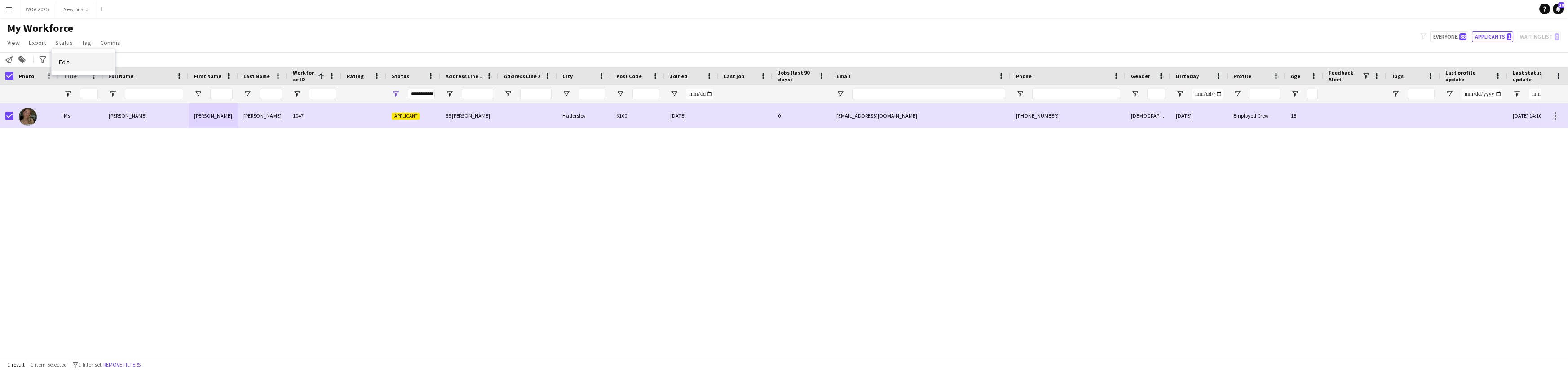
click at [64, 64] on span "Edit" at bounding box center [64, 62] width 10 height 8
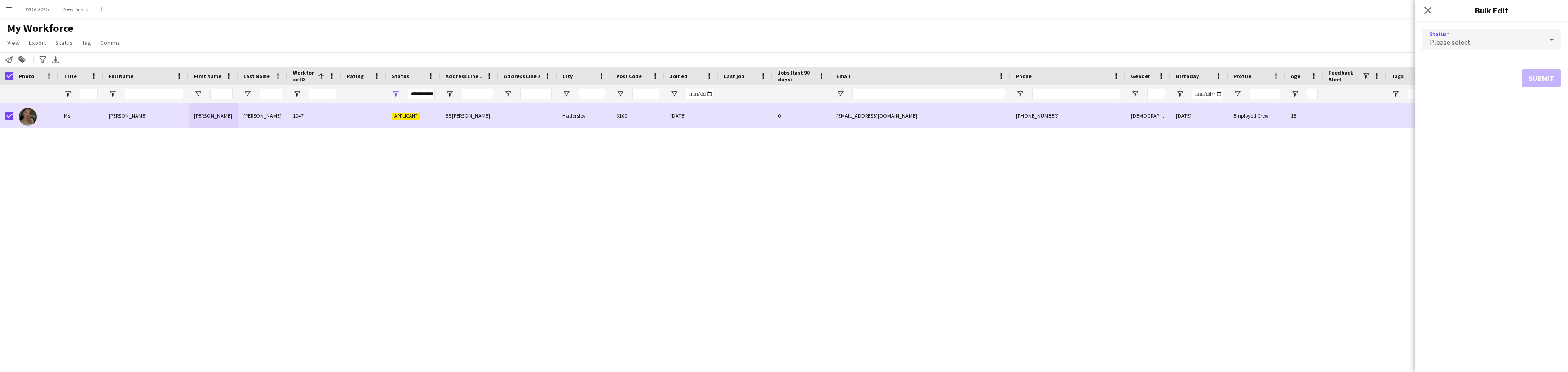
click at [1549, 40] on icon at bounding box center [1551, 39] width 11 height 17
click at [1505, 67] on span "Active" at bounding box center [1492, 64] width 124 height 8
click at [1544, 110] on button "Submit" at bounding box center [1541, 108] width 39 height 17
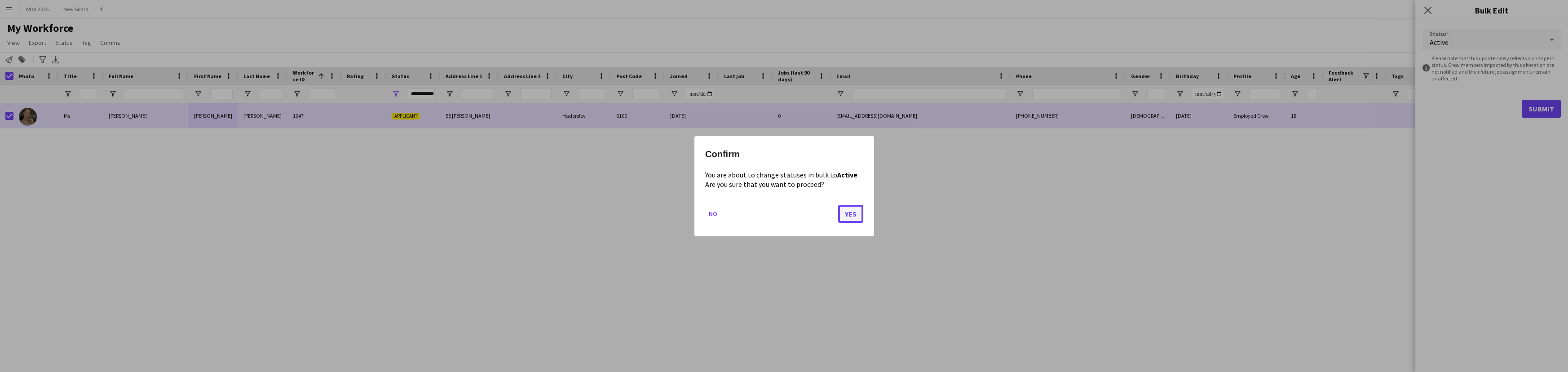
click at [859, 211] on button "Yes" at bounding box center [850, 213] width 25 height 17
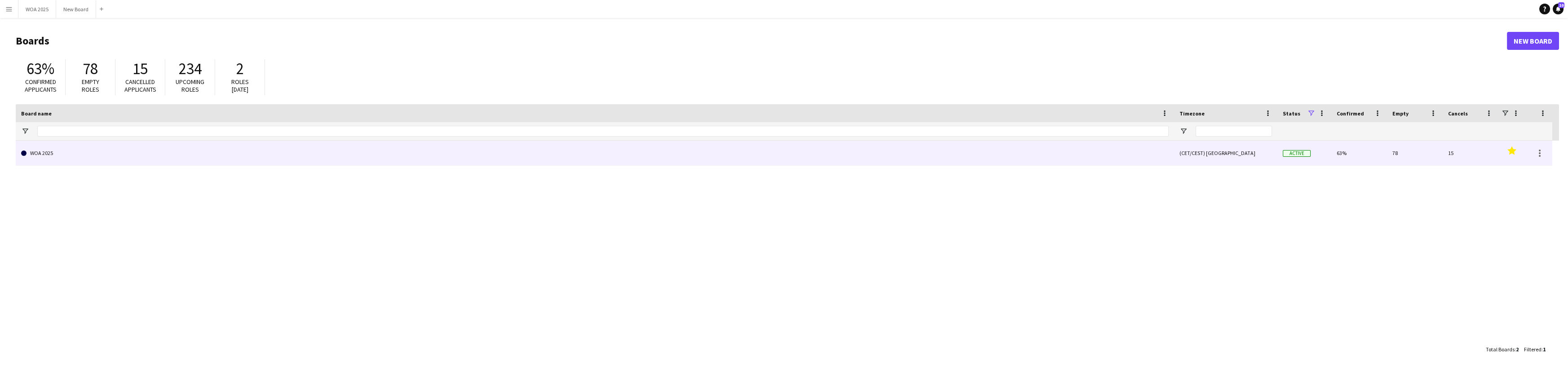
click at [107, 155] on link "WOA 2025" at bounding box center [594, 153] width 1147 height 25
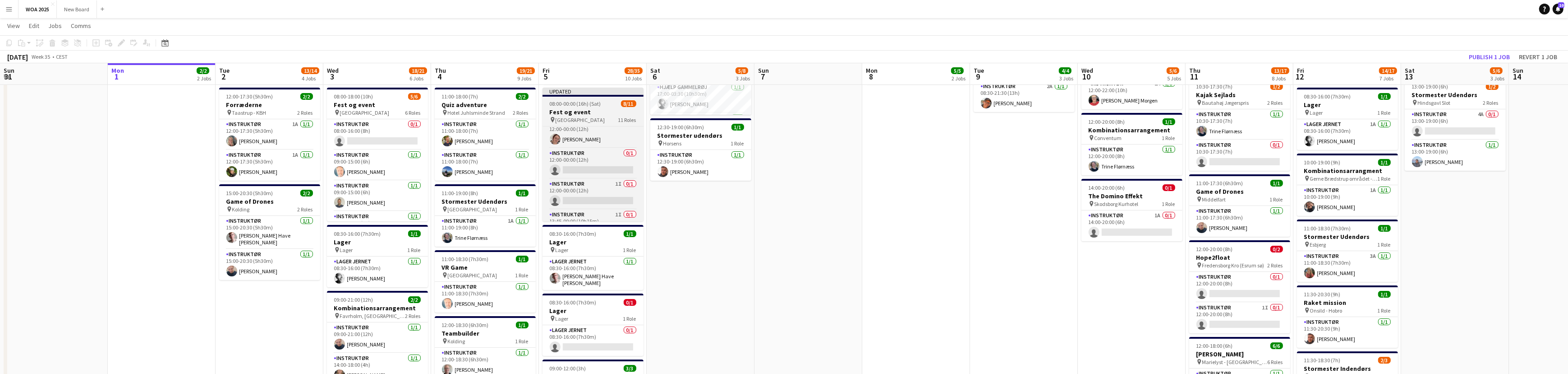
scroll to position [227, 0]
click at [603, 168] on app-card-role "Instruktør 0/1 12:00-00:00 (12h) single-neutral-actions" at bounding box center [592, 159] width 101 height 31
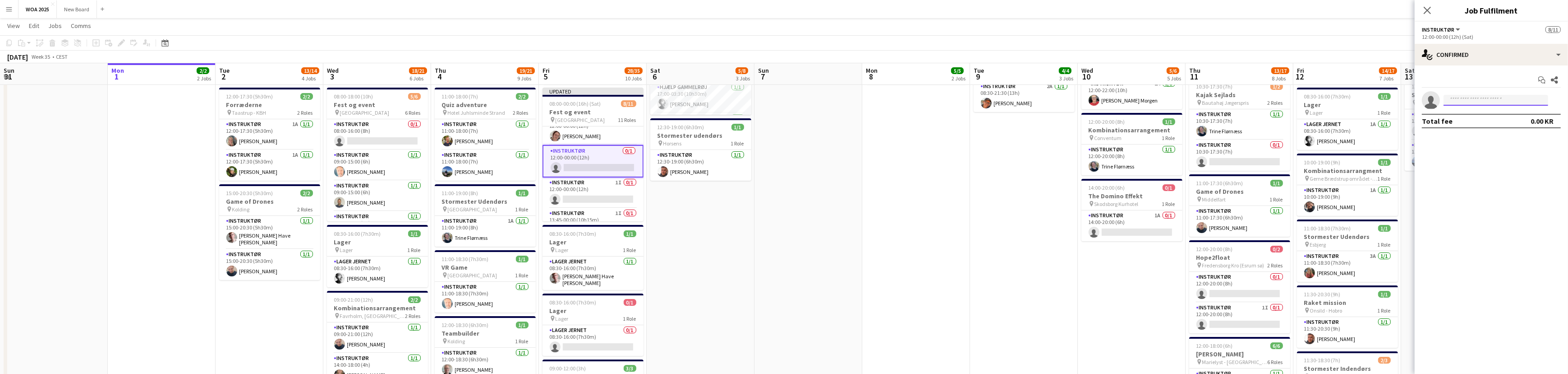
click at [1488, 100] on input at bounding box center [1495, 100] width 105 height 11
type input "****"
click at [1488, 118] on span "[EMAIL_ADDRESS][DOMAIN_NAME]" at bounding box center [1495, 120] width 90 height 7
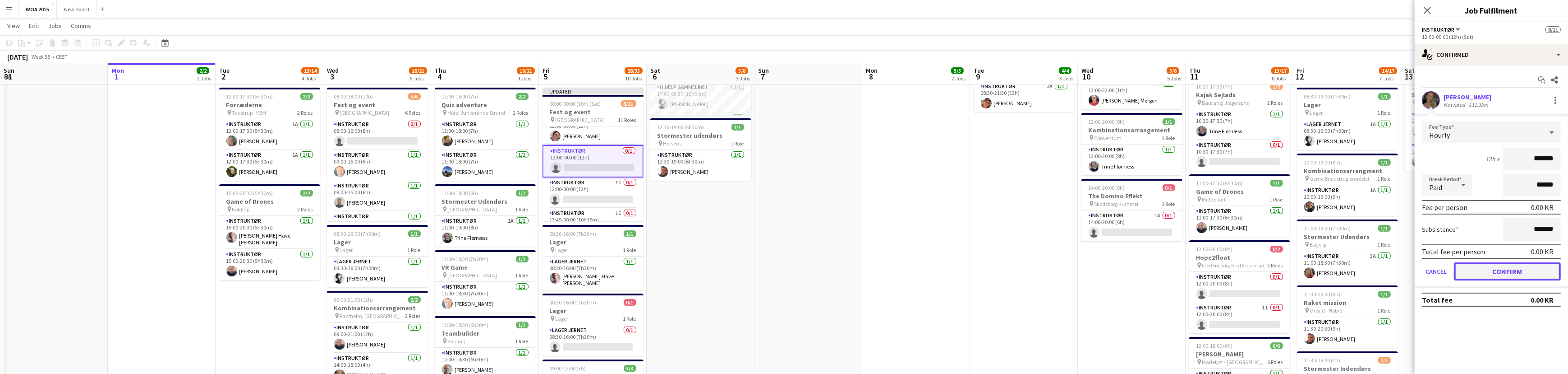
click at [1527, 270] on button "Confirm" at bounding box center [1508, 270] width 107 height 18
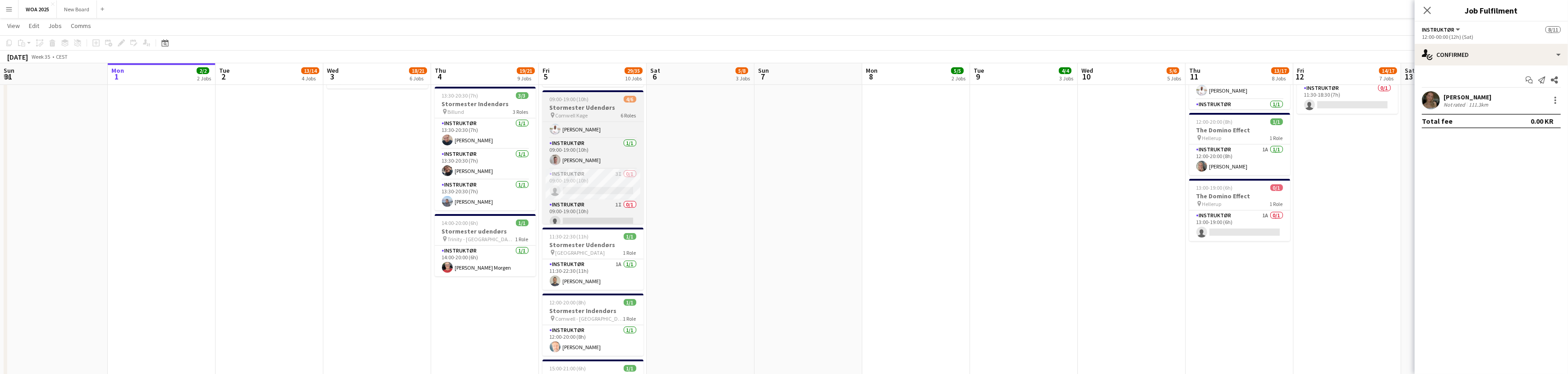
scroll to position [81, 0]
click at [599, 206] on app-card-role "Instruktør 1I 0/1 09:00-19:00 (10h) single-neutral-actions" at bounding box center [592, 208] width 101 height 31
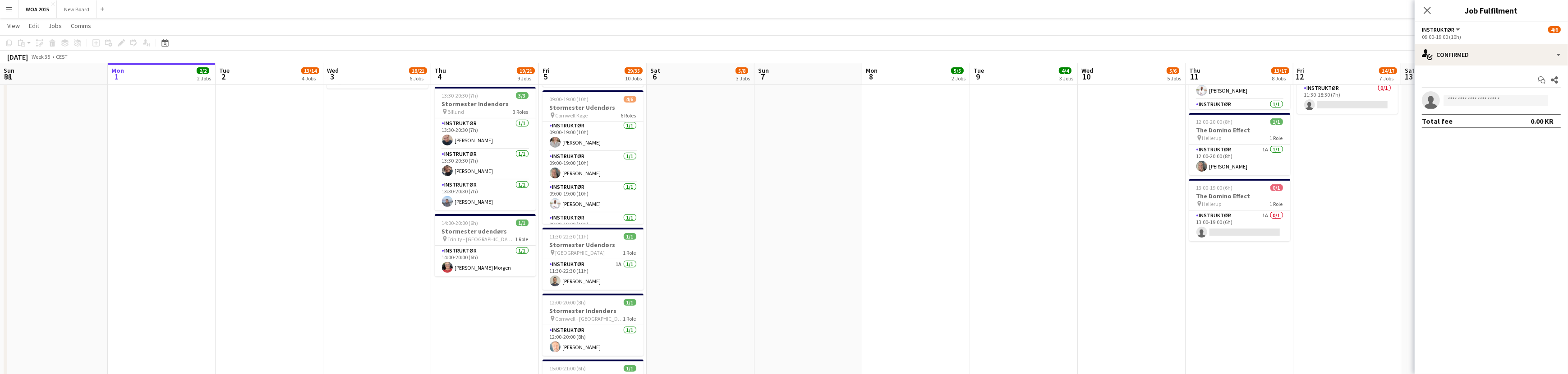
scroll to position [0, 0]
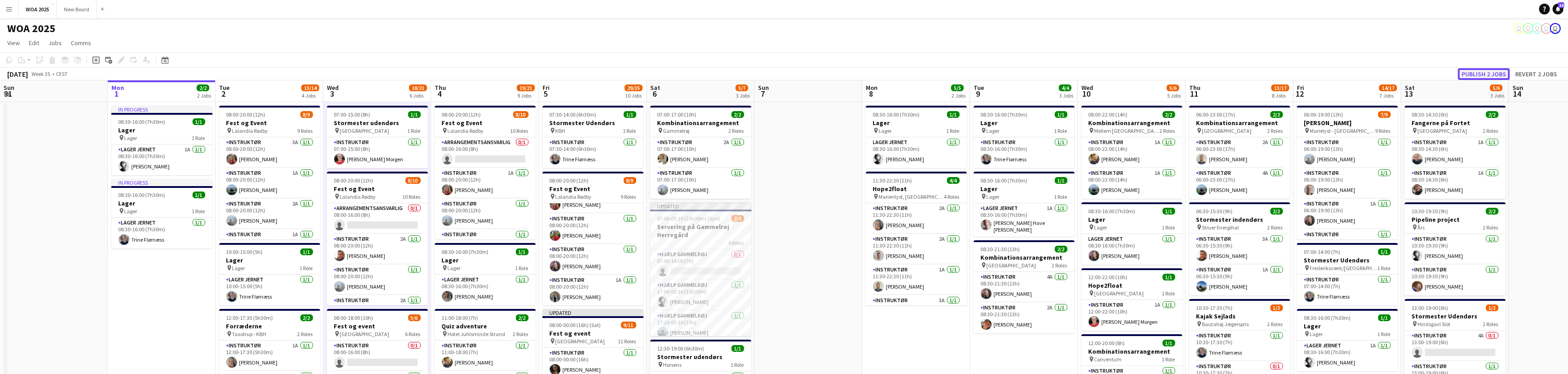
click at [1494, 73] on button "Publish 2 jobs" at bounding box center [1484, 74] width 52 height 12
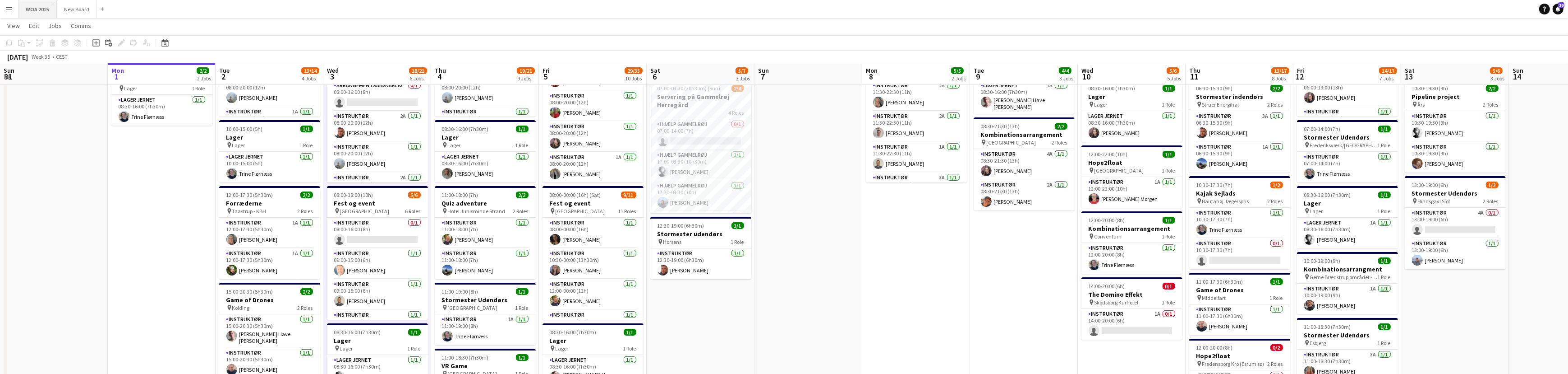
scroll to position [122, 0]
click at [9, 9] on app-icon "Menu" at bounding box center [9, 9] width 7 height 7
click at [137, 50] on link "My Workforce" at bounding box center [135, 48] width 90 height 18
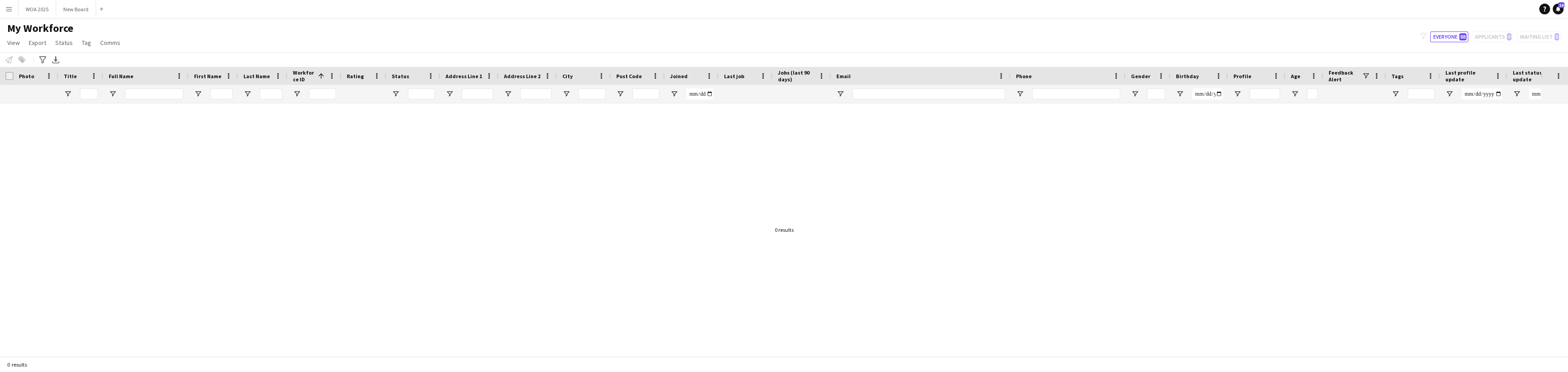
click at [1500, 38] on div "filter-1 Everyone 88 Applicants 0 Waiting list 0" at bounding box center [1491, 37] width 155 height 11
click at [8, 44] on span "View" at bounding box center [14, 42] width 13 height 8
click at [380, 18] on main "My Workforce View Views Default view New view Update view Delete view Edit name…" at bounding box center [784, 188] width 1568 height 342
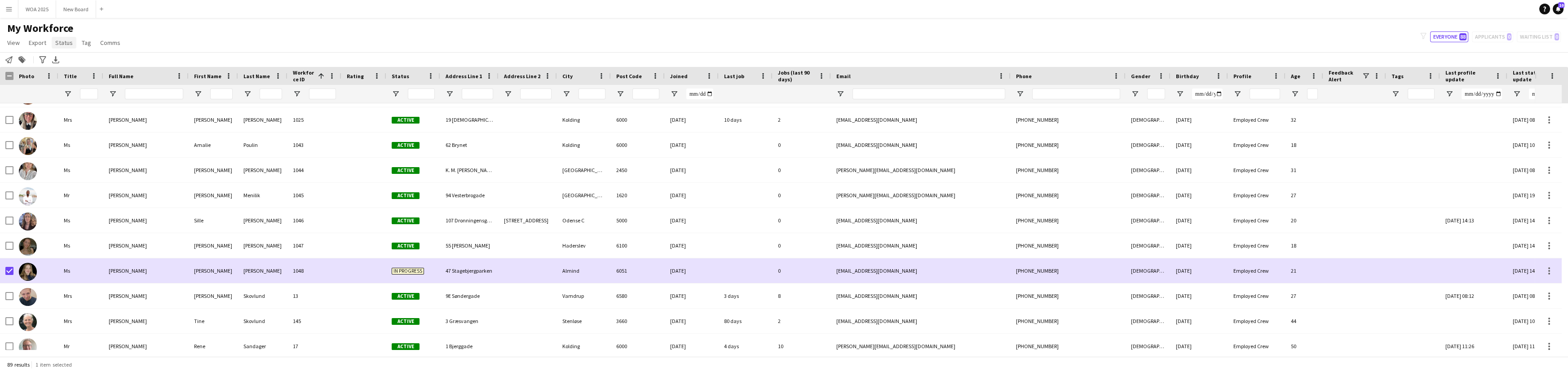
click at [65, 45] on span "Status" at bounding box center [64, 42] width 18 height 8
click at [63, 63] on span "Edit" at bounding box center [64, 62] width 10 height 8
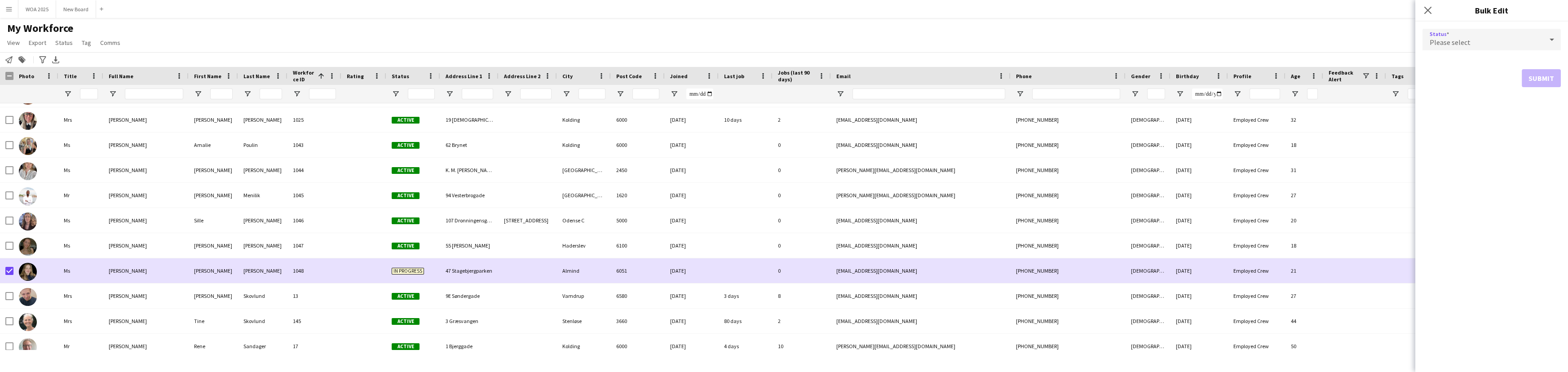
click at [1534, 41] on div "Please select" at bounding box center [1482, 39] width 121 height 21
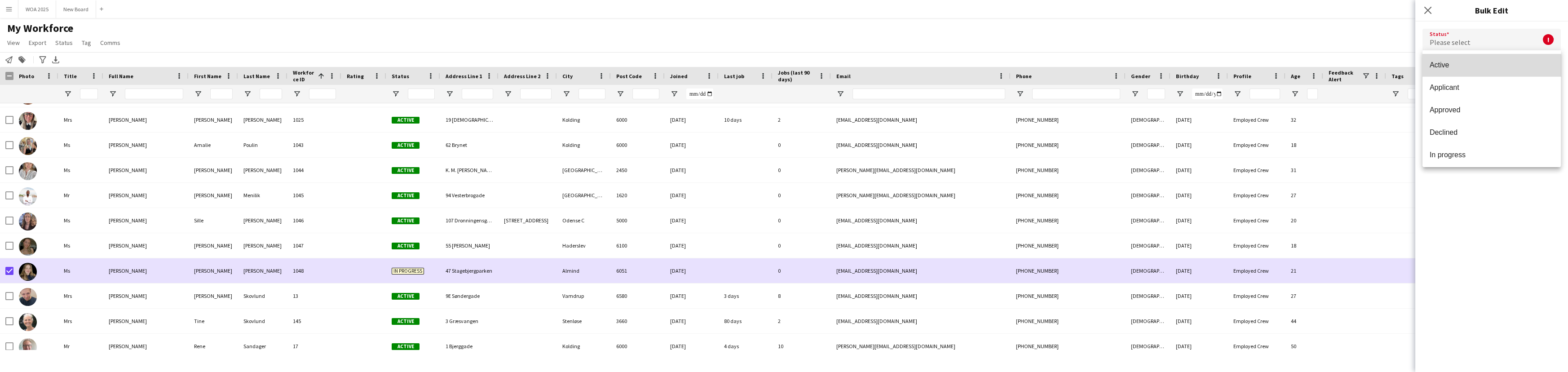
click at [1524, 70] on mat-option "Active" at bounding box center [1492, 64] width 138 height 22
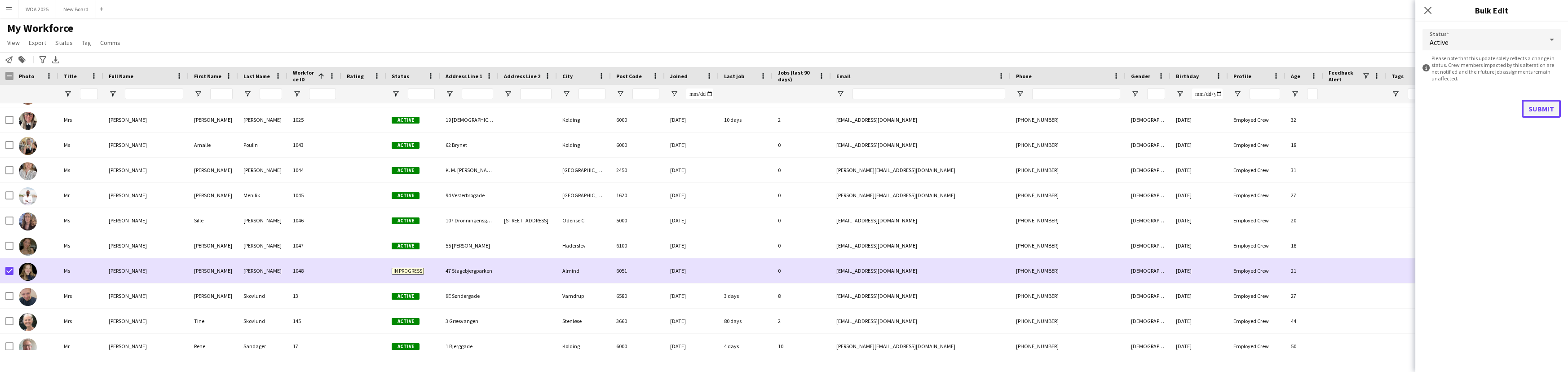
click at [1548, 111] on button "Submit" at bounding box center [1541, 108] width 39 height 17
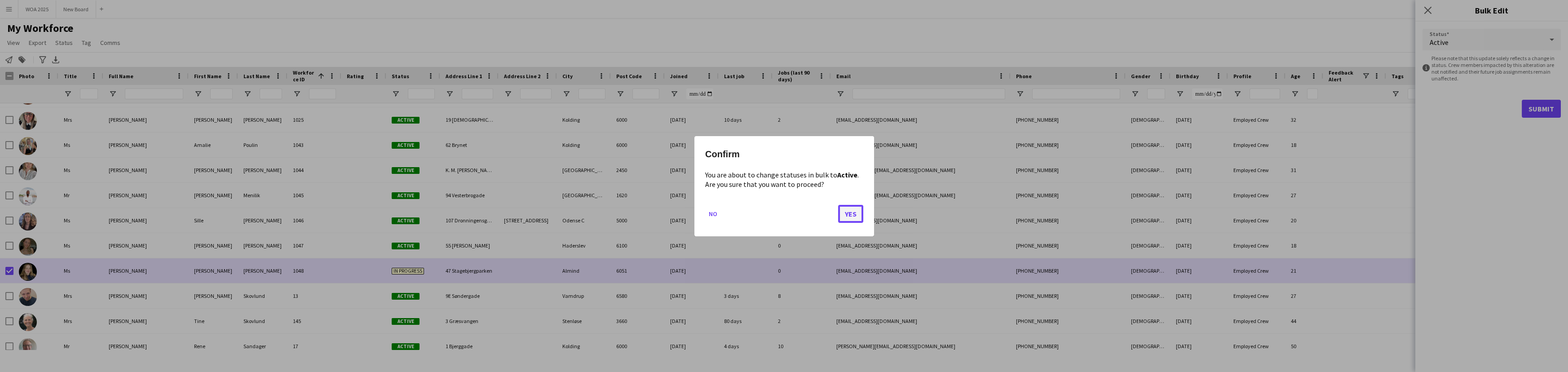
click at [855, 215] on button "Yes" at bounding box center [850, 213] width 25 height 17
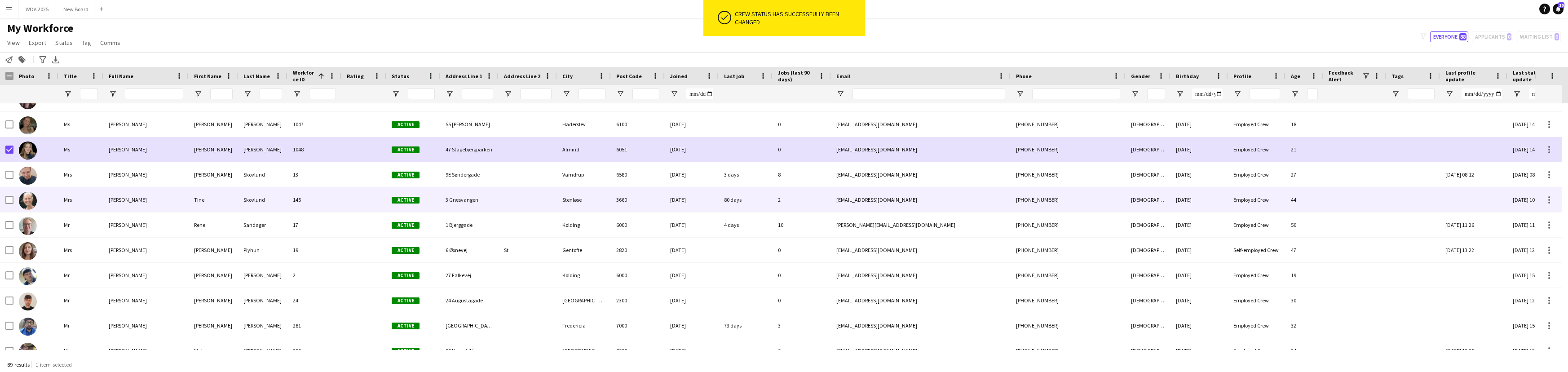
scroll to position [243, 0]
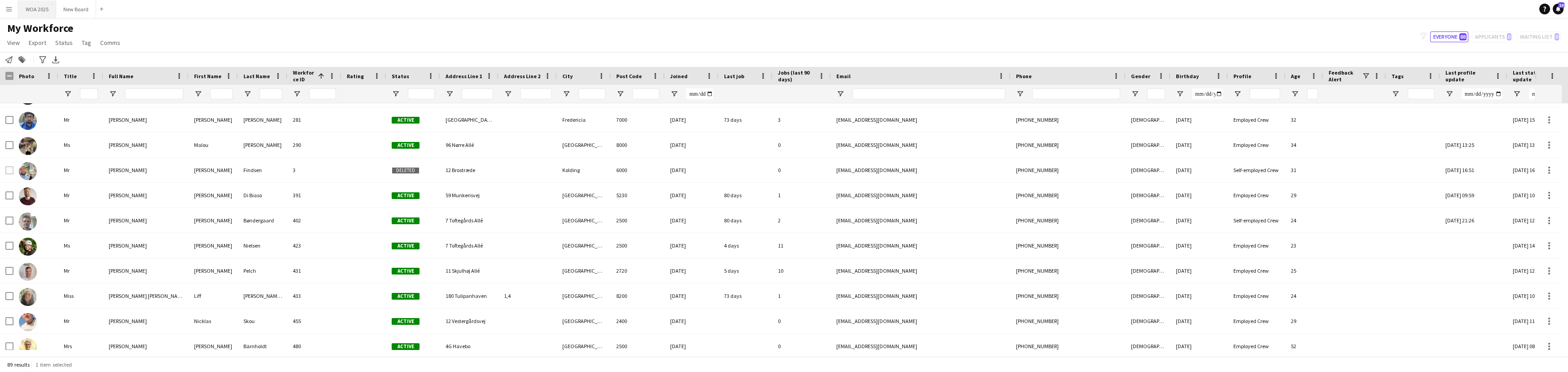
click at [36, 9] on button "WOA 2025 Close" at bounding box center [37, 8] width 38 height 17
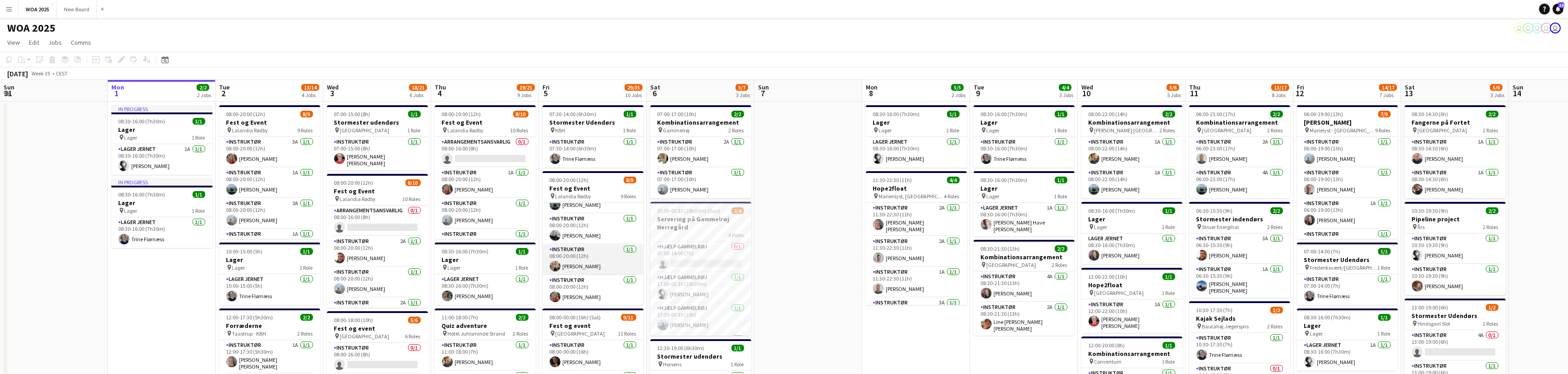
click at [625, 261] on app-card-role "Instruktør 1/1 08:00-20:00 (12h) Amalie Poulin" at bounding box center [592, 259] width 101 height 31
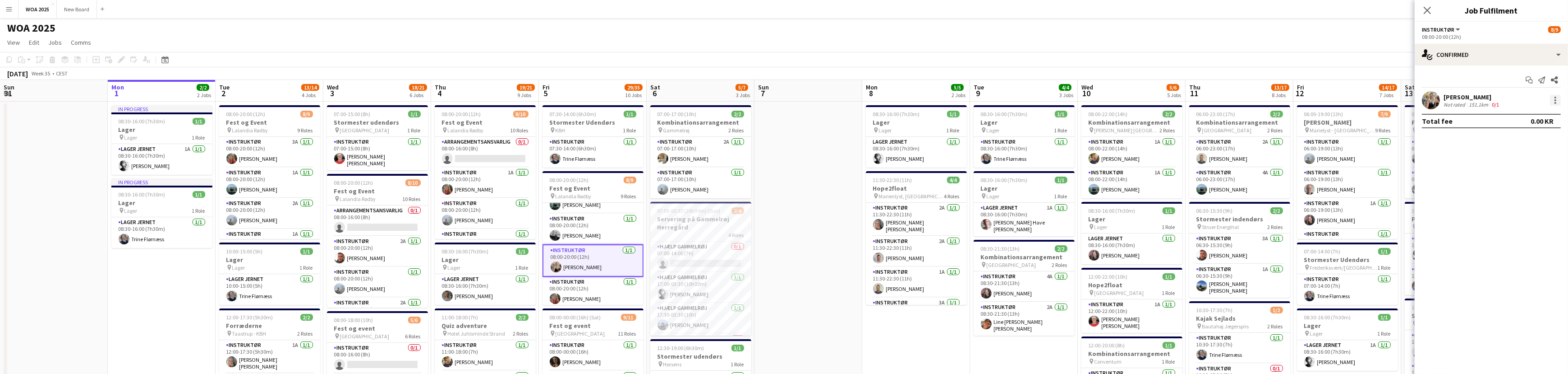
click at [1554, 99] on div at bounding box center [1555, 100] width 2 height 2
click at [1536, 205] on span "Remove" at bounding box center [1525, 203] width 56 height 8
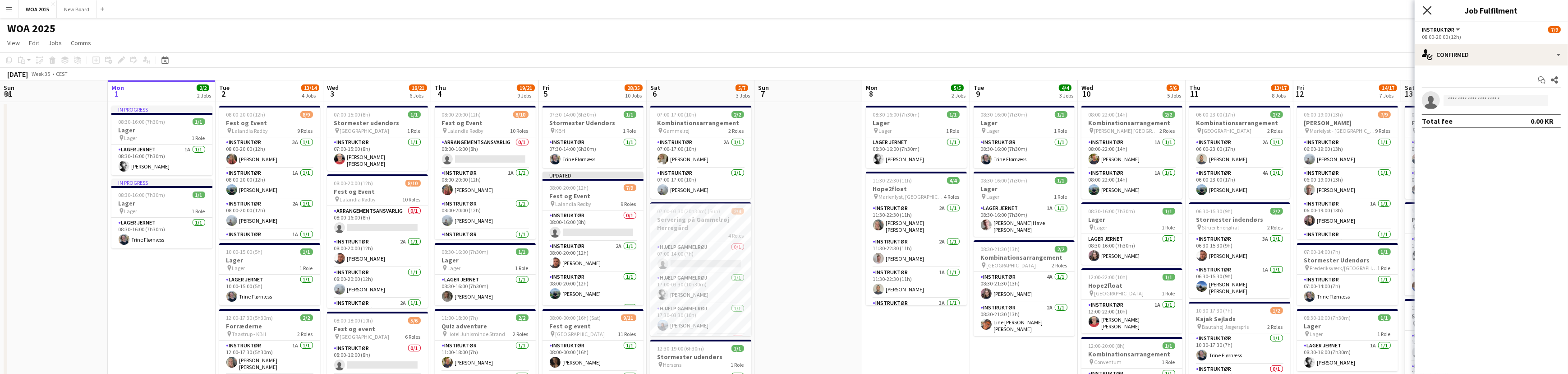
click at [1429, 7] on icon "Close pop-in" at bounding box center [1426, 9] width 8 height 8
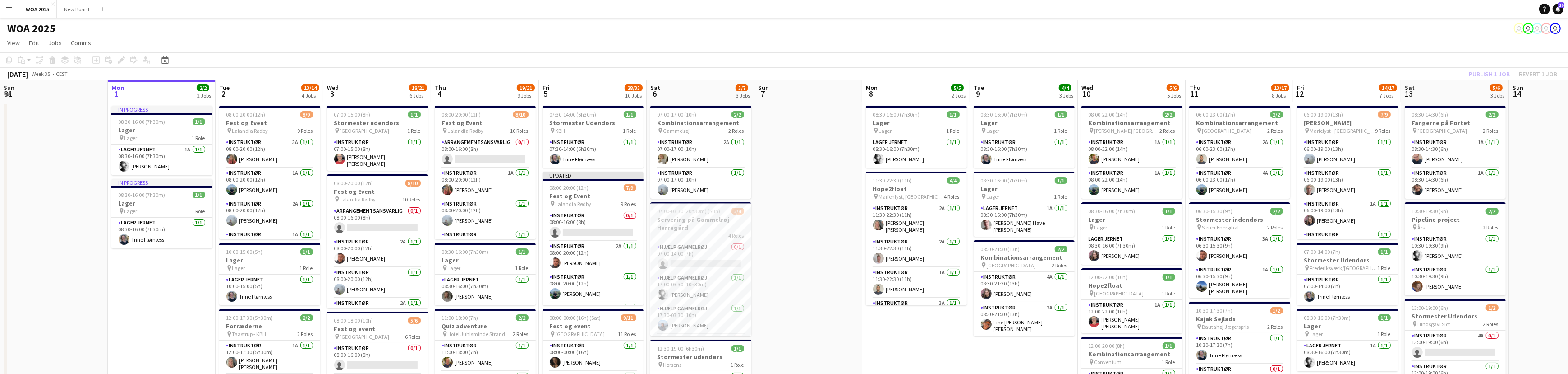
click at [1488, 74] on div "Publish 1 job Revert 1 job" at bounding box center [1512, 74] width 110 height 12
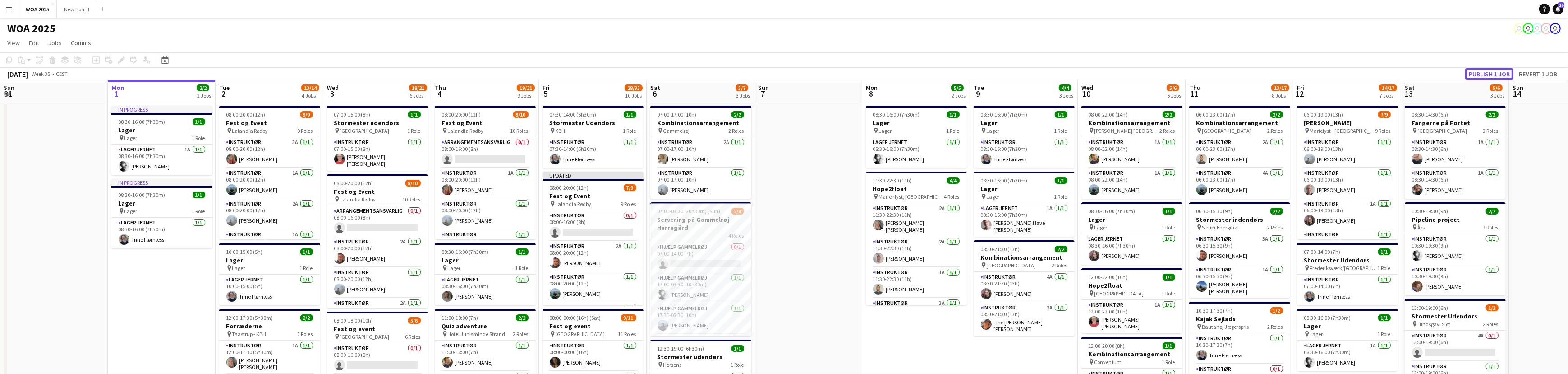
click at [1488, 74] on button "Publish 1 job" at bounding box center [1489, 74] width 48 height 12
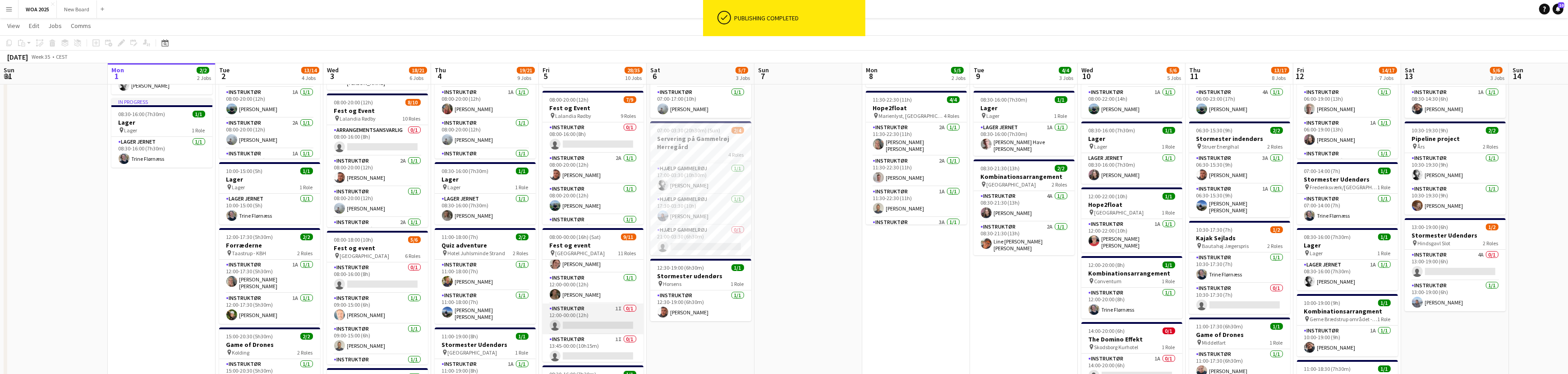
click at [603, 317] on app-card-role "Instruktør 1I 0/1 12:00-00:00 (12h) single-neutral-actions" at bounding box center [592, 318] width 101 height 31
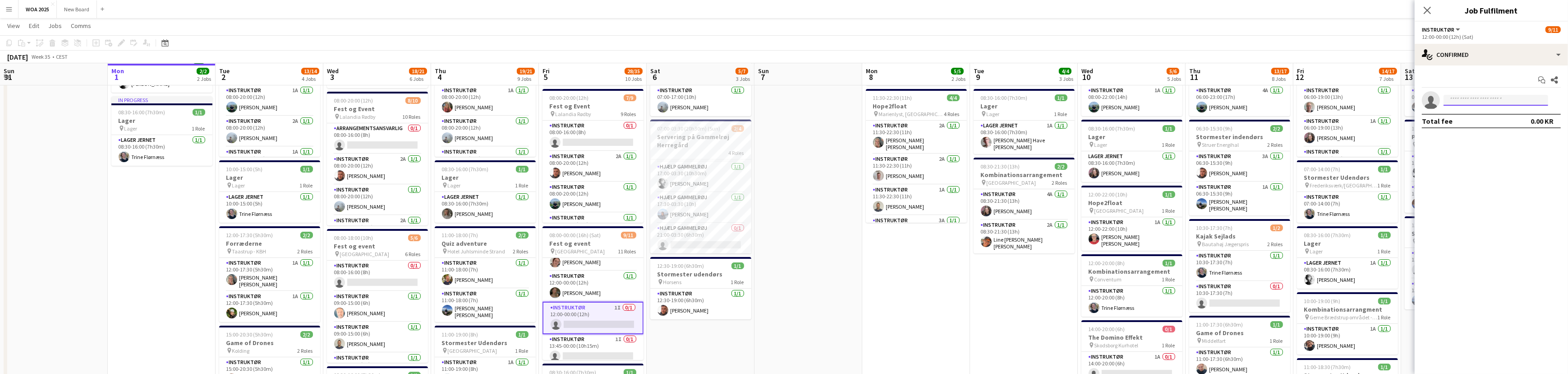
click at [1489, 100] on input at bounding box center [1495, 100] width 105 height 11
type input "*****"
click at [1493, 140] on span "[EMAIL_ADDRESS][DOMAIN_NAME]" at bounding box center [1495, 143] width 90 height 7
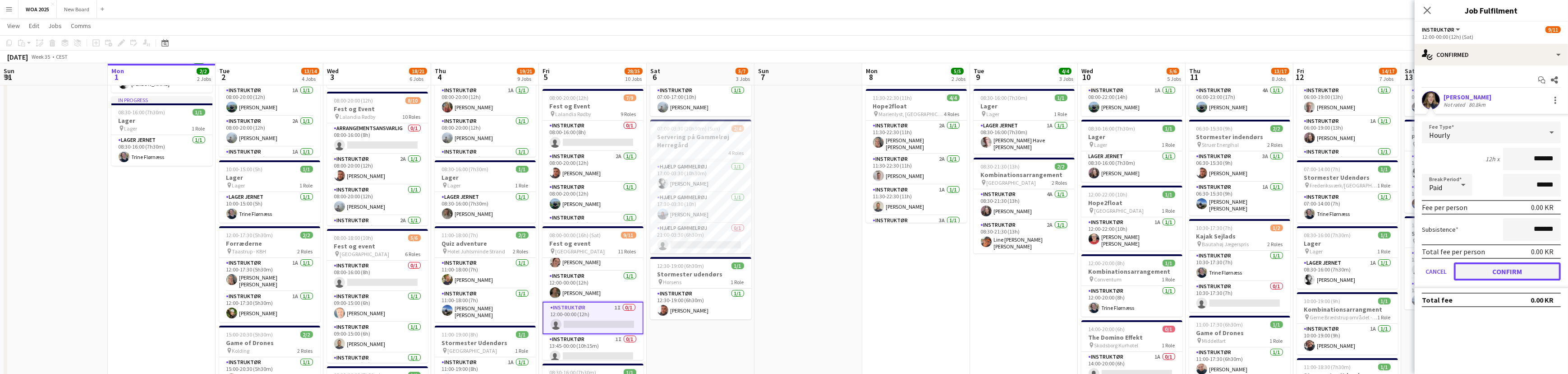
click at [1512, 270] on button "Confirm" at bounding box center [1508, 270] width 107 height 18
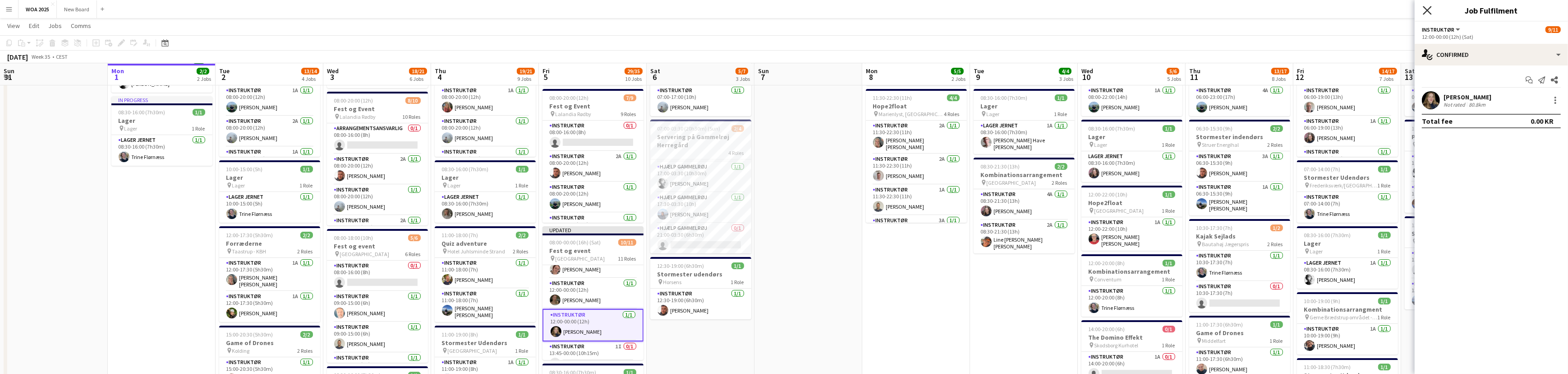
click at [1426, 9] on icon at bounding box center [1426, 9] width 8 height 8
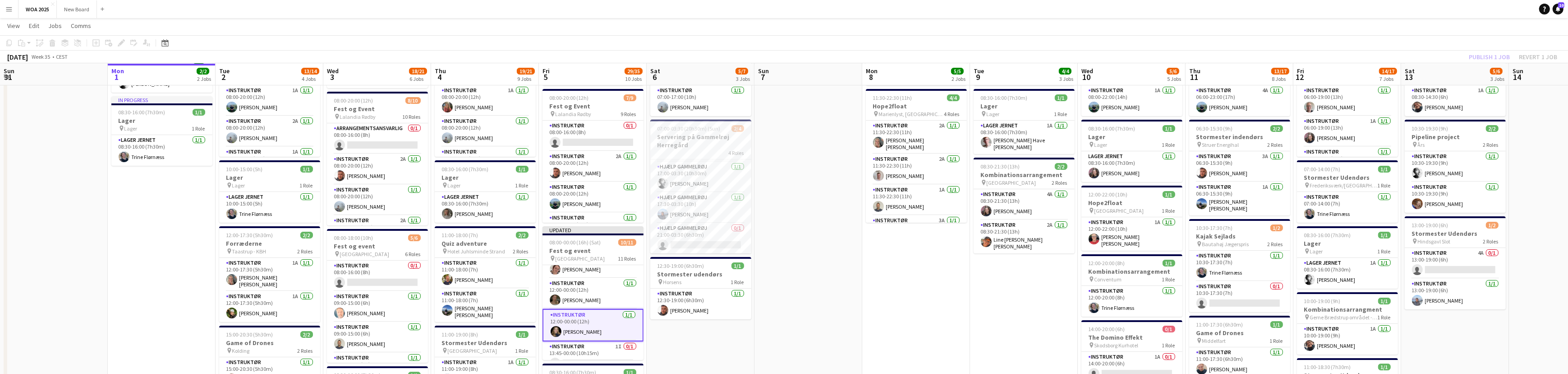
click at [1482, 54] on div "Publish 1 job Revert 1 job" at bounding box center [1512, 56] width 110 height 12
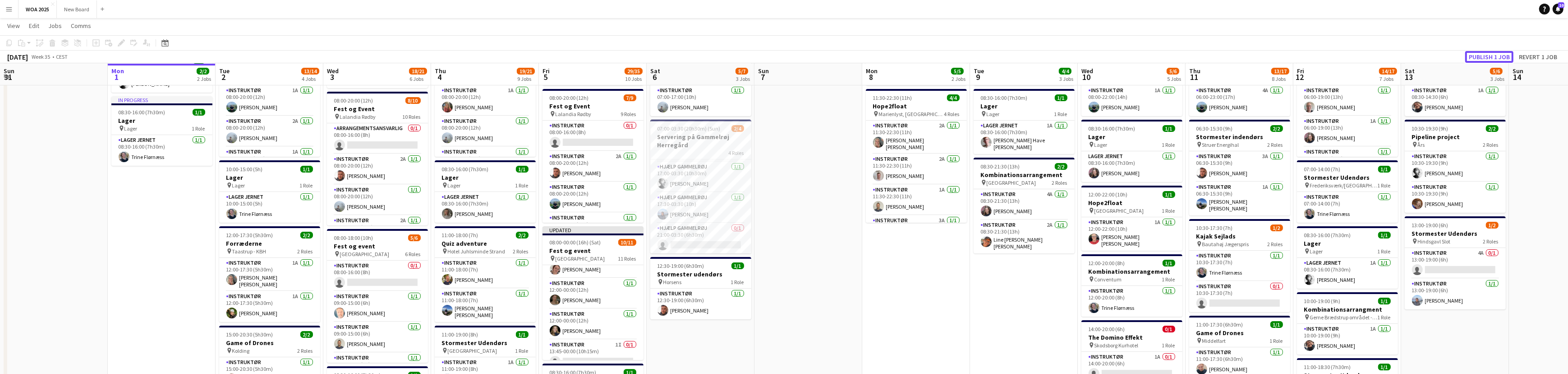
click at [1482, 54] on button "Publish 1 job" at bounding box center [1489, 56] width 48 height 12
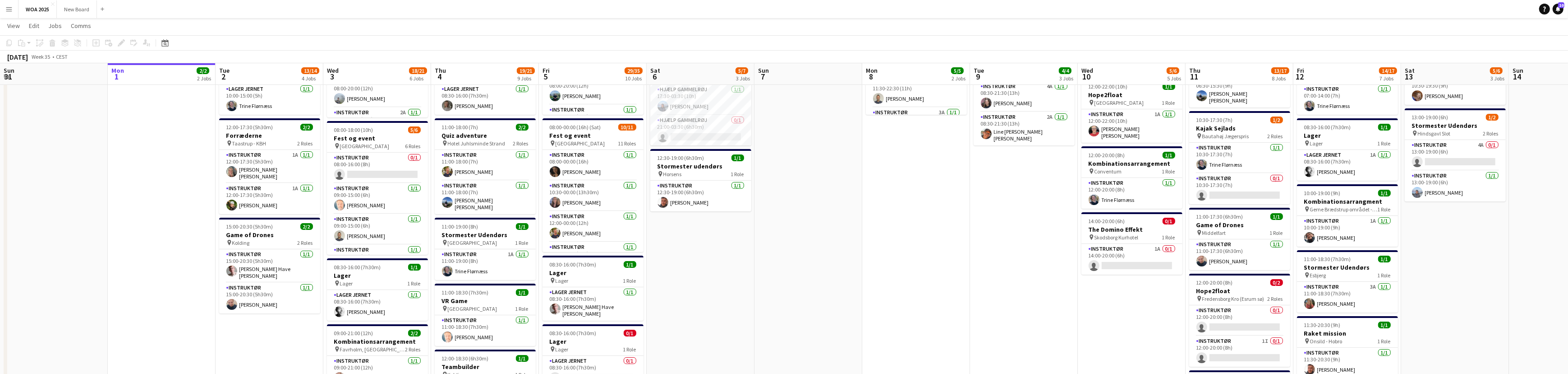
scroll to position [190, 0]
click at [379, 171] on app-card-role "Instruktør 0/1 08:00-16:00 (8h) single-neutral-actions" at bounding box center [377, 168] width 101 height 31
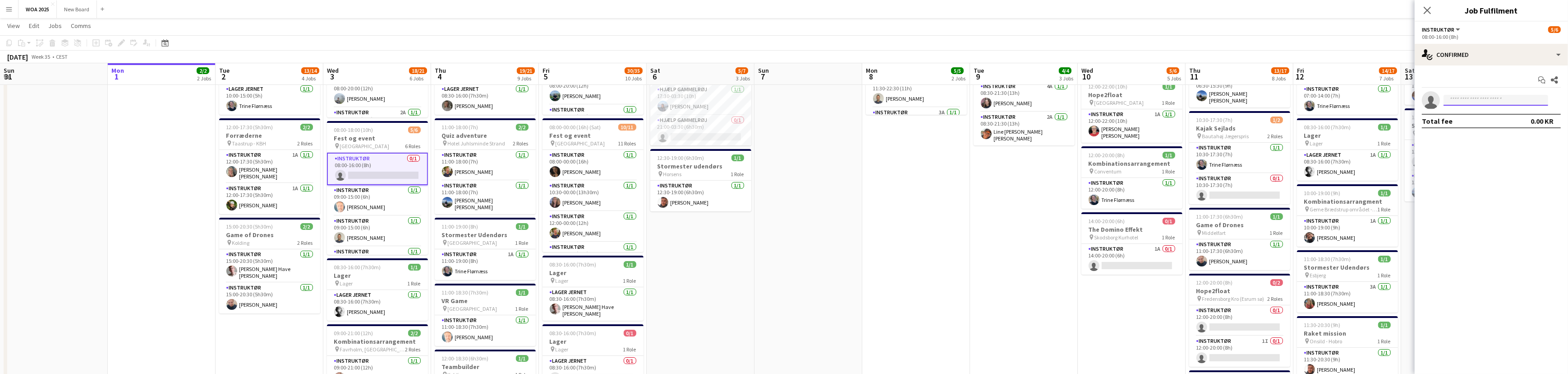
click at [1476, 100] on input at bounding box center [1495, 100] width 105 height 11
type input "****"
click at [1479, 143] on span "[EMAIL_ADDRESS][DOMAIN_NAME]" at bounding box center [1495, 143] width 90 height 7
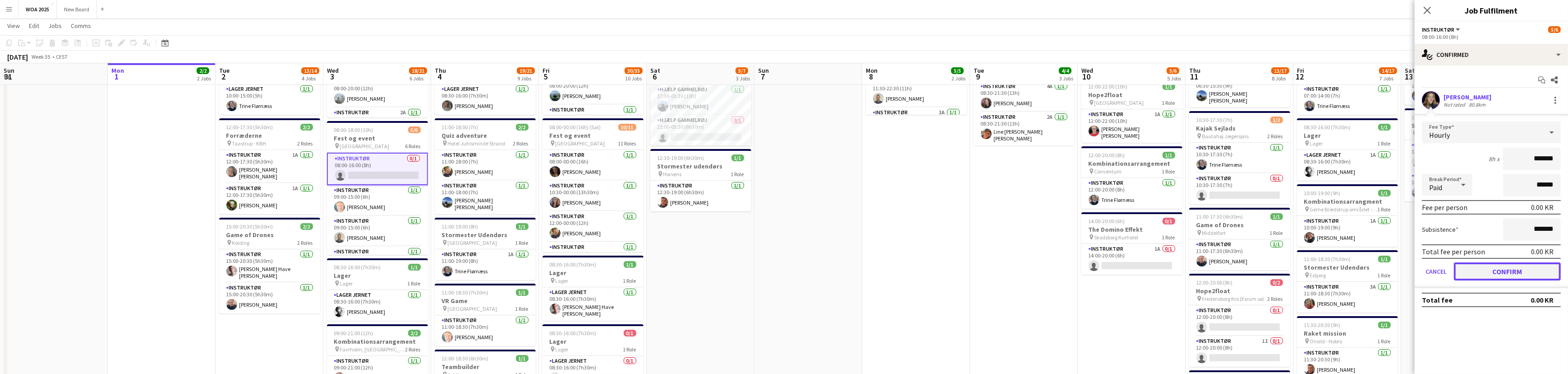
click at [1529, 268] on button "Confirm" at bounding box center [1508, 270] width 107 height 18
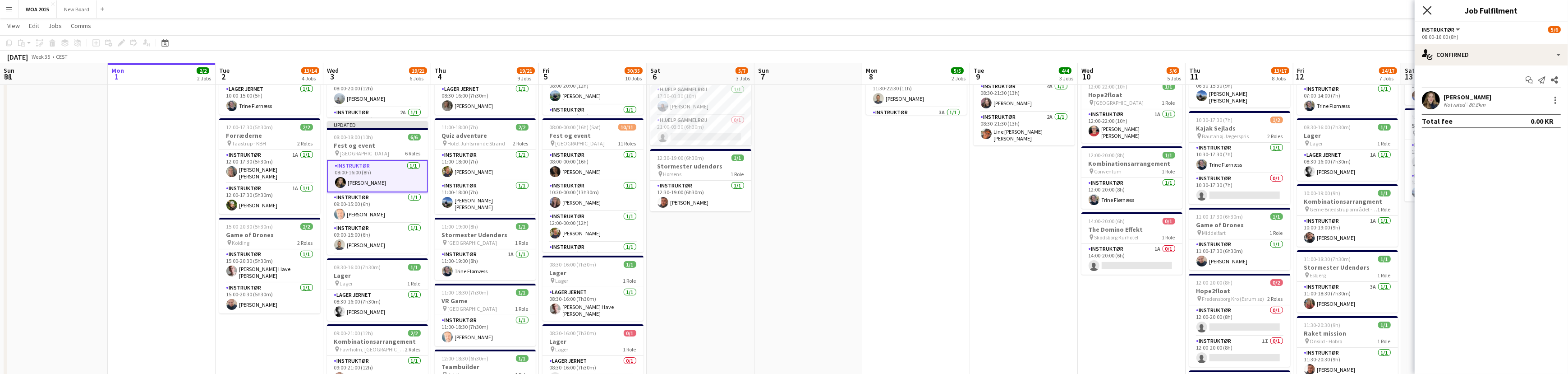
click at [1425, 11] on icon "Close pop-in" at bounding box center [1426, 9] width 8 height 8
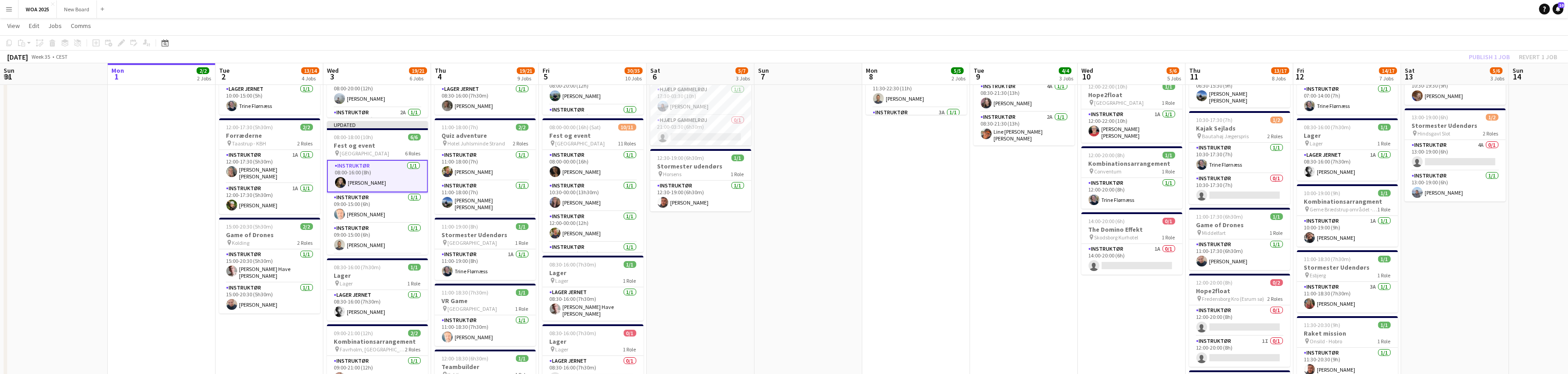
click at [1493, 57] on div "Publish 1 job Revert 1 job" at bounding box center [1512, 56] width 110 height 12
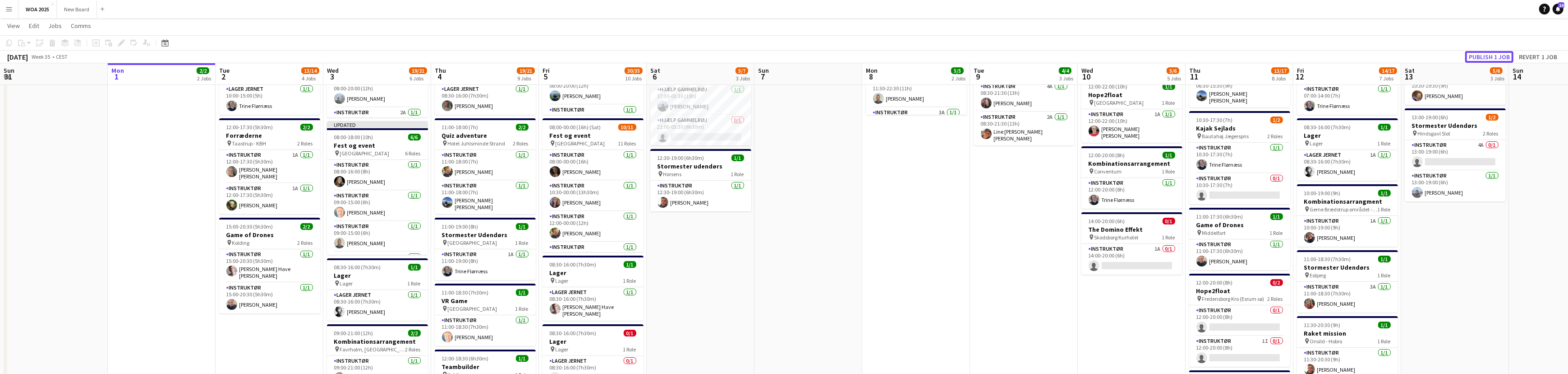
click at [1493, 57] on button "Publish 1 job" at bounding box center [1489, 56] width 48 height 12
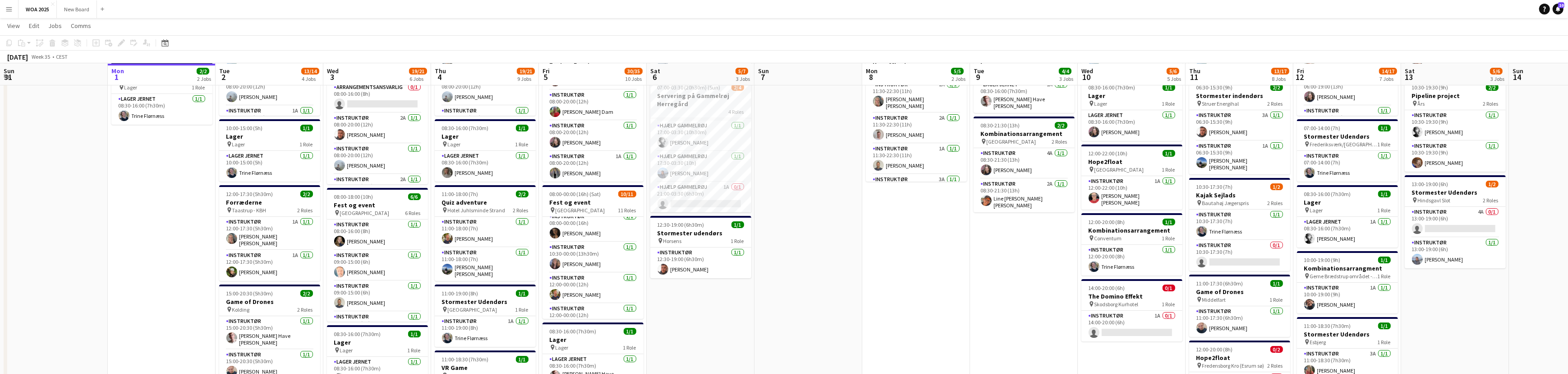
scroll to position [0, 0]
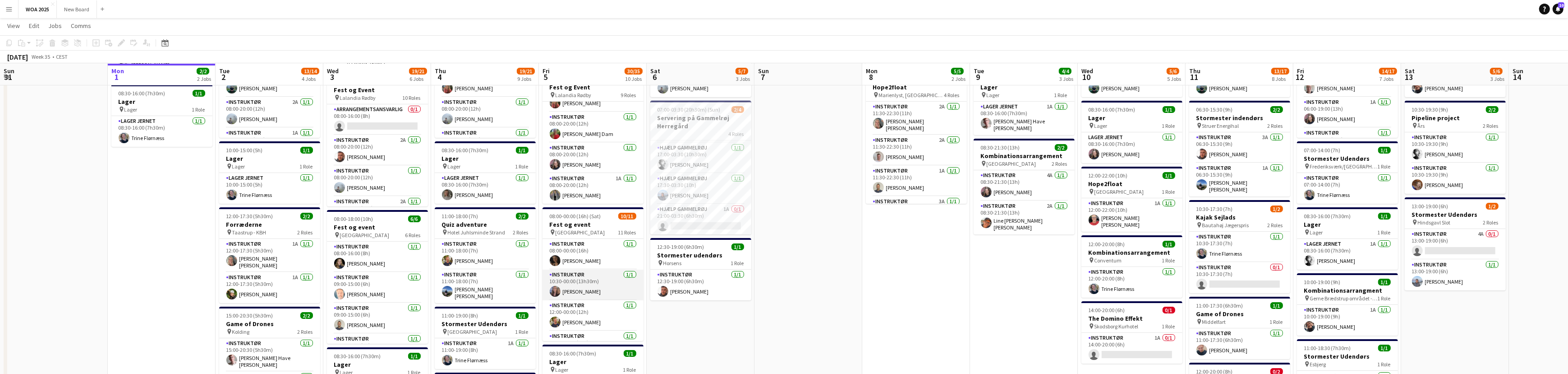
click at [597, 284] on app-card-role "Instruktør 1/1 10:30-00:00 (13h30m) Sille Jensen" at bounding box center [592, 284] width 101 height 31
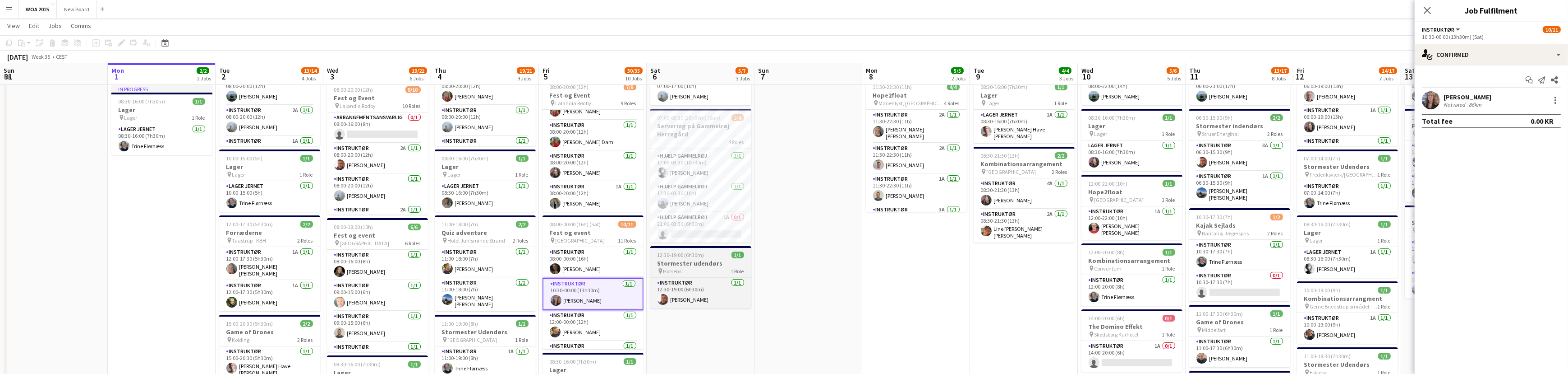
scroll to position [92, 0]
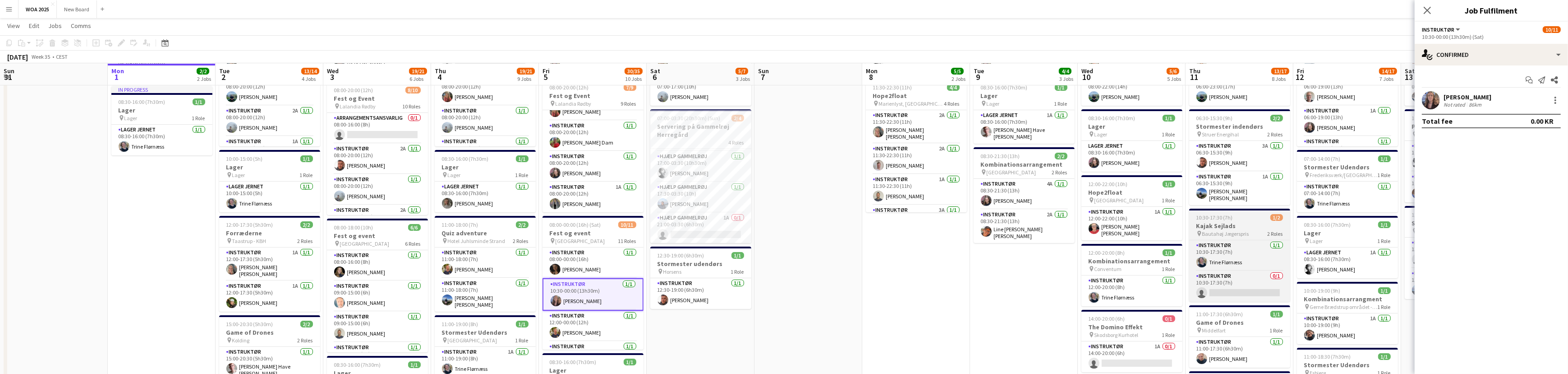
click at [1244, 231] on span "Bautahøj Jægerspris" at bounding box center [1226, 233] width 47 height 6
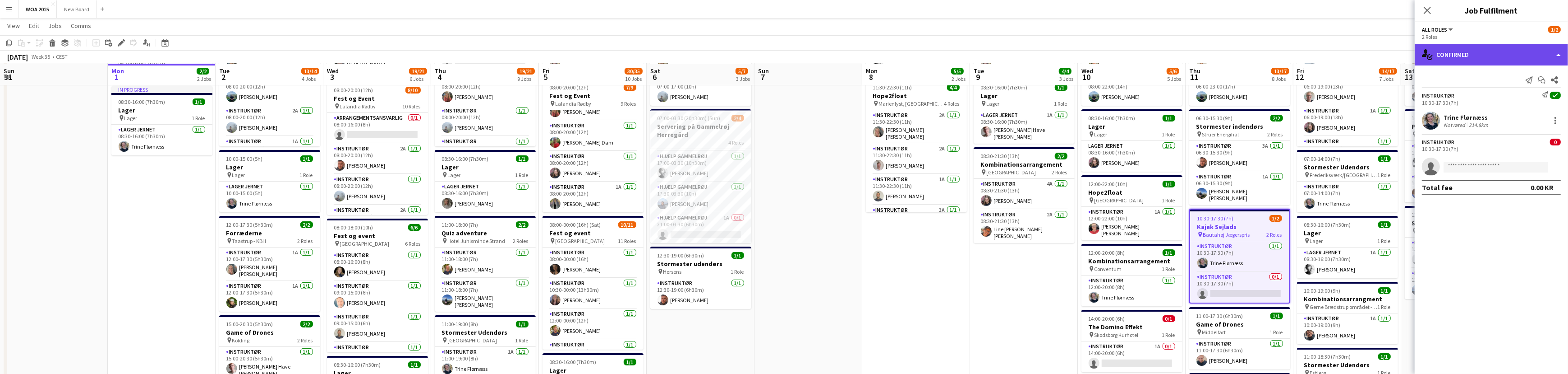
click at [1521, 55] on div "single-neutral-actions-check-2 Confirmed" at bounding box center [1491, 54] width 154 height 21
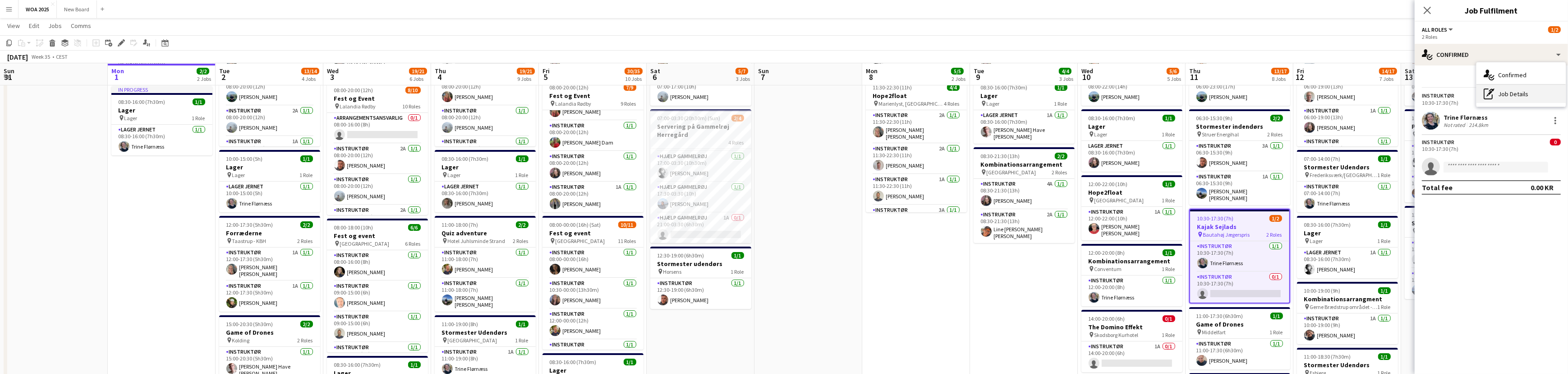
click at [1512, 95] on div "pen-write Job Details" at bounding box center [1521, 94] width 90 height 18
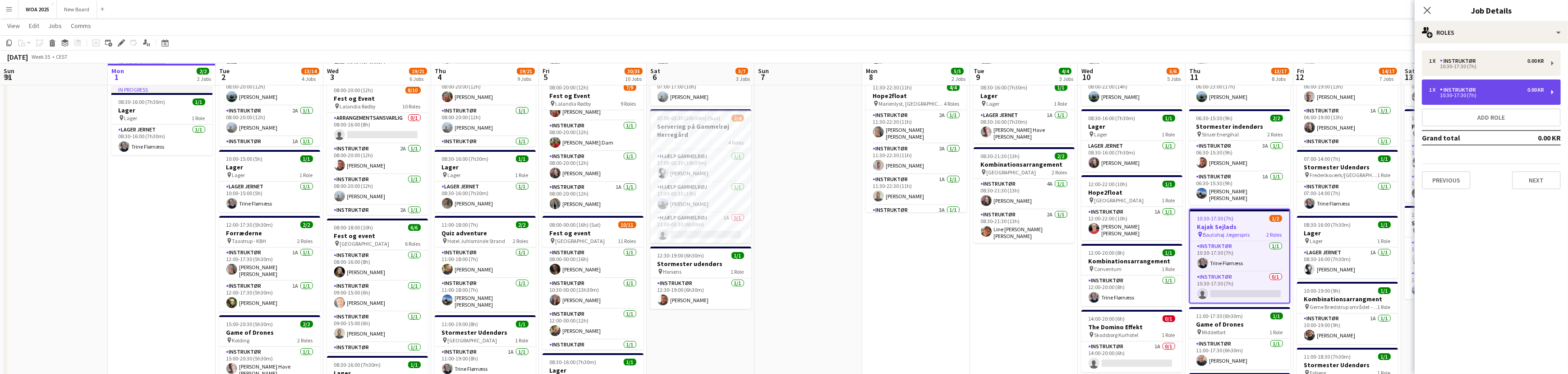
click at [1507, 91] on div "1 x Instruktør 0.00 KR" at bounding box center [1487, 90] width 115 height 6
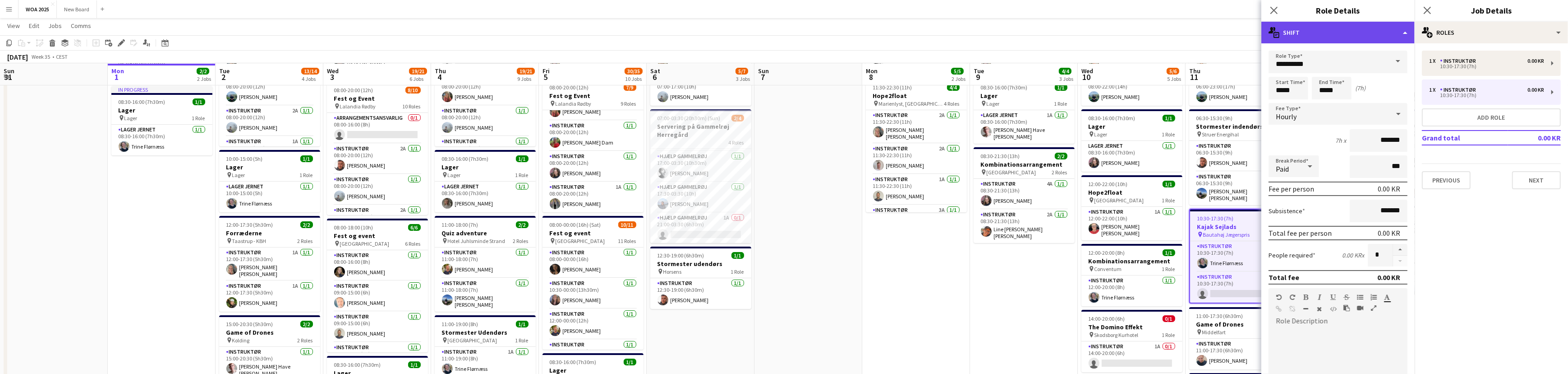
click at [1401, 32] on div "multiple-actions-text Shift" at bounding box center [1338, 31] width 154 height 21
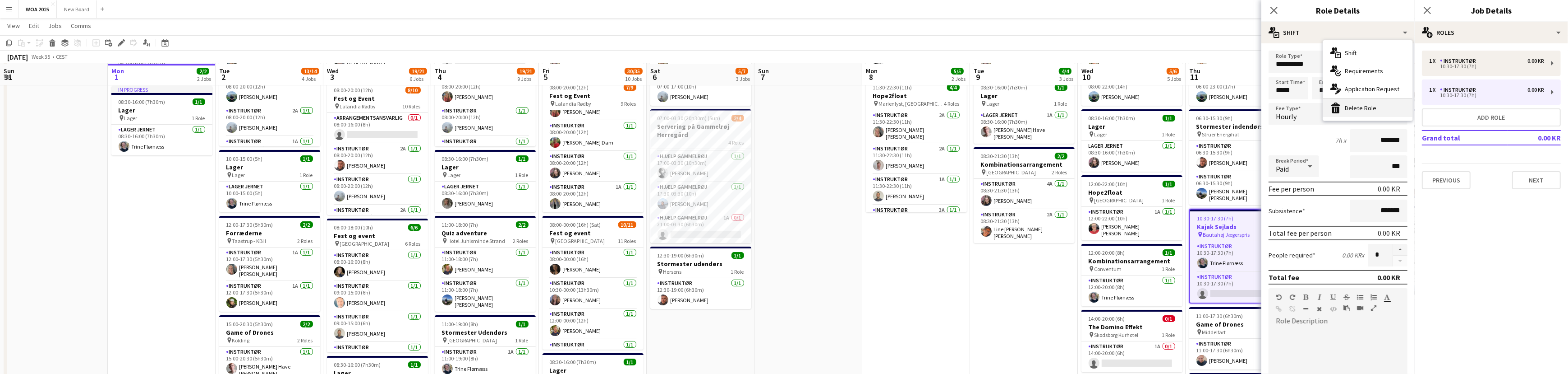
click at [1380, 107] on div "bin-2 Delete Role" at bounding box center [1367, 107] width 90 height 18
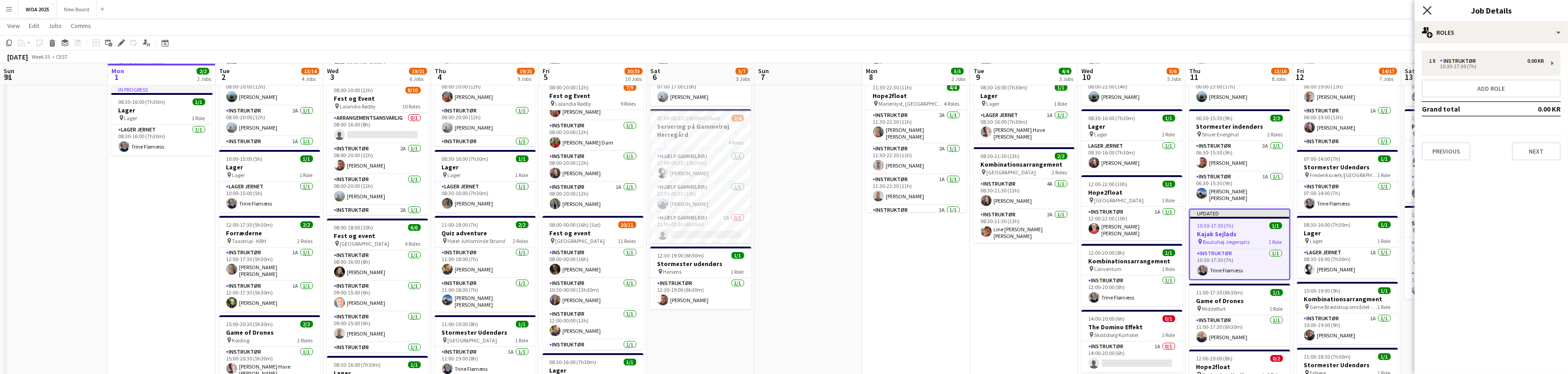
click at [1426, 8] on icon at bounding box center [1426, 9] width 8 height 8
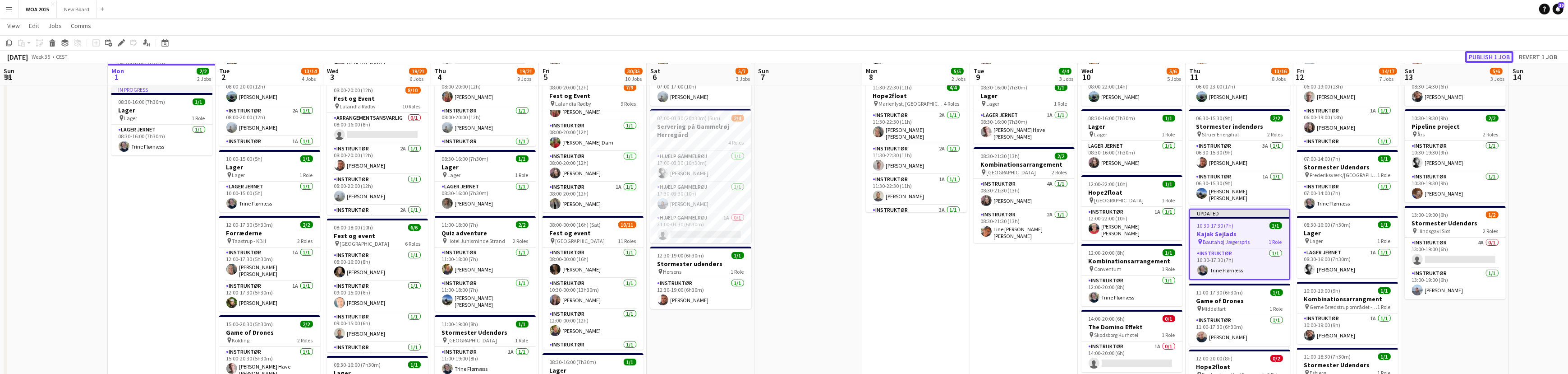
click at [1487, 56] on button "Publish 1 job" at bounding box center [1489, 56] width 48 height 12
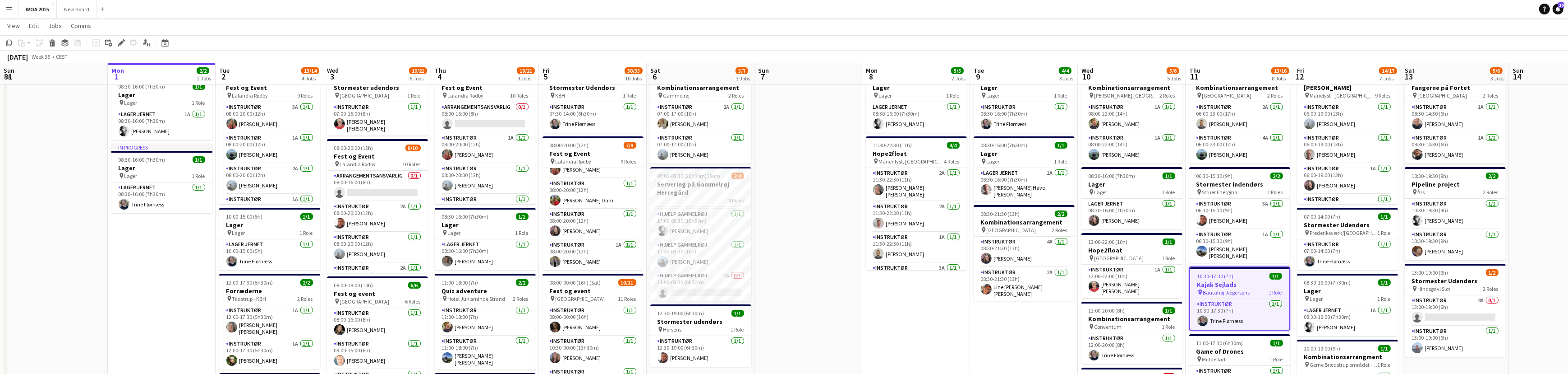
scroll to position [34, 0]
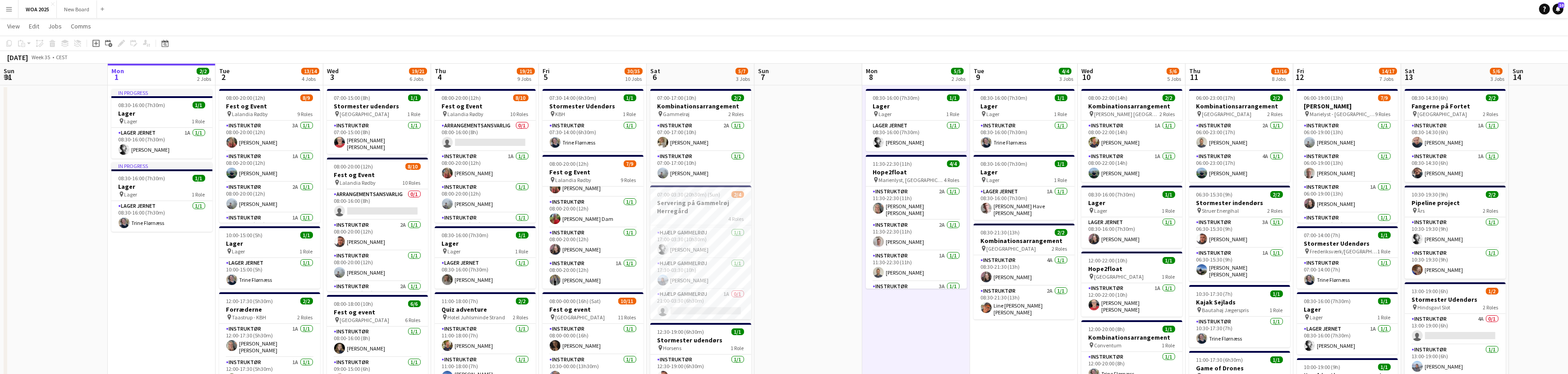
scroll to position [0, 0]
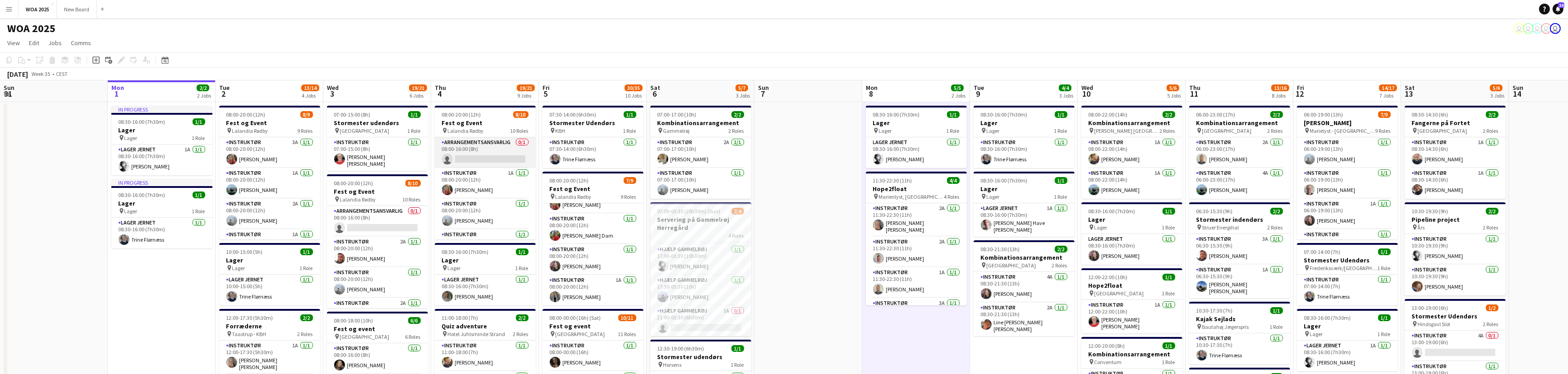
click at [490, 146] on app-card-role "Arrangementsansvarlig 0/1 08:00-16:00 (8h) single-neutral-actions" at bounding box center [485, 152] width 101 height 31
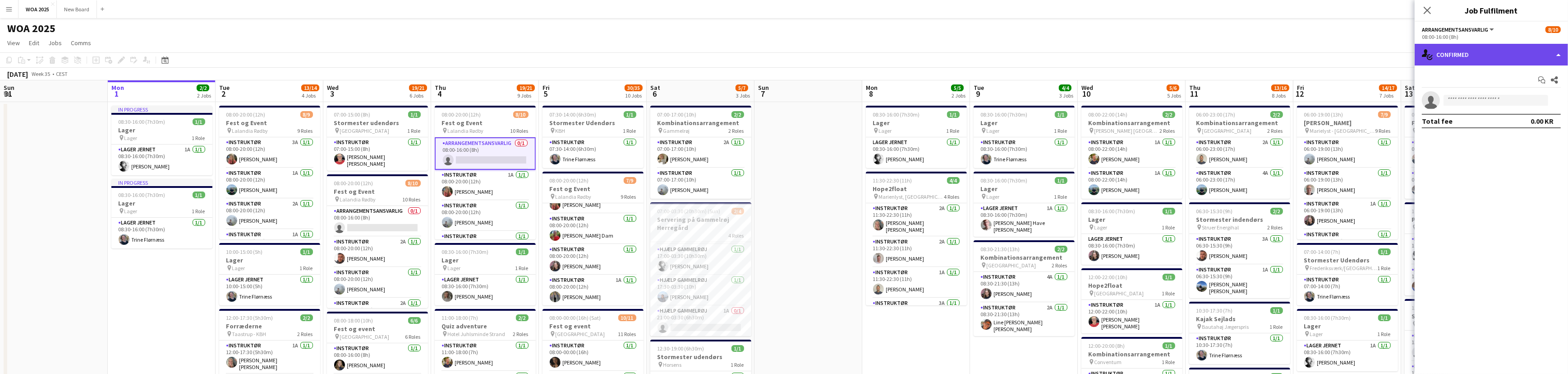
click at [1506, 52] on div "single-neutral-actions-check-2 Confirmed" at bounding box center [1491, 54] width 154 height 21
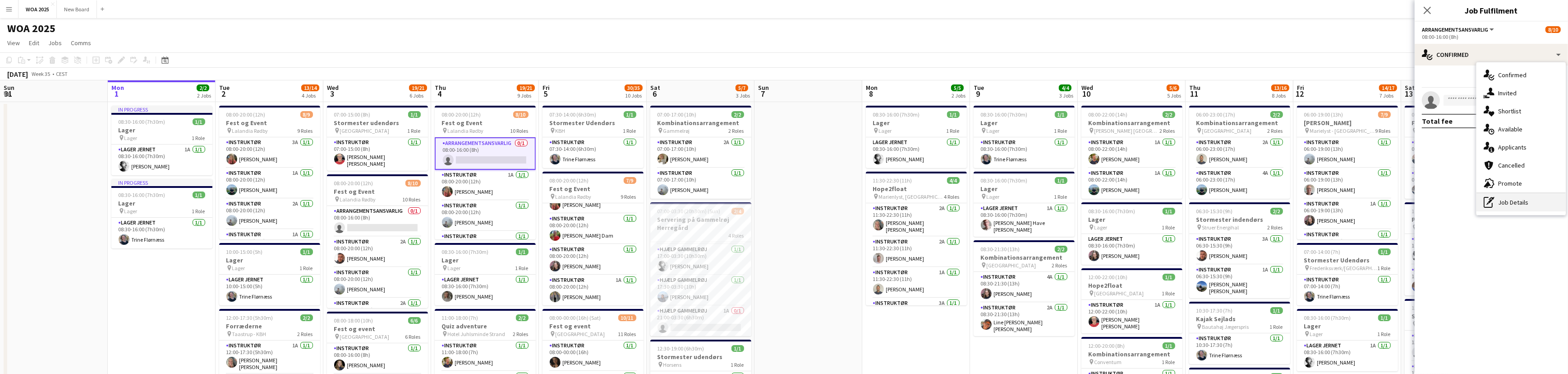
click at [1523, 203] on div "pen-write Job Details" at bounding box center [1521, 202] width 90 height 18
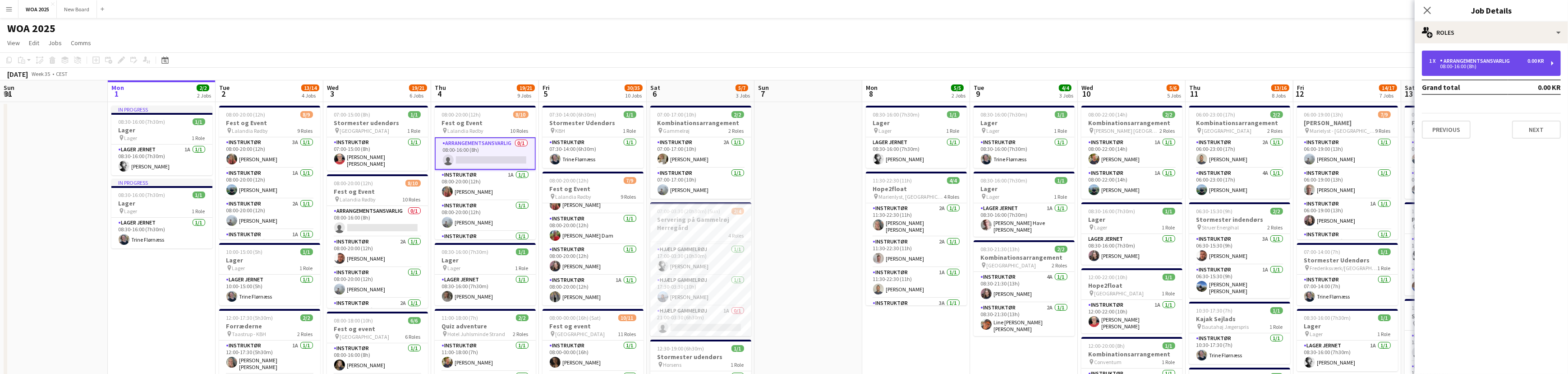
click at [1507, 58] on div "Arrangementsansvarlig" at bounding box center [1475, 60] width 73 height 6
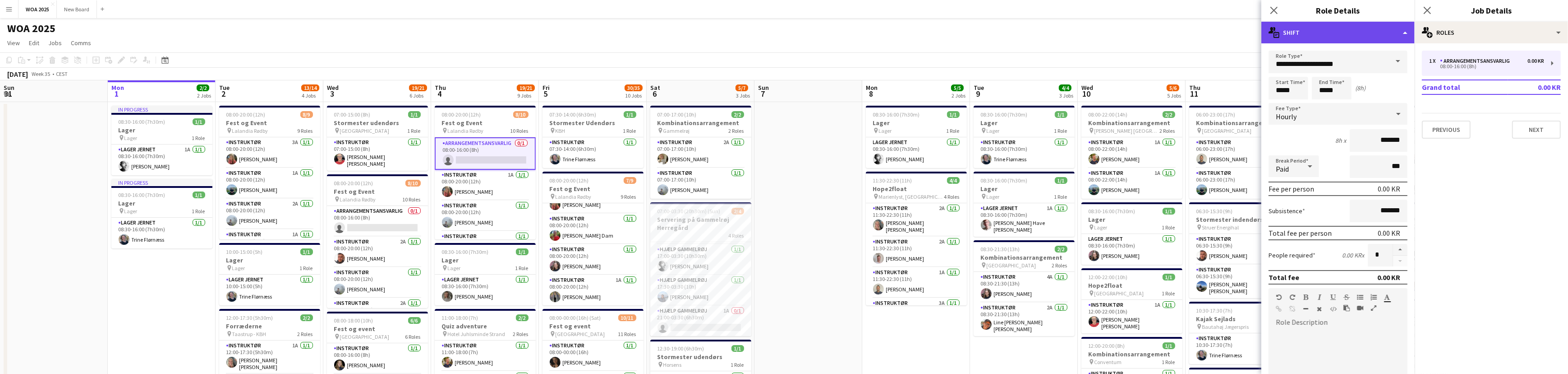
click at [1403, 28] on div "multiple-actions-text Shift" at bounding box center [1338, 31] width 154 height 21
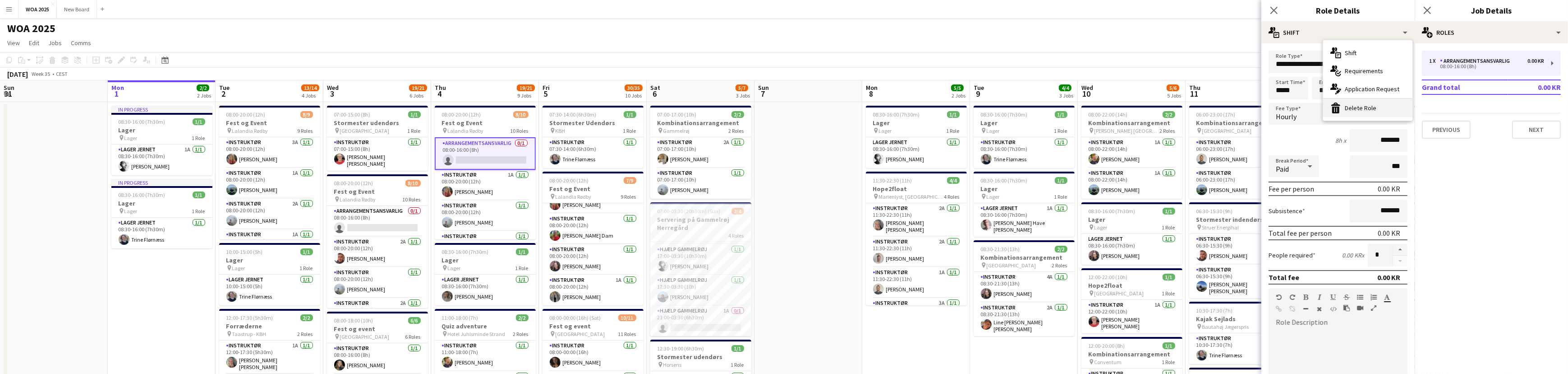
click at [1368, 108] on div "bin-2 Delete Role" at bounding box center [1367, 107] width 90 height 18
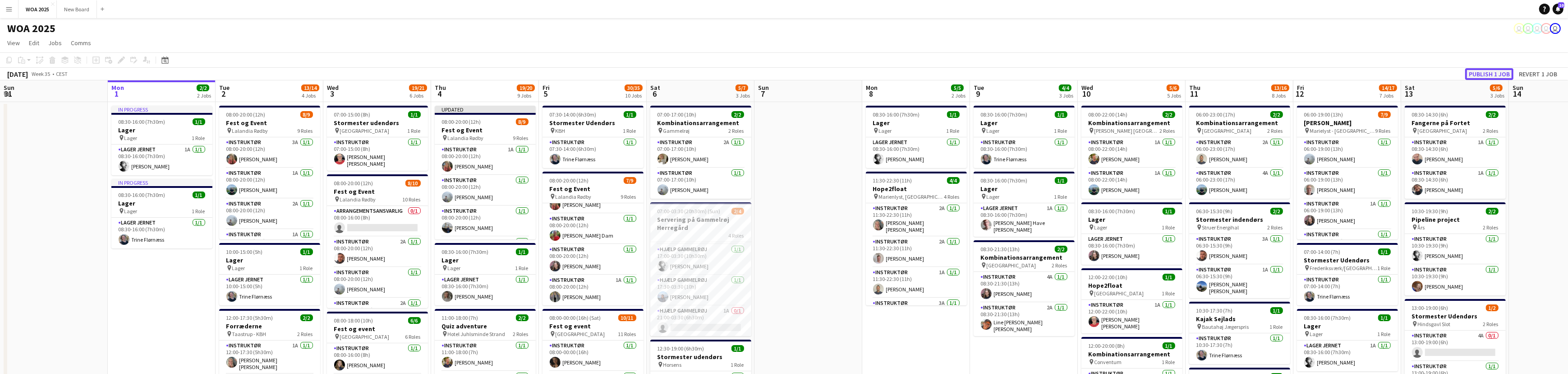
click at [1486, 74] on button "Publish 1 job" at bounding box center [1489, 74] width 48 height 12
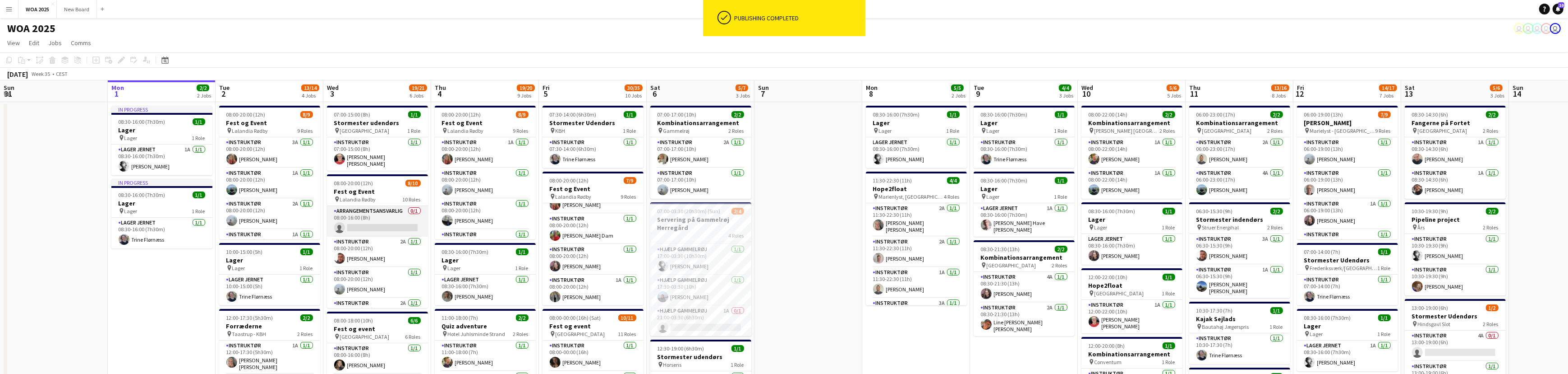
click at [380, 221] on app-card-role "Arrangementsansvarlig 0/1 08:00-16:00 (8h) single-neutral-actions" at bounding box center [377, 220] width 101 height 31
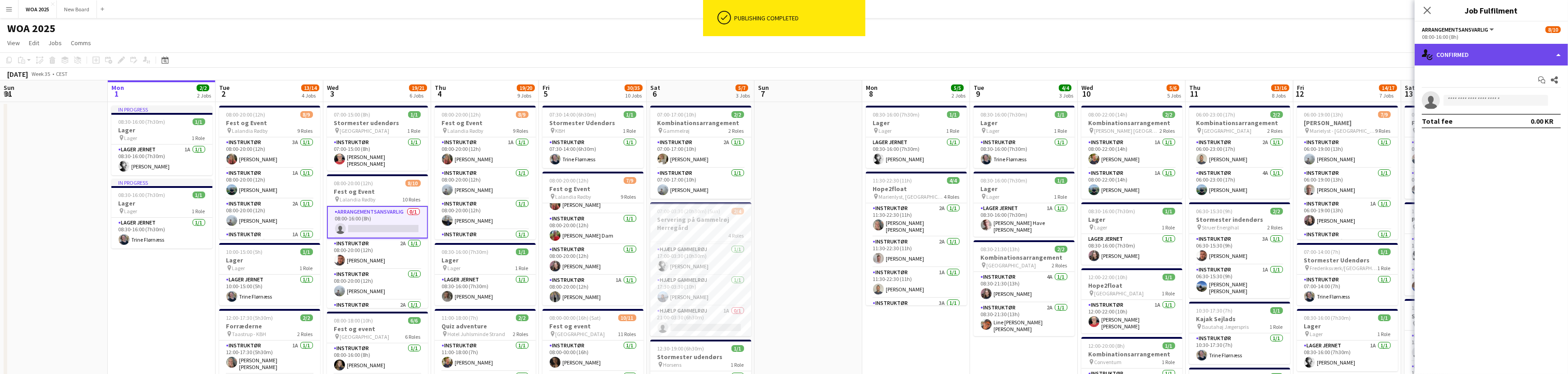
click at [1515, 54] on div "single-neutral-actions-check-2 Confirmed" at bounding box center [1491, 54] width 154 height 21
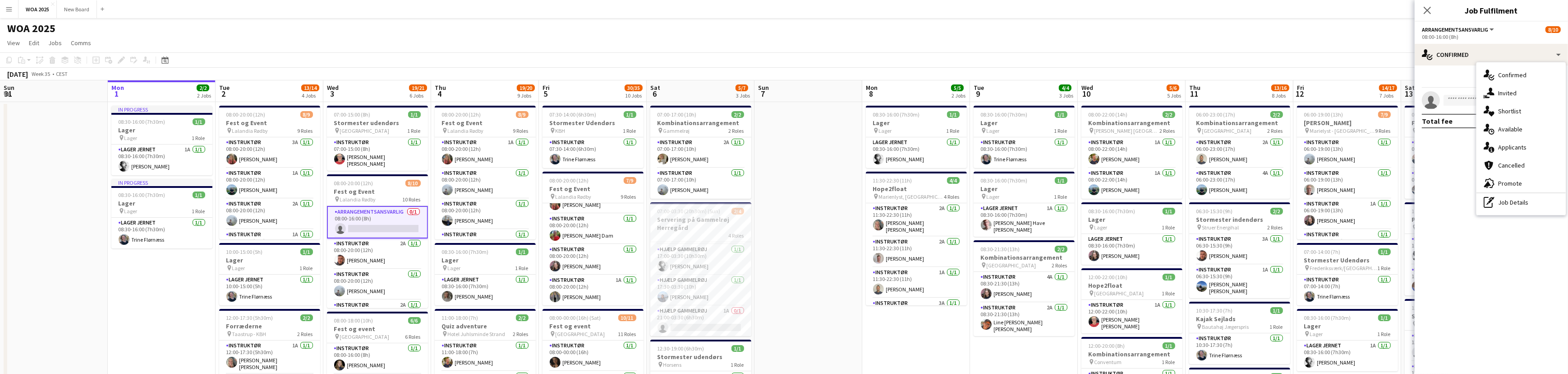
click at [1542, 200] on div "pen-write Job Details" at bounding box center [1521, 202] width 90 height 18
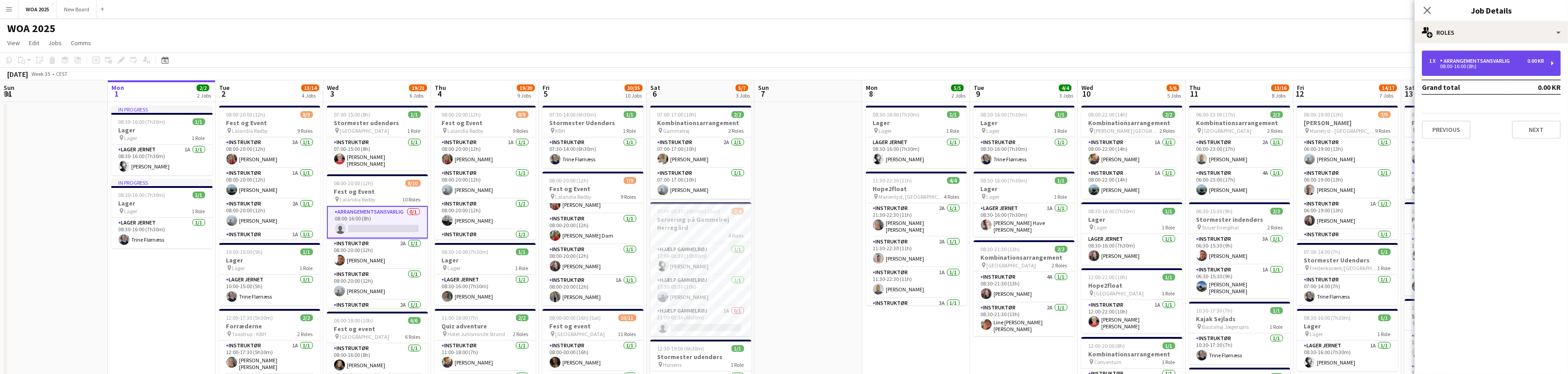
click at [1497, 60] on div "Arrangementsansvarlig" at bounding box center [1475, 60] width 73 height 6
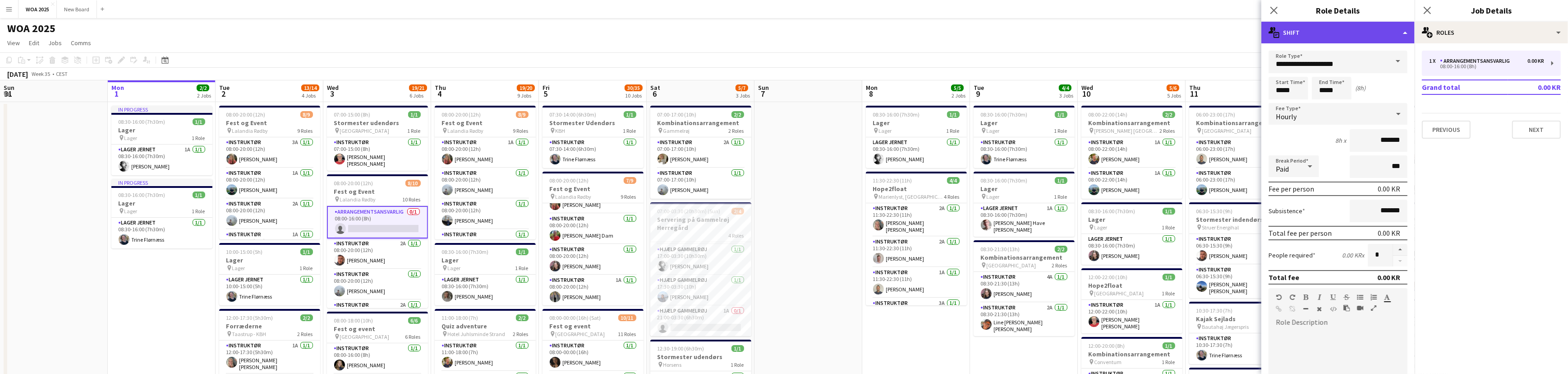
click at [1399, 32] on div "multiple-actions-text Shift" at bounding box center [1338, 31] width 154 height 21
drag, startPoint x: 1374, startPoint y: 110, endPoint x: 1319, endPoint y: 106, distance: 55.1
click at [1374, 110] on div "bin-2 Delete Role" at bounding box center [1367, 107] width 90 height 18
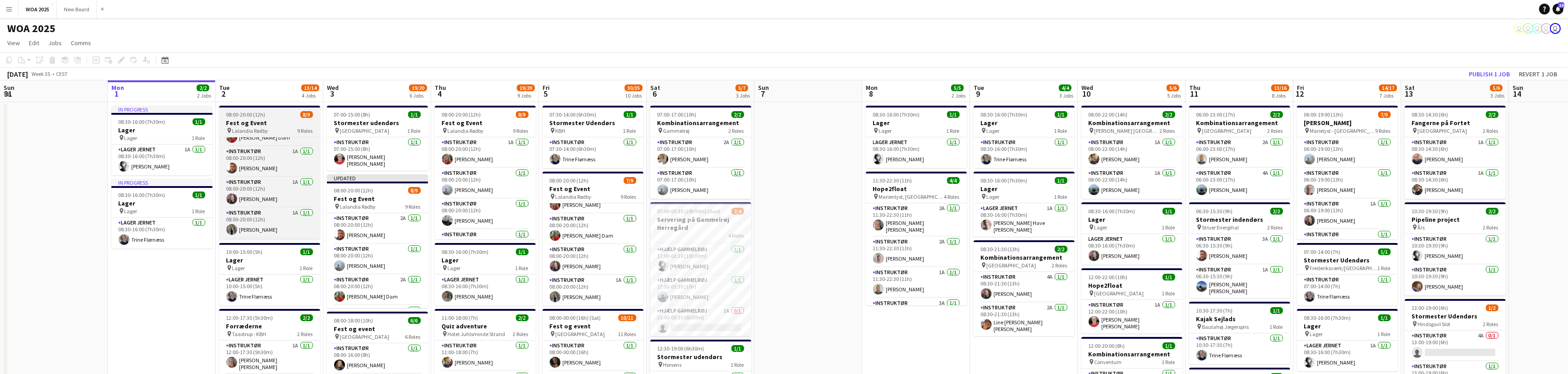
scroll to position [174, 0]
click at [272, 217] on app-card-role "Instruktør 0/1 08:00-20:00 (12h) single-neutral-actions" at bounding box center [269, 224] width 101 height 31
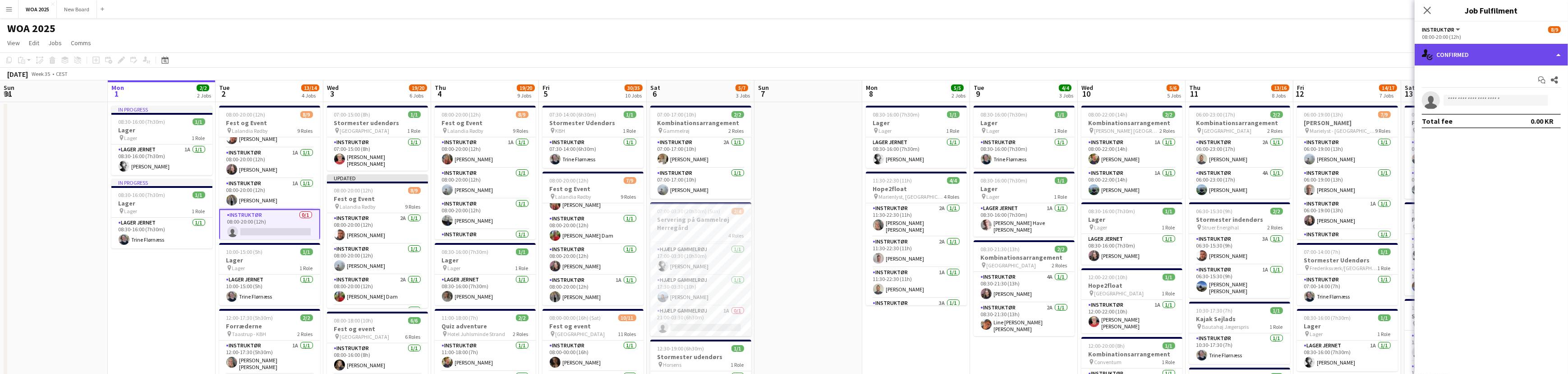
click at [1537, 58] on div "single-neutral-actions-check-2 Confirmed" at bounding box center [1491, 54] width 154 height 21
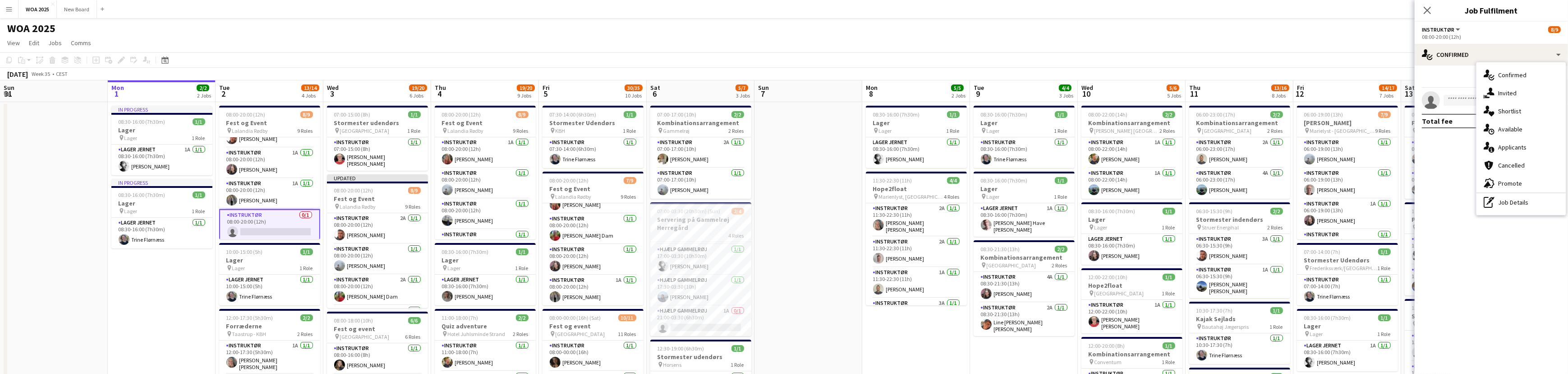
click at [1509, 27] on div "Instruktør All roles Instruktør 8/9" at bounding box center [1491, 29] width 139 height 8
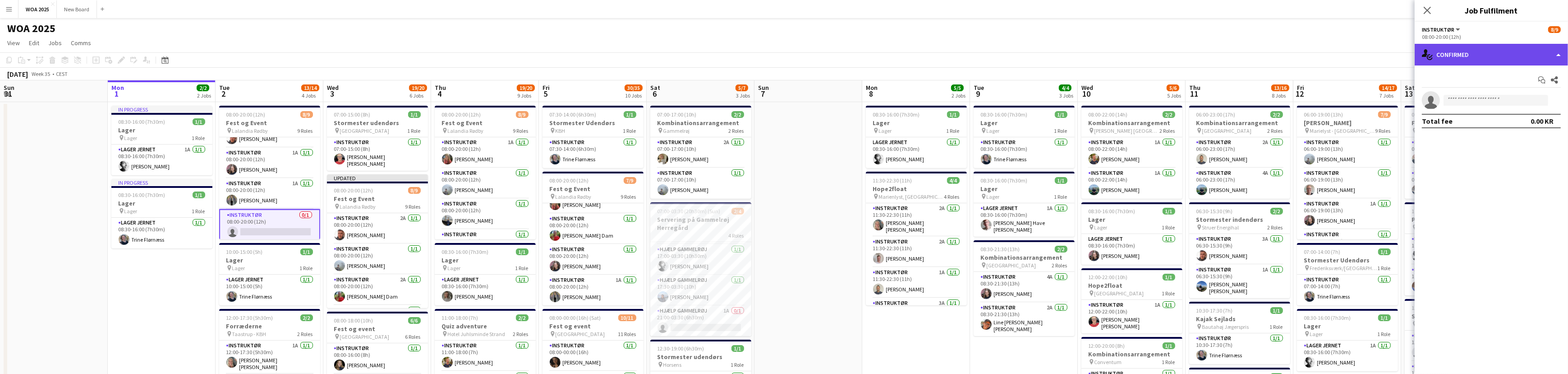
click at [1526, 58] on div "single-neutral-actions-check-2 Confirmed" at bounding box center [1491, 54] width 154 height 21
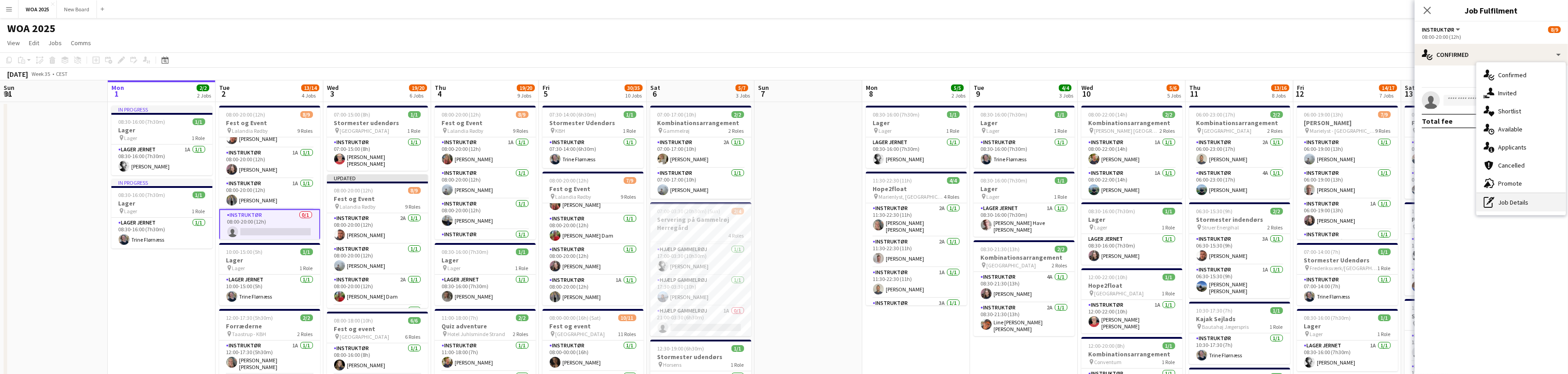
click at [1525, 205] on div "pen-write Job Details" at bounding box center [1521, 202] width 90 height 18
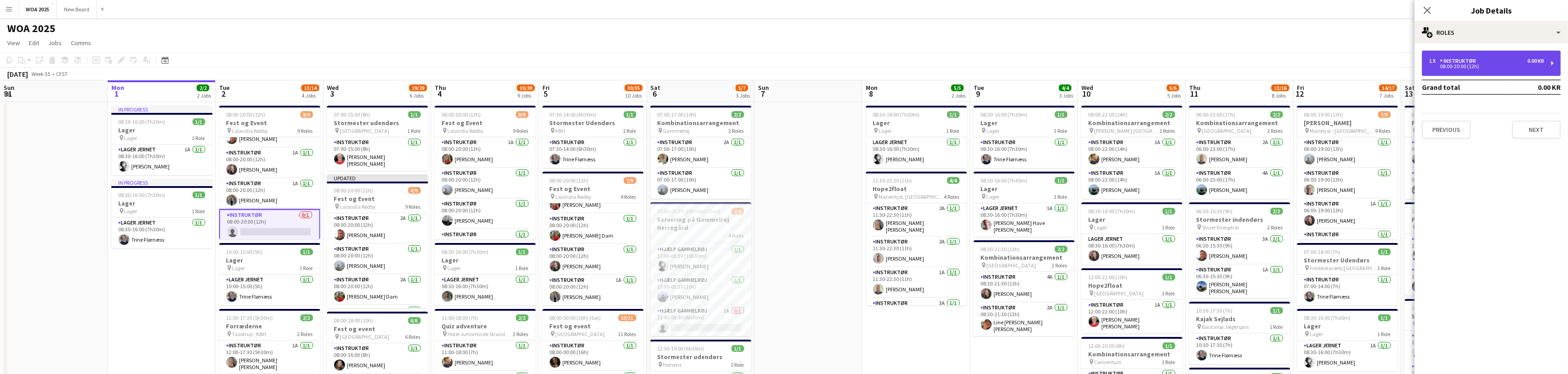
click at [1509, 61] on div "1 x Instruktør 0.00 KR" at bounding box center [1487, 60] width 115 height 6
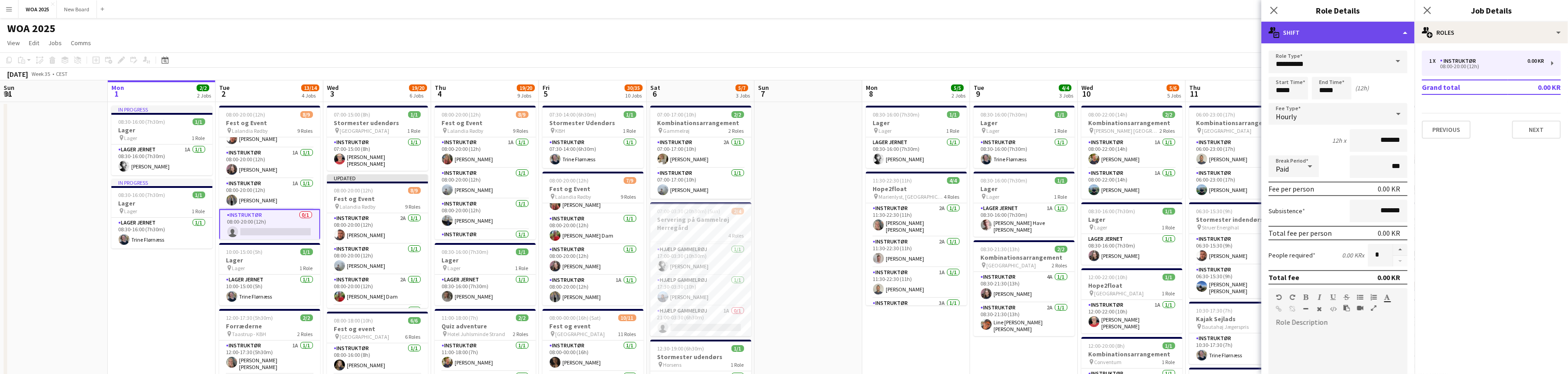
click at [1393, 28] on div "multiple-actions-text Shift" at bounding box center [1338, 31] width 154 height 21
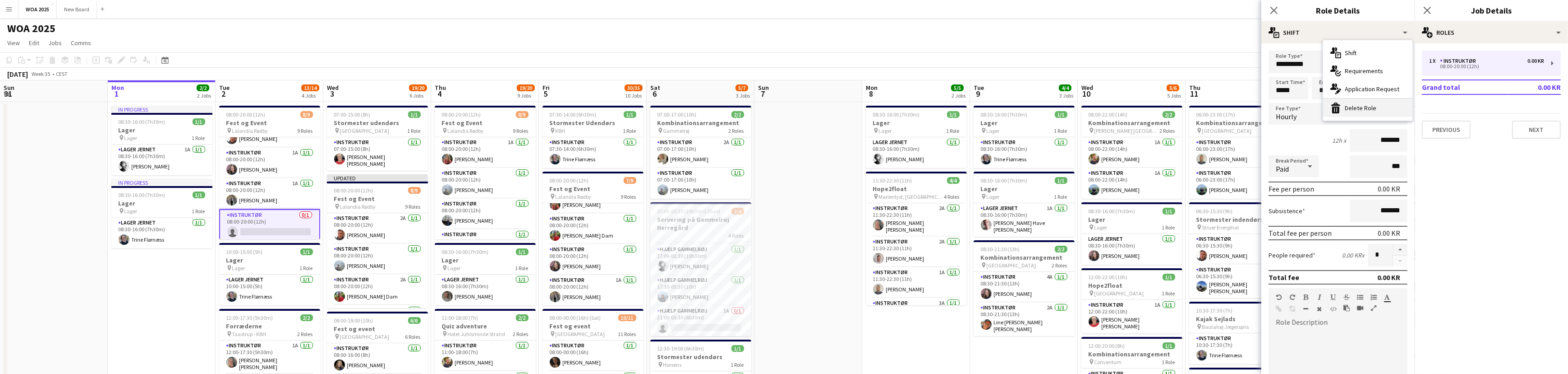
click at [1377, 108] on div "bin-2 Delete Role" at bounding box center [1367, 107] width 90 height 18
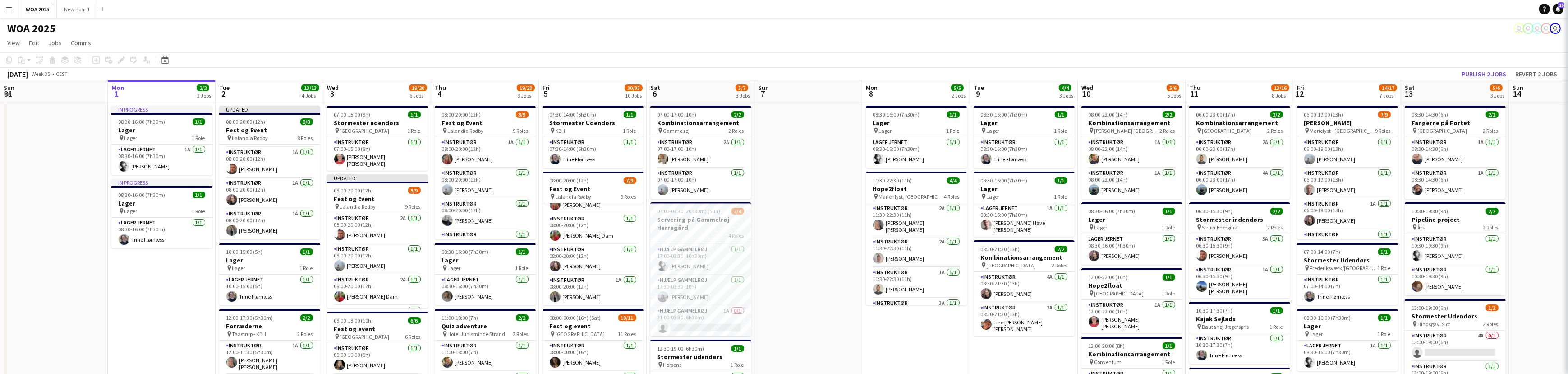
scroll to position [150, 0]
click at [1488, 74] on button "Publish 2 jobs" at bounding box center [1484, 74] width 52 height 12
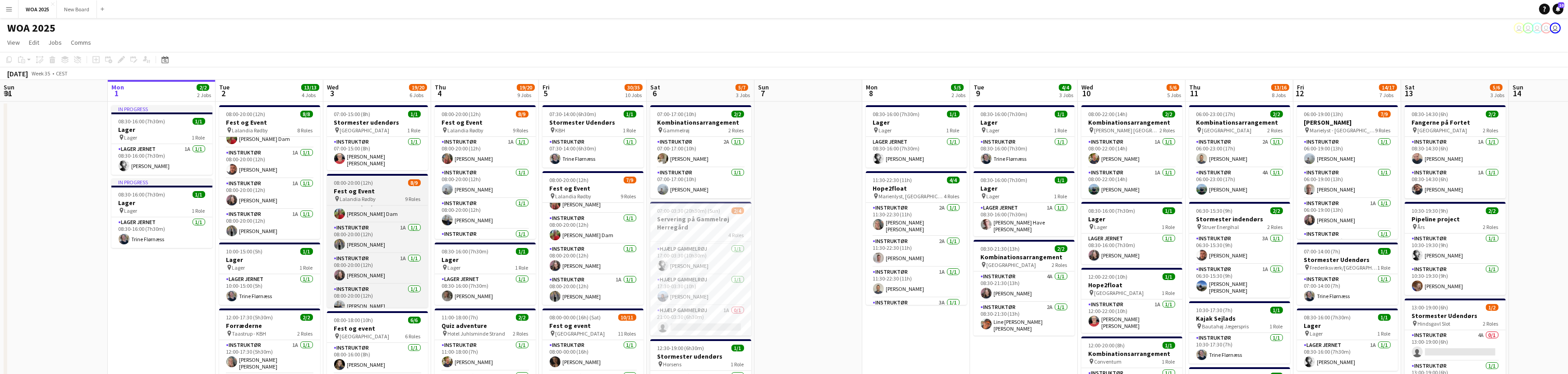
scroll to position [174, 0]
click at [385, 289] on app-card-role "Instruktør 0/1 08:00-20:00 (12h) single-neutral-actions" at bounding box center [377, 292] width 101 height 31
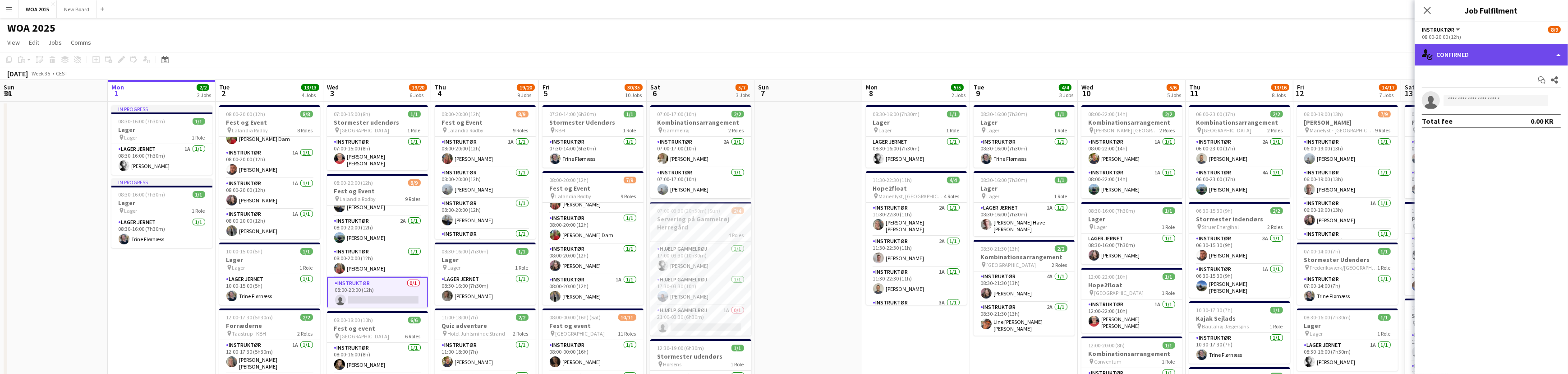
click at [1531, 59] on div "single-neutral-actions-check-2 Confirmed" at bounding box center [1491, 54] width 154 height 21
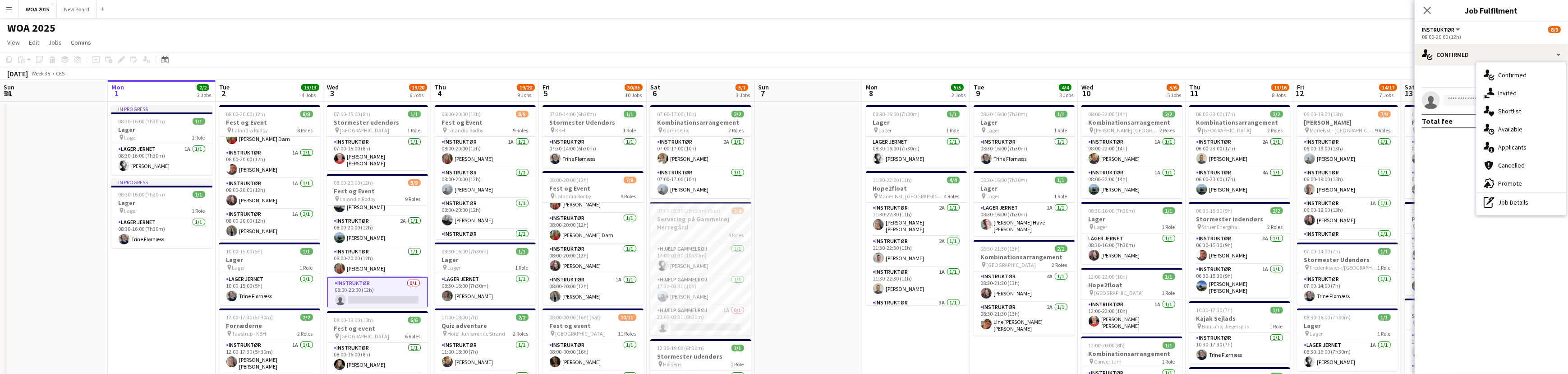
click at [1535, 200] on div "pen-write Job Details" at bounding box center [1521, 202] width 90 height 18
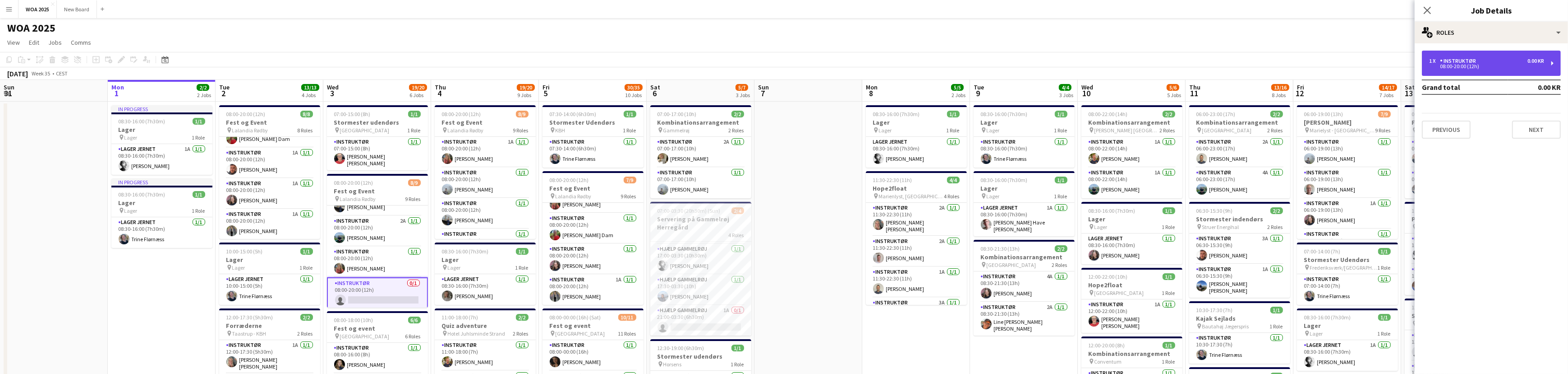
click at [1514, 67] on div "08:00-20:00 (12h)" at bounding box center [1487, 66] width 115 height 5
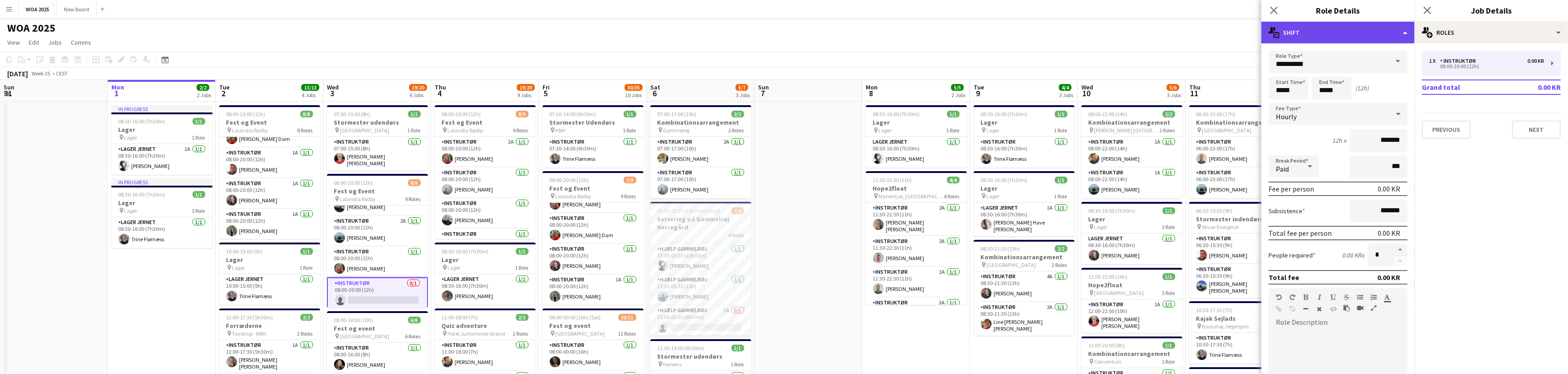
click at [1409, 32] on div "multiple-actions-text Shift" at bounding box center [1338, 31] width 154 height 21
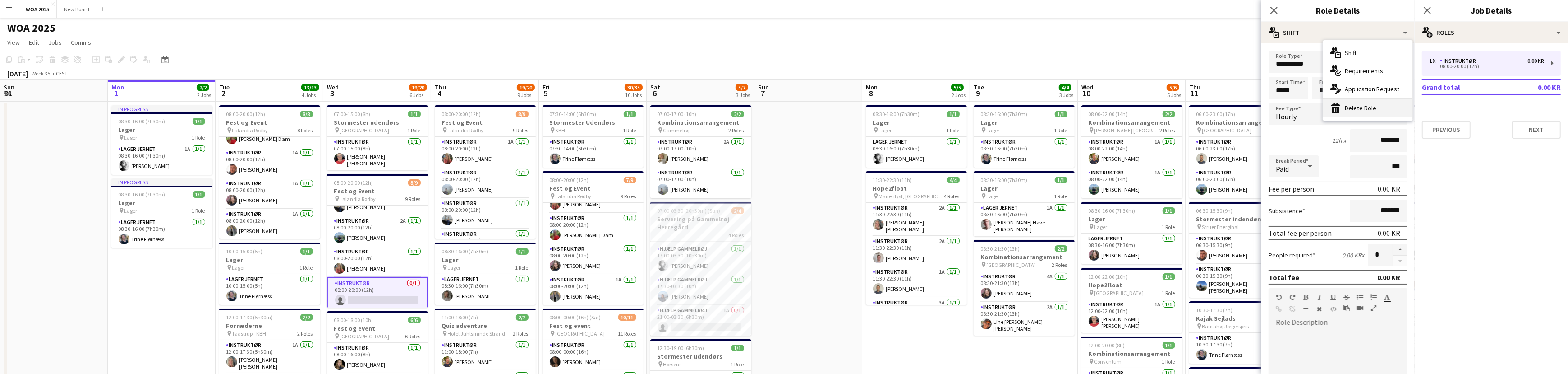
click at [1375, 106] on div "bin-2 Delete Role" at bounding box center [1367, 107] width 90 height 18
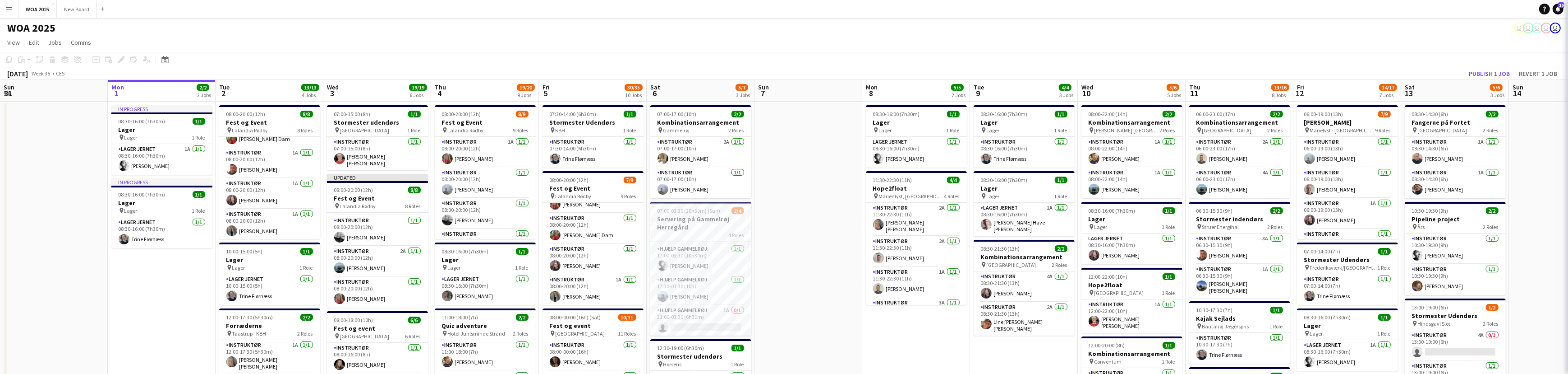
scroll to position [150, 0]
click at [1482, 74] on button "Publish 1 job" at bounding box center [1489, 73] width 48 height 12
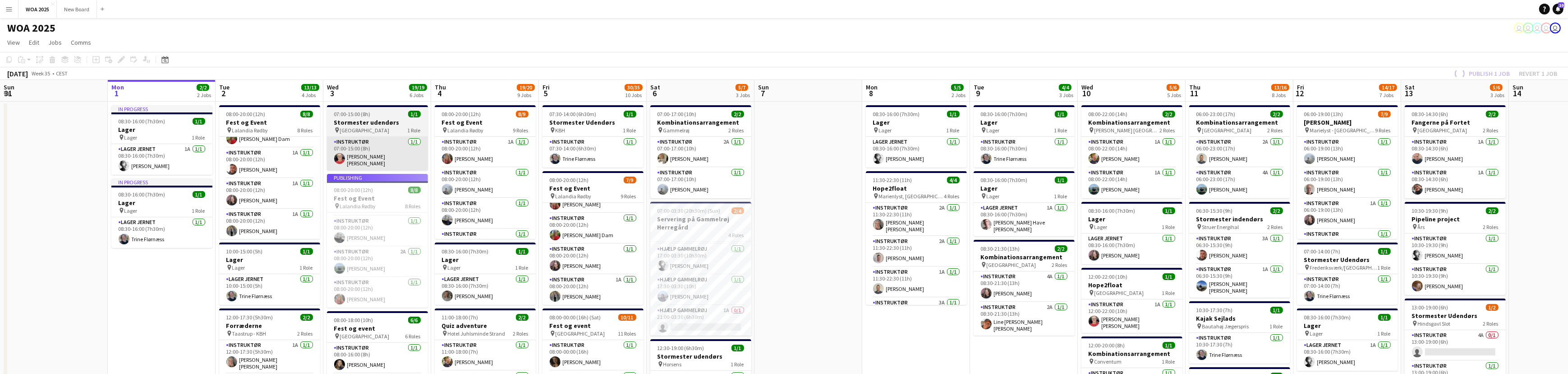
scroll to position [143, 0]
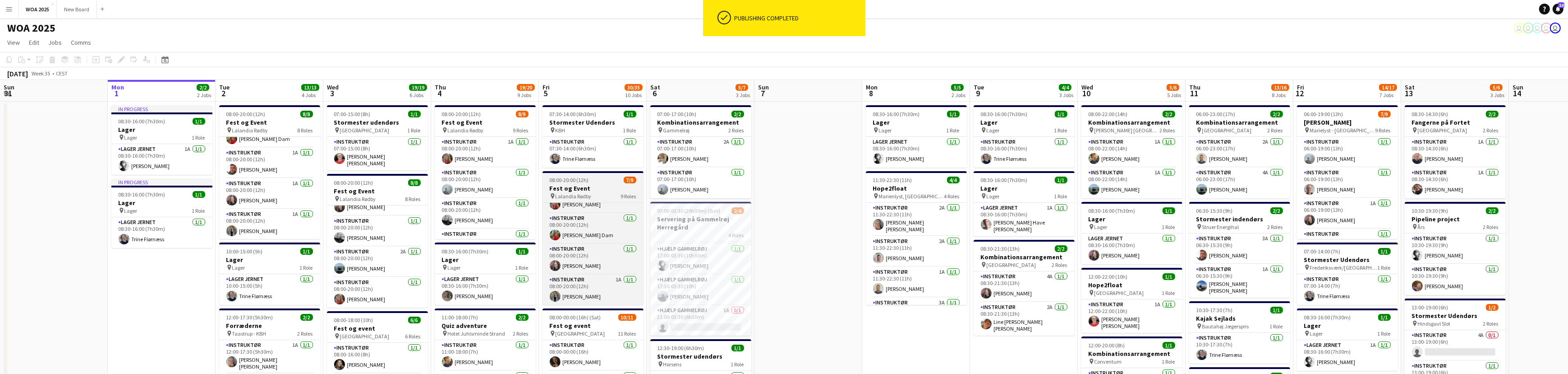
click at [607, 193] on div "pin Lalandia Rødby 9 Roles" at bounding box center [592, 196] width 101 height 7
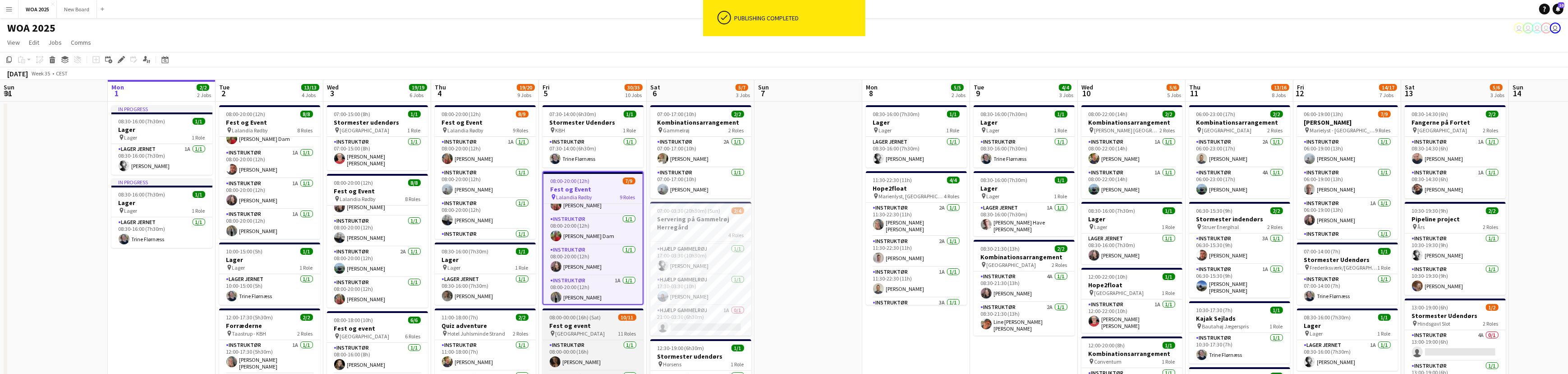
click at [599, 318] on div "08:00-00:00 (16h) (Sat) 10/11" at bounding box center [592, 317] width 101 height 6
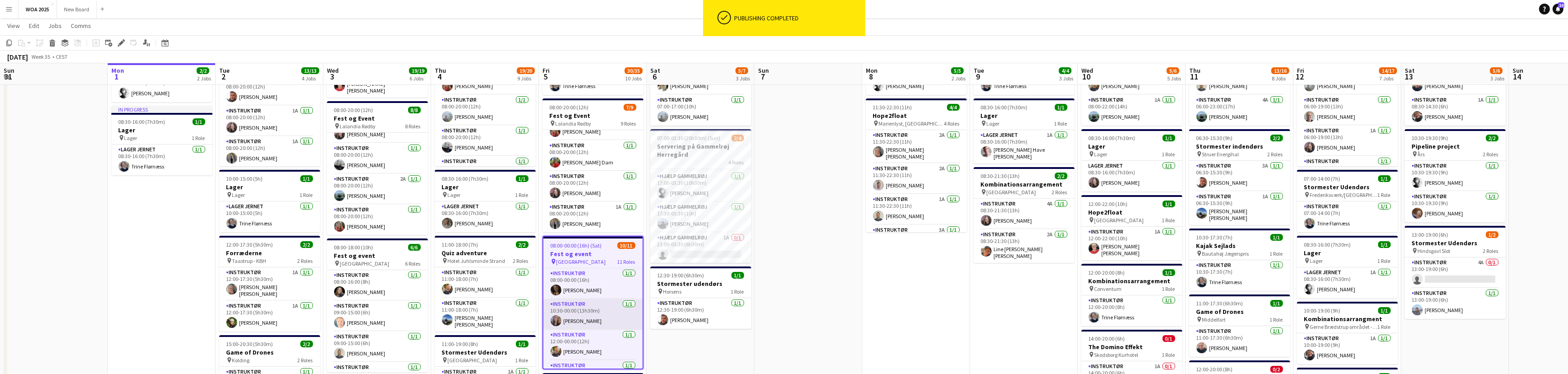
click at [605, 310] on app-card-role "Instruktør 1/1 10:30-00:00 (13h30m) Sille Jensen" at bounding box center [592, 314] width 99 height 31
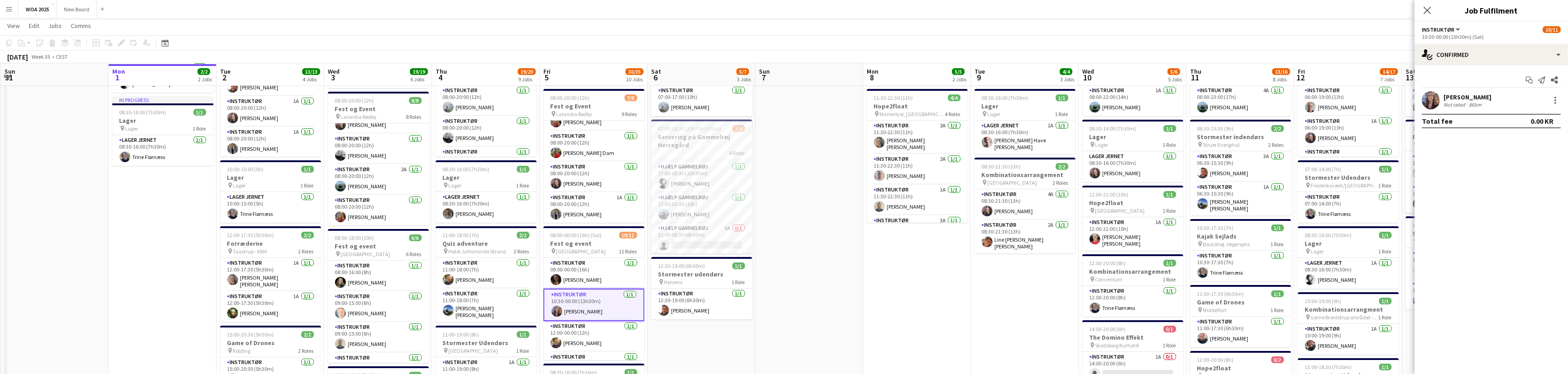
scroll to position [82, 0]
click at [1527, 80] on icon "Start chat" at bounding box center [1529, 80] width 7 height 7
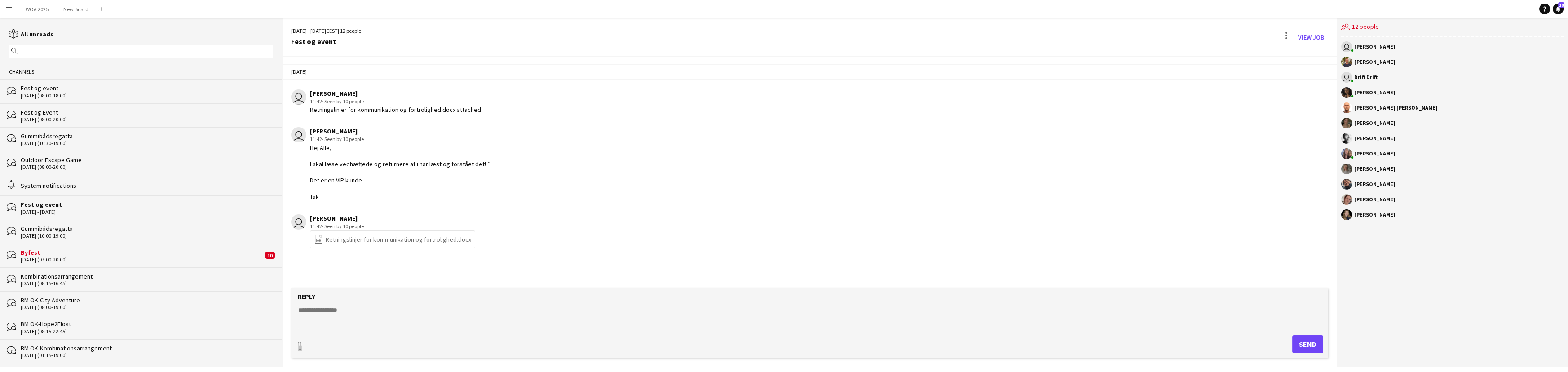
click at [327, 309] on textarea at bounding box center [811, 316] width 1027 height 23
click at [554, 261] on div "26-08-2025 user René Sandager 11:42 · Seen by 10 people Retningslinjer for komm…" at bounding box center [809, 172] width 1054 height 231
click at [447, 320] on textarea at bounding box center [811, 316] width 1027 height 23
click at [147, 207] on div "Fest og event" at bounding box center [146, 203] width 252 height 8
click at [509, 318] on textarea at bounding box center [811, 316] width 1027 height 23
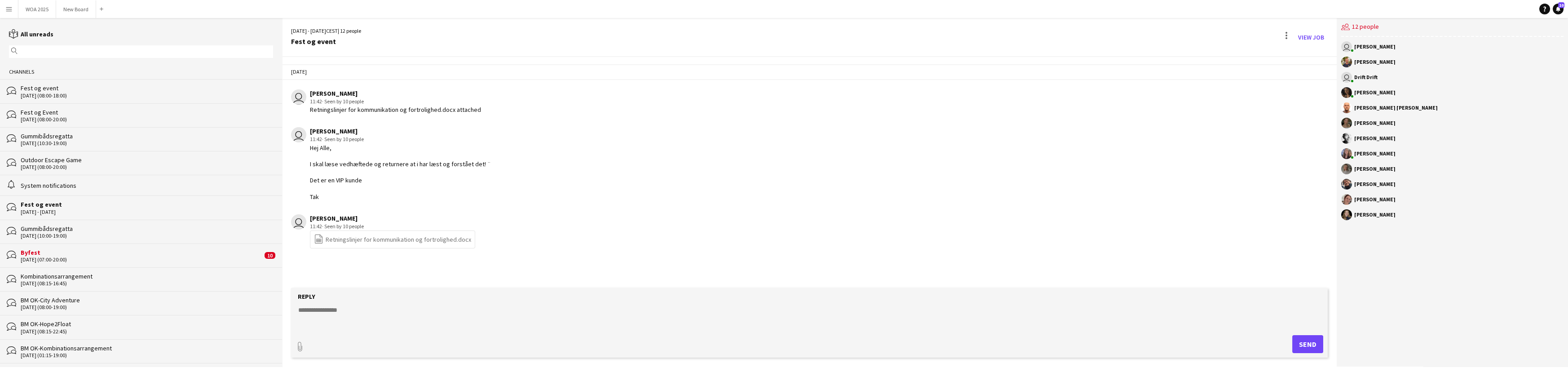
click at [341, 313] on textarea at bounding box center [811, 316] width 1027 height 23
click at [34, 7] on button "WOA 2025 Close" at bounding box center [37, 8] width 38 height 17
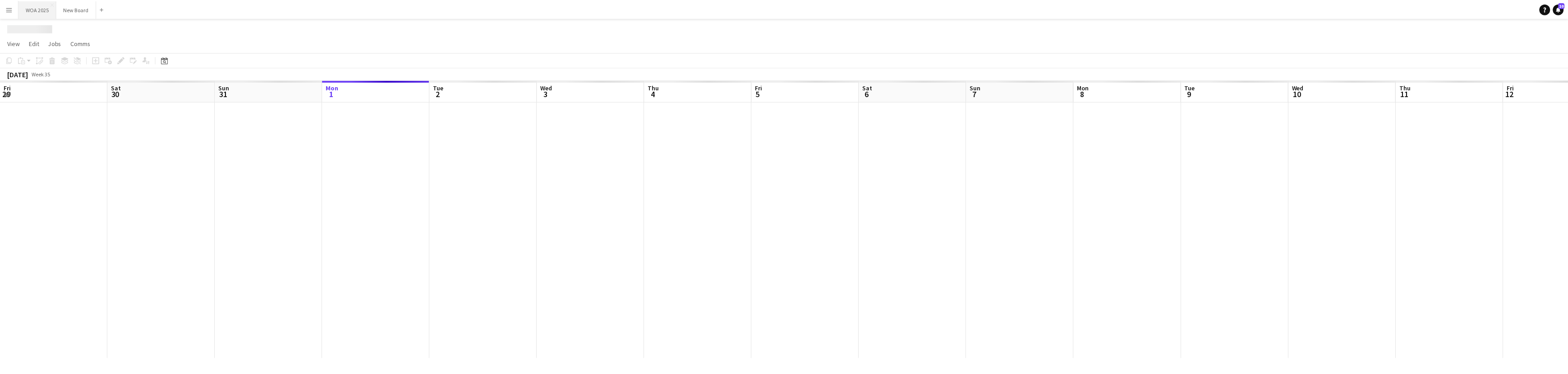
scroll to position [0, 216]
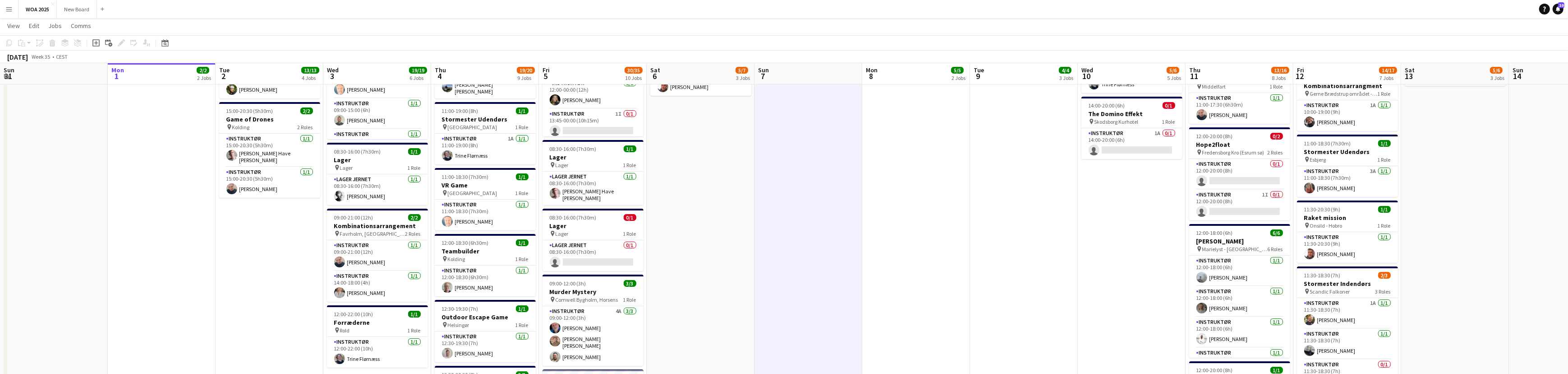
scroll to position [305, 0]
click at [36, 8] on button "WOA 2025 Close" at bounding box center [37, 8] width 38 height 18
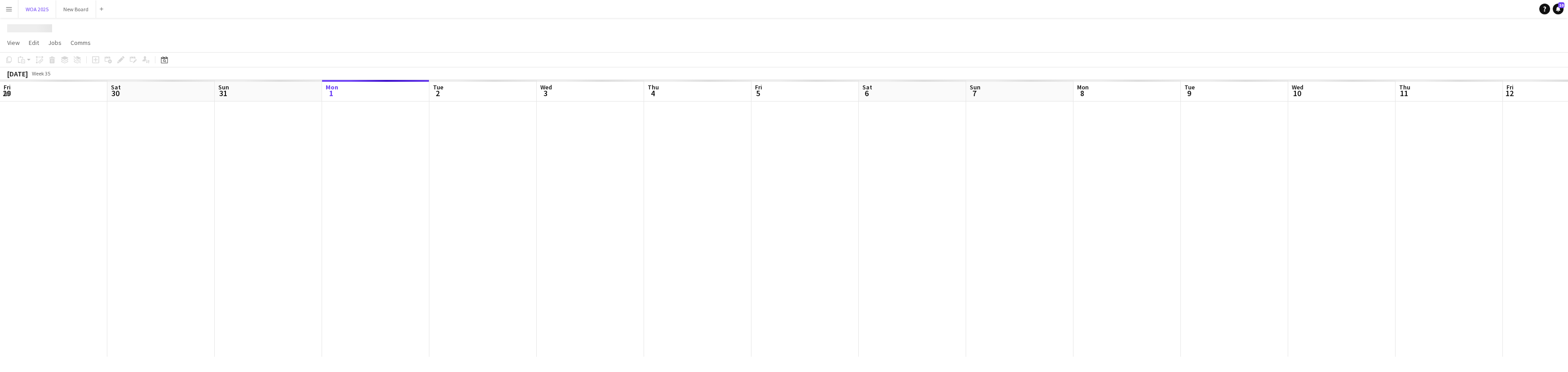
scroll to position [0, 215]
click at [16, 9] on button "Menu" at bounding box center [8, 8] width 18 height 17
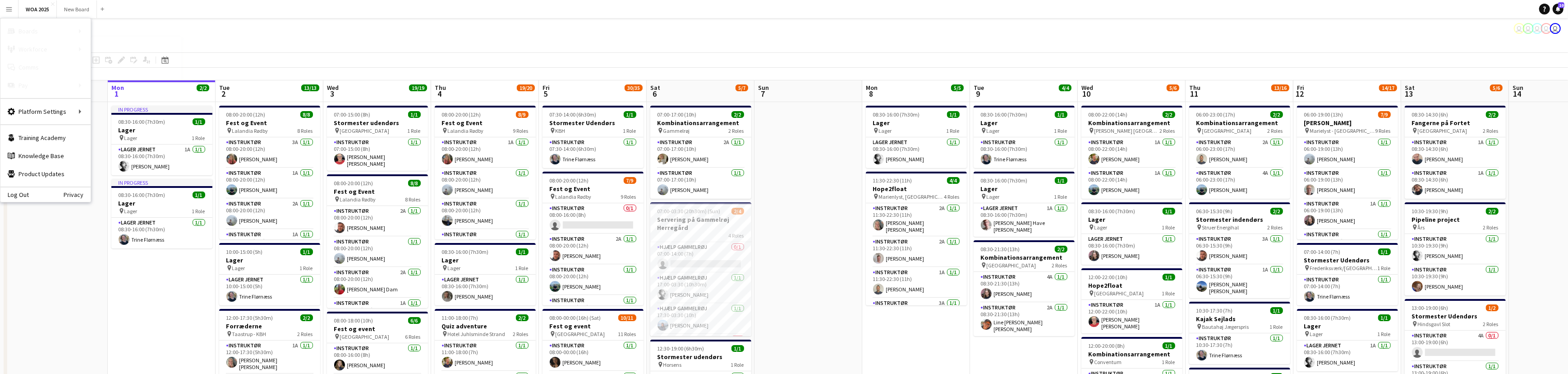
click at [106, 45] on link "My Workforce" at bounding box center [135, 48] width 90 height 18
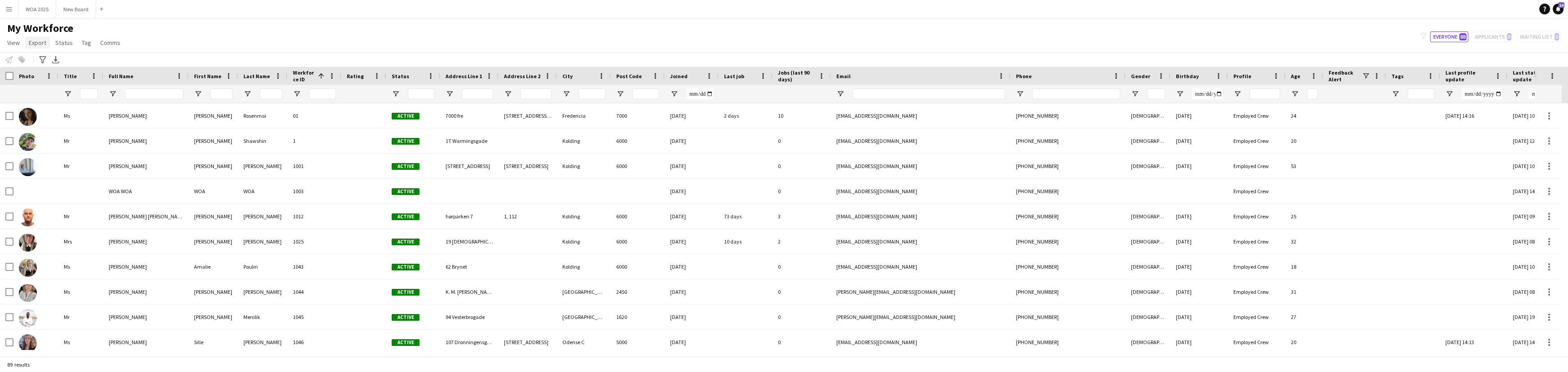
click at [40, 42] on span "Export" at bounding box center [37, 42] width 18 height 8
click at [41, 89] on span "Export as XLSX" at bounding box center [53, 88] width 39 height 8
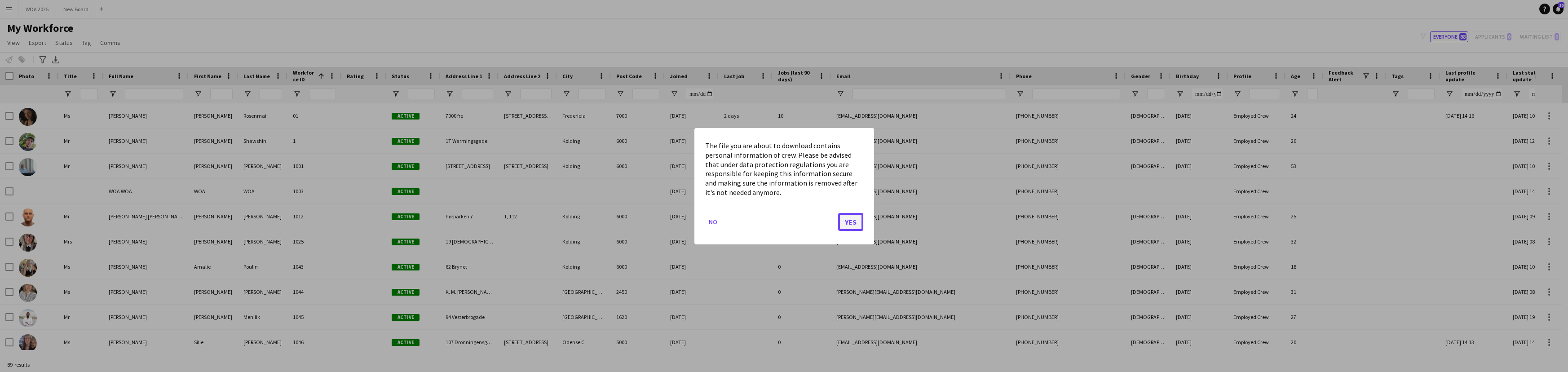
click at [847, 221] on button "Yes" at bounding box center [850, 221] width 25 height 17
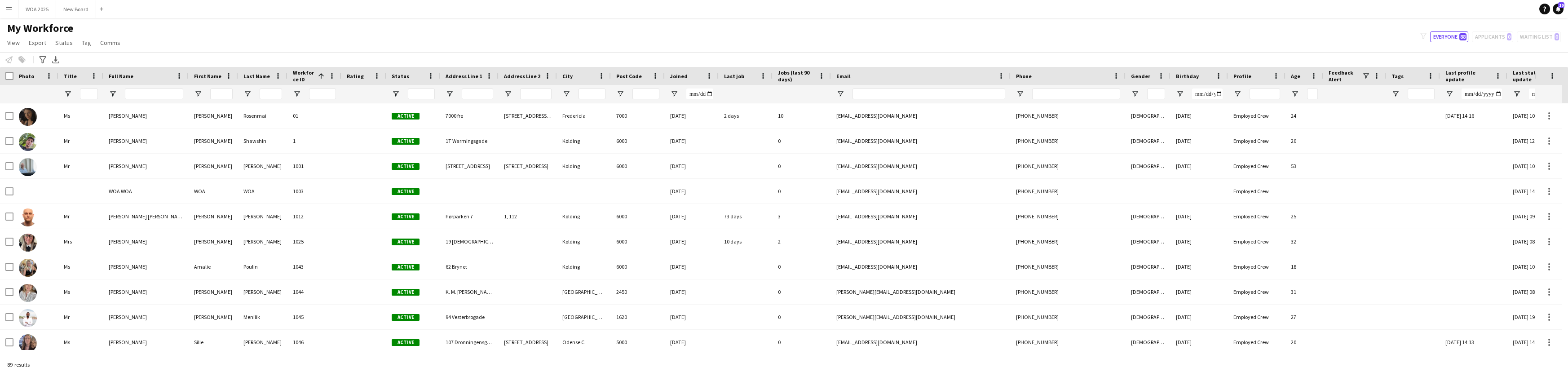
click at [1485, 33] on div "My Workforce View Views Default view New view Update view Delete view Edit name…" at bounding box center [784, 36] width 1568 height 30
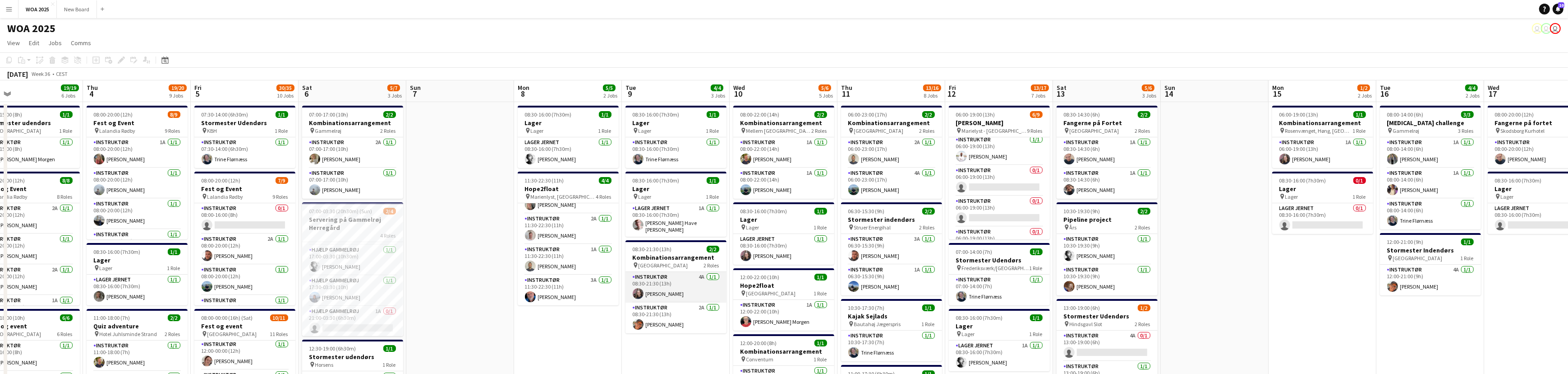
click at [668, 288] on app-card-role "Instruktør 4A 1/1 08:30-21:30 (13h) Johanne Bjerrisgaard" at bounding box center [675, 286] width 101 height 31
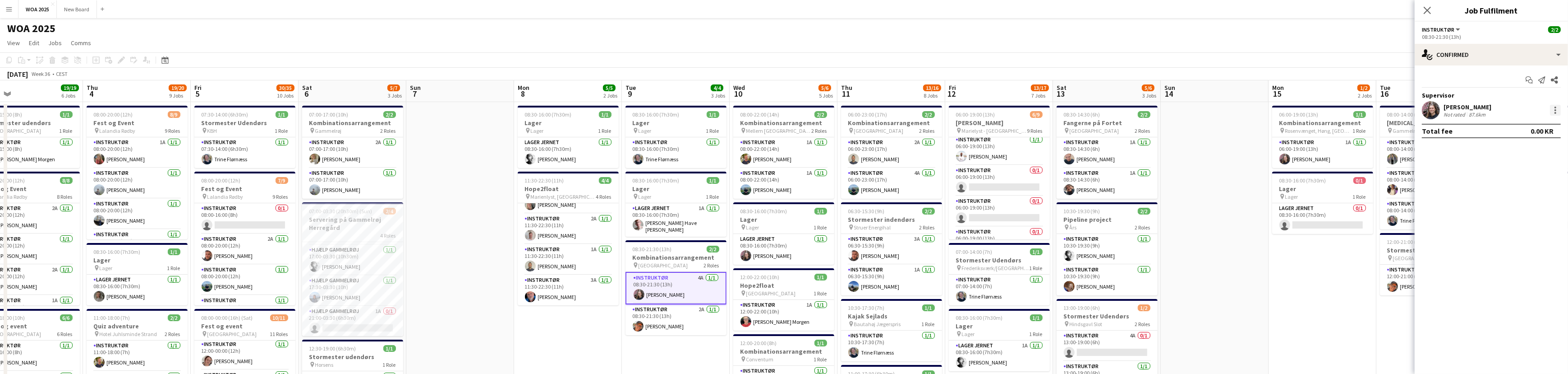
click at [1552, 109] on div at bounding box center [1555, 110] width 11 height 11
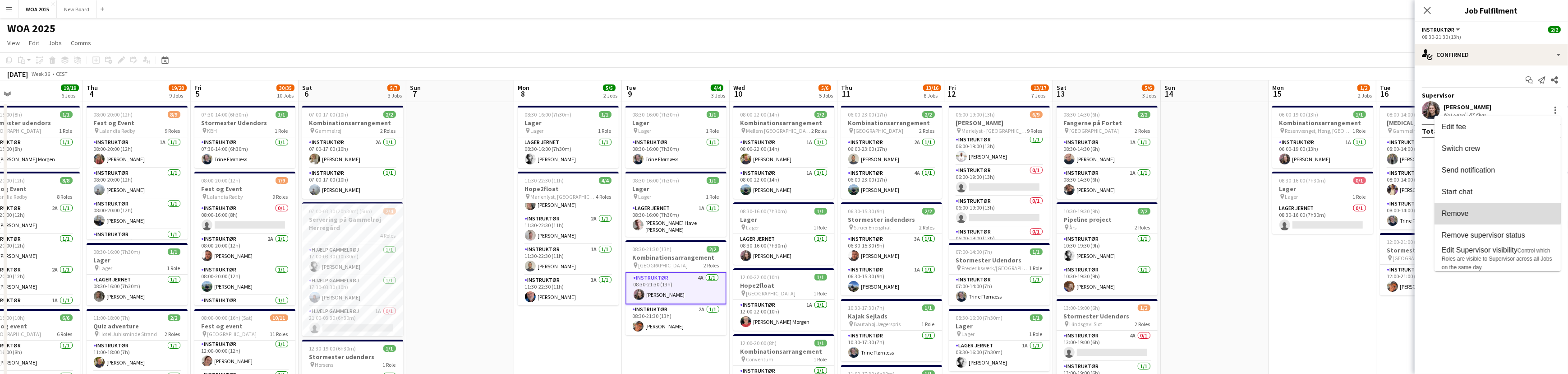
click at [1488, 212] on span "Remove" at bounding box center [1497, 213] width 112 height 8
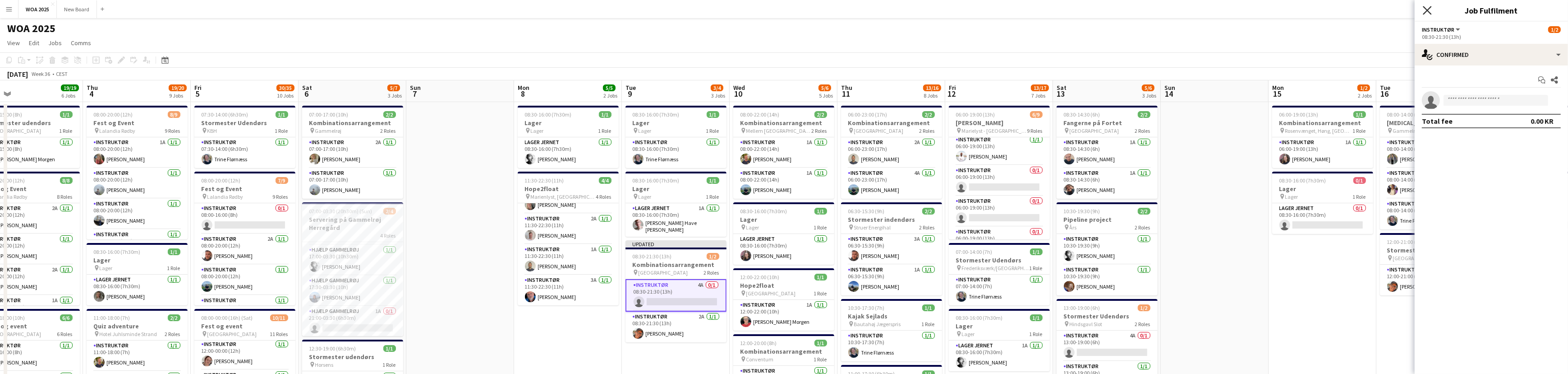
click at [1427, 9] on icon at bounding box center [1426, 9] width 8 height 8
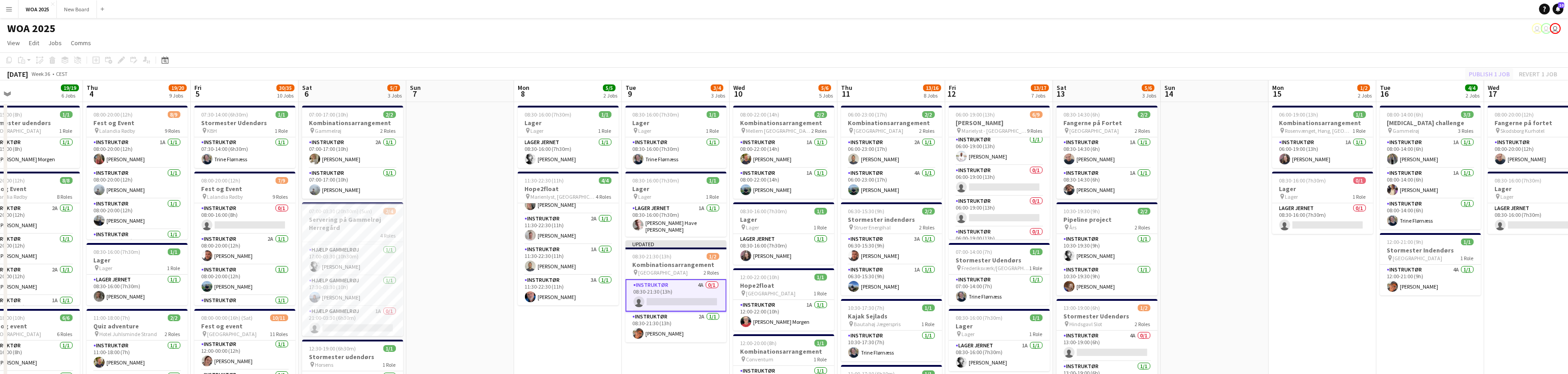
click at [1494, 69] on div "Publish 1 job Revert 1 job" at bounding box center [1512, 74] width 110 height 12
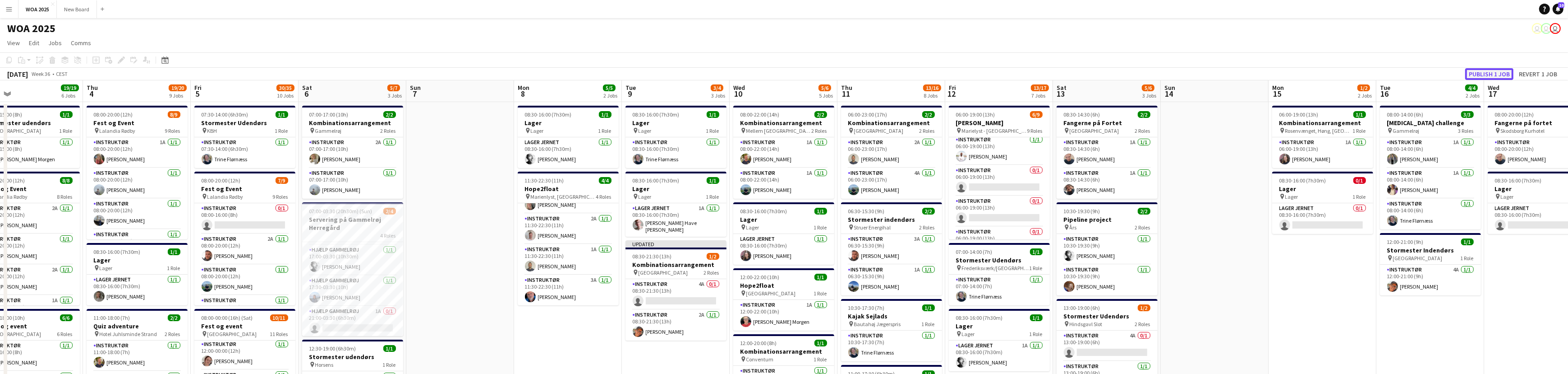
click at [1494, 70] on button "Publish 1 job" at bounding box center [1489, 74] width 48 height 12
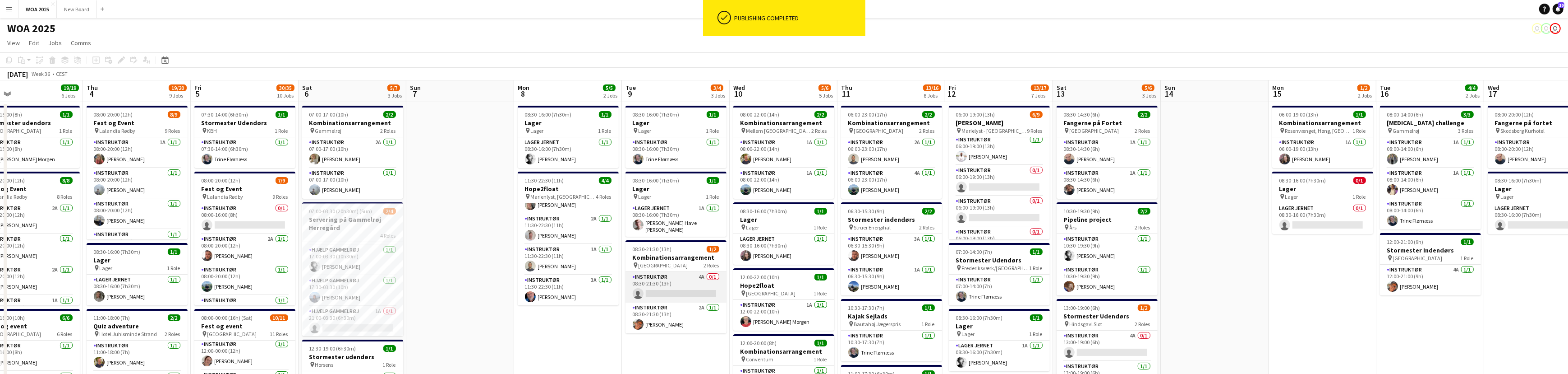
click at [684, 290] on app-card-role "Instruktør 4A 0/1 08:30-21:30 (13h) single-neutral-actions" at bounding box center [675, 286] width 101 height 31
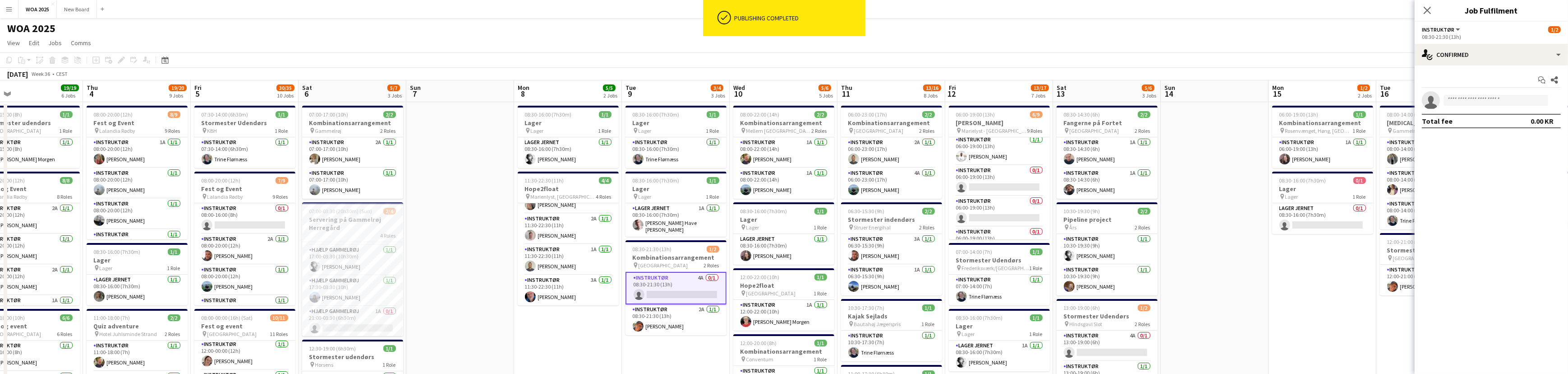
click at [1485, 94] on app-invite-slot "single-neutral-actions" at bounding box center [1491, 99] width 154 height 18
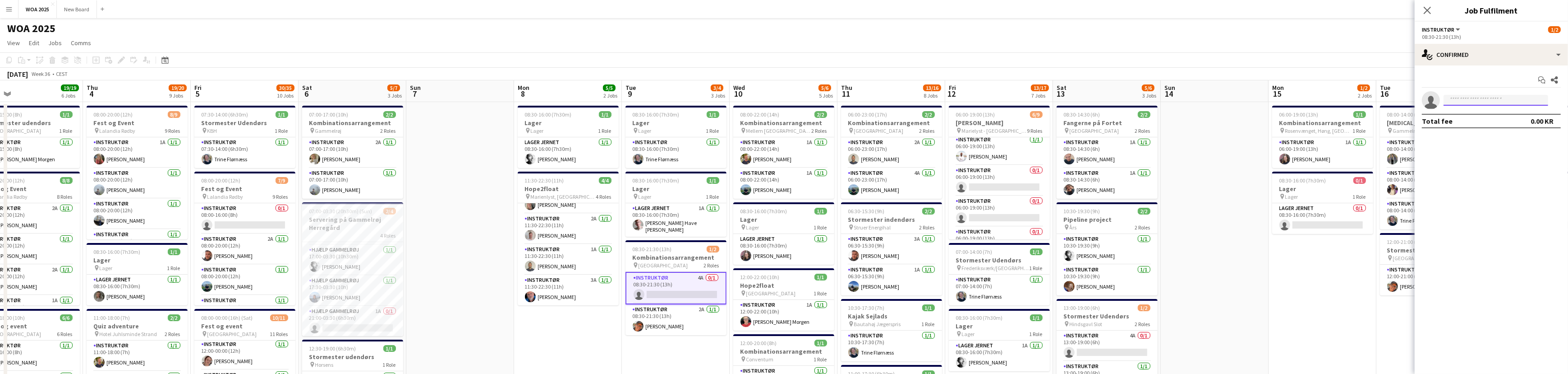
click at [1489, 98] on input at bounding box center [1495, 100] width 105 height 11
type input "*****"
click at [1483, 136] on span "[PERSON_NAME]" at bounding box center [1476, 134] width 52 height 7
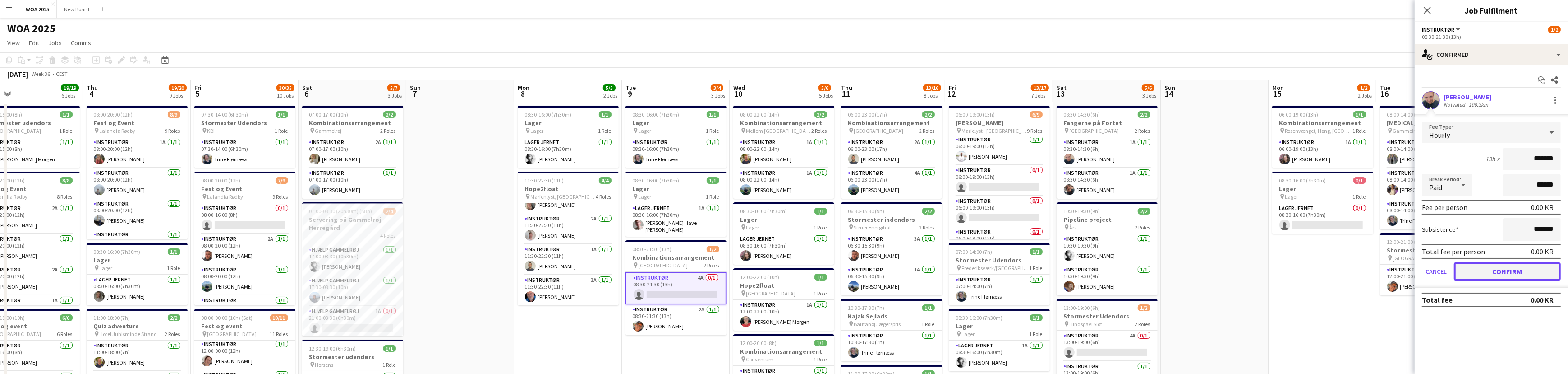
click at [1506, 270] on button "Confirm" at bounding box center [1508, 270] width 107 height 18
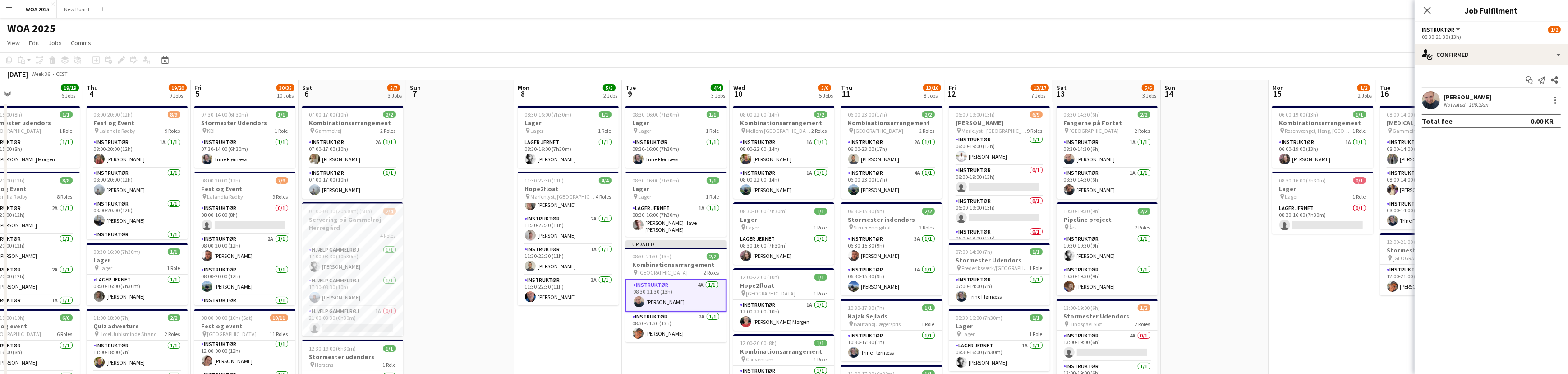
click at [1419, 13] on div "Close pop-in" at bounding box center [1426, 10] width 25 height 20
click at [1426, 9] on icon "Close pop-in" at bounding box center [1426, 9] width 8 height 8
